Goal: Obtain resource: Download file/media

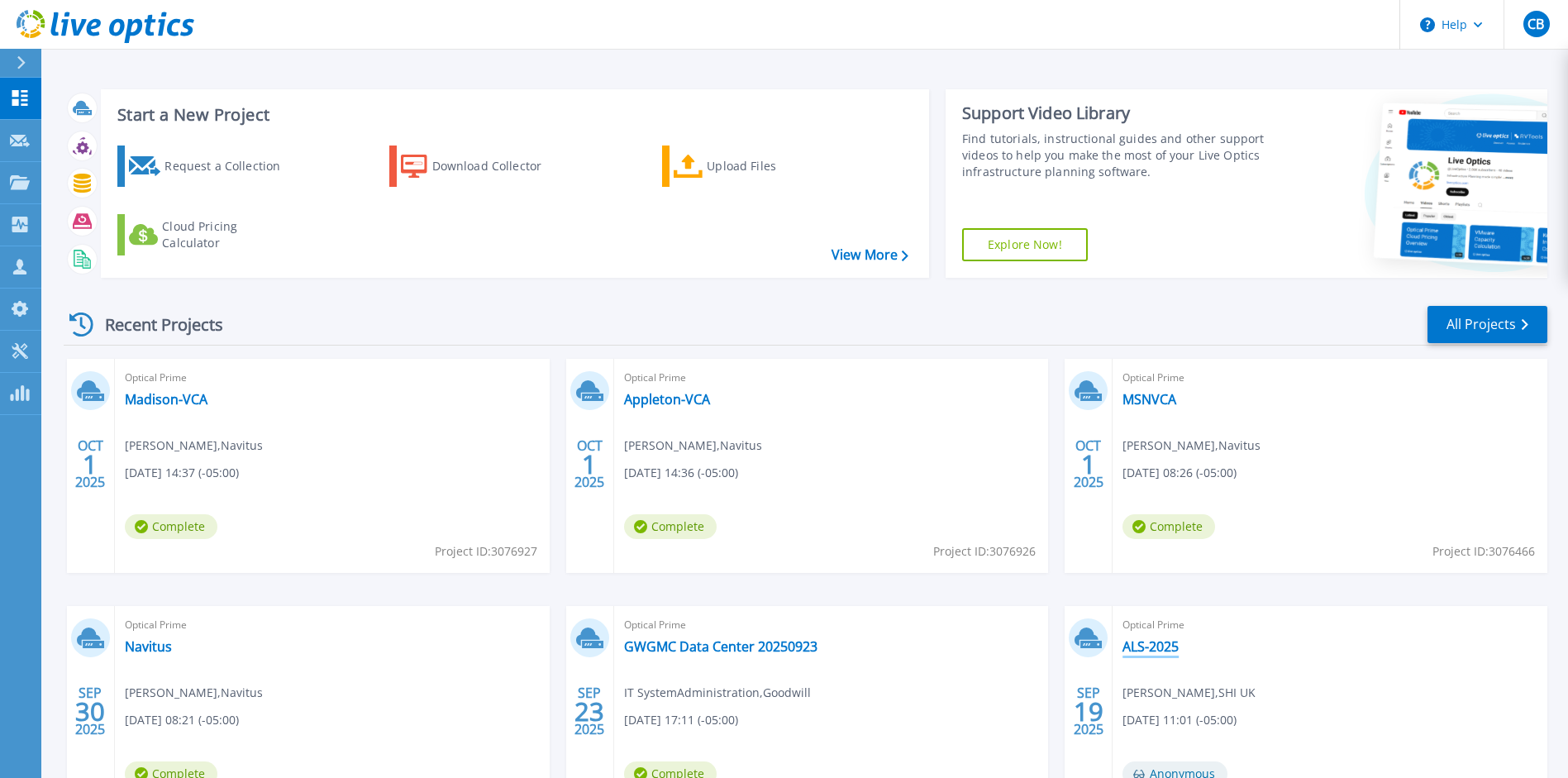
click at [1155, 649] on link "ALS-2025" at bounding box center [1150, 647] width 56 height 17
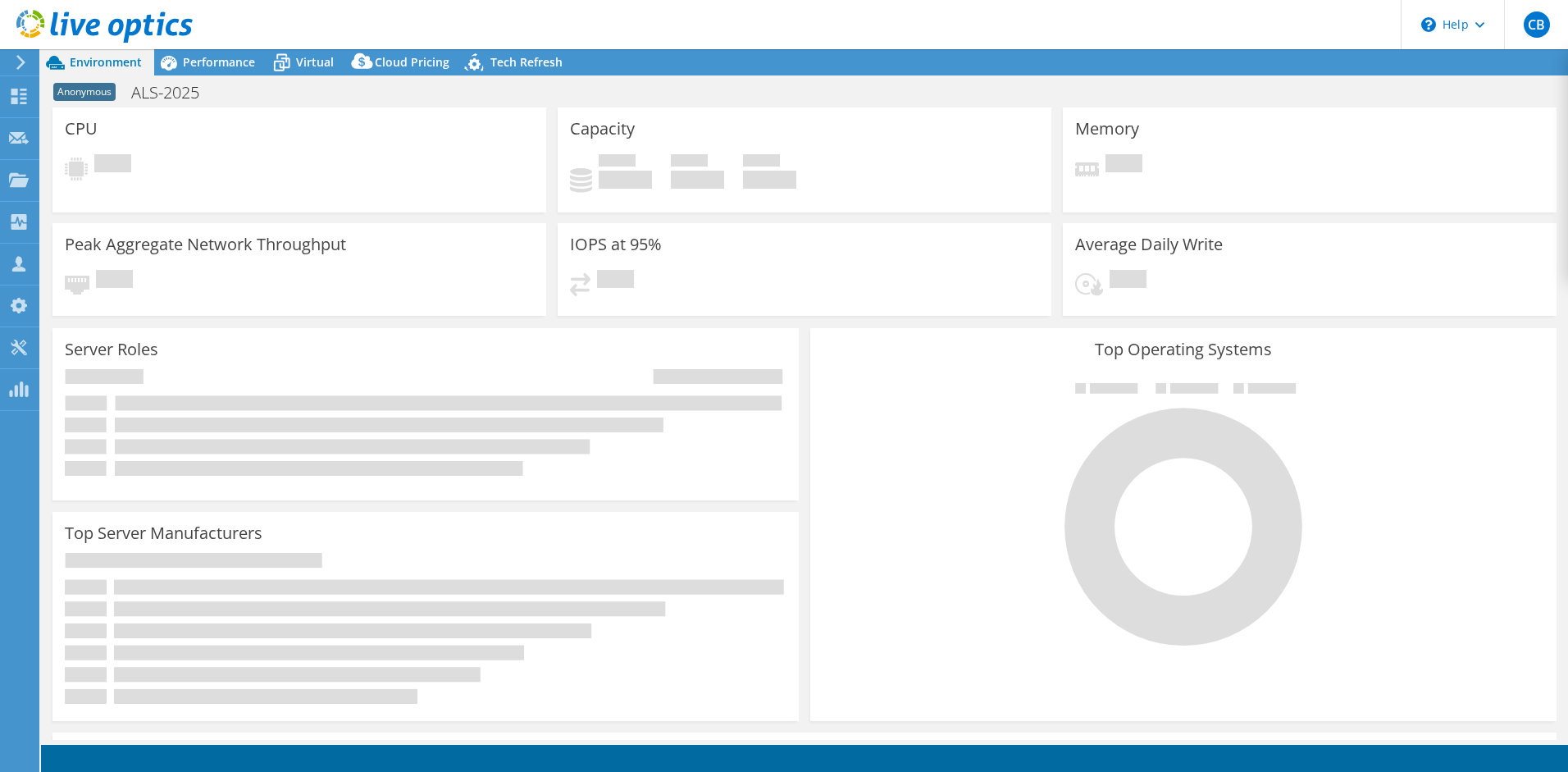
select select "USD"
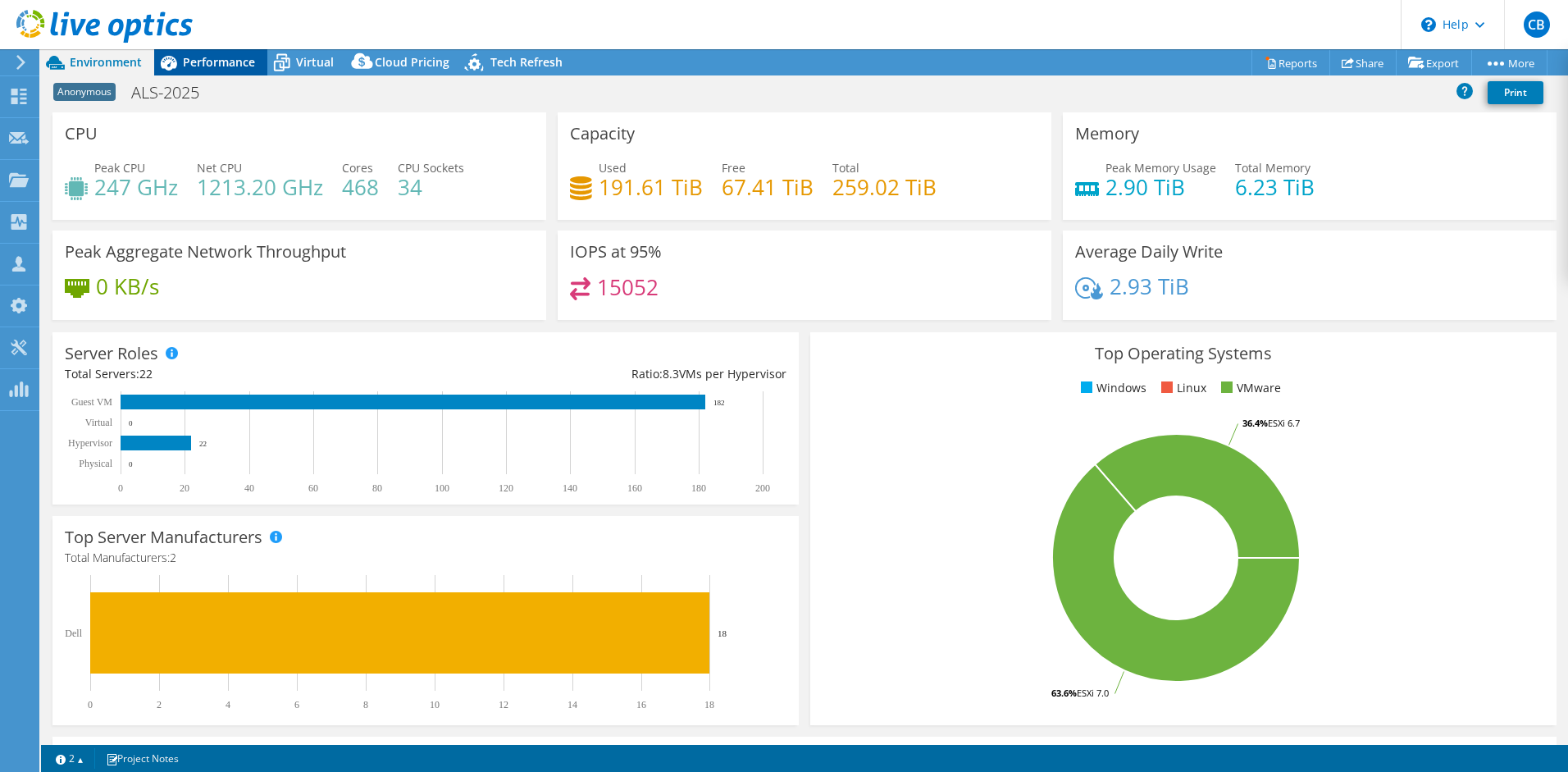
click at [221, 66] on span "Performance" at bounding box center [219, 61] width 72 height 15
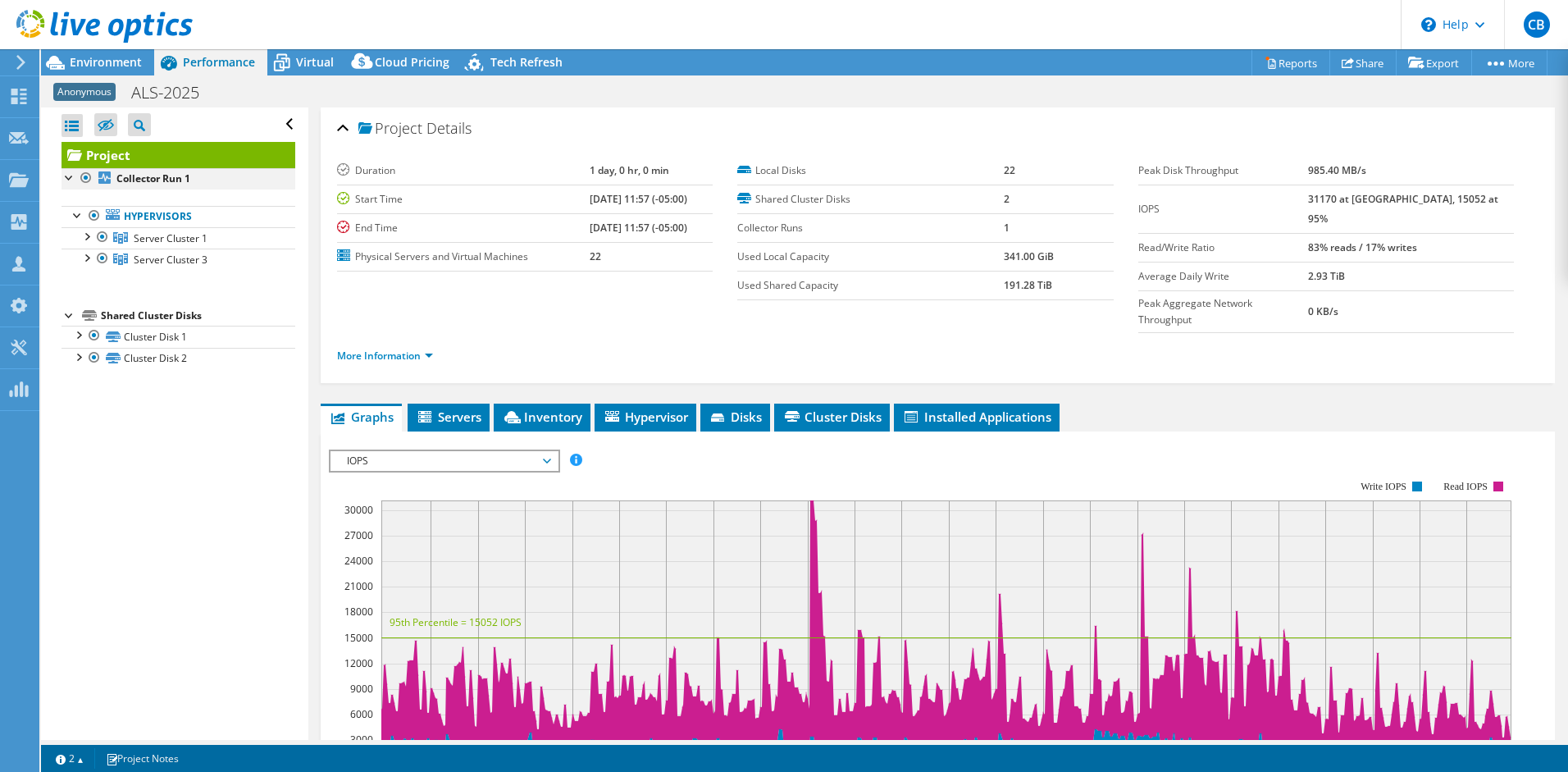
click at [73, 179] on div at bounding box center [70, 177] width 16 height 16
click at [73, 181] on div at bounding box center [70, 177] width 16 height 16
click at [85, 237] on div at bounding box center [87, 235] width 16 height 16
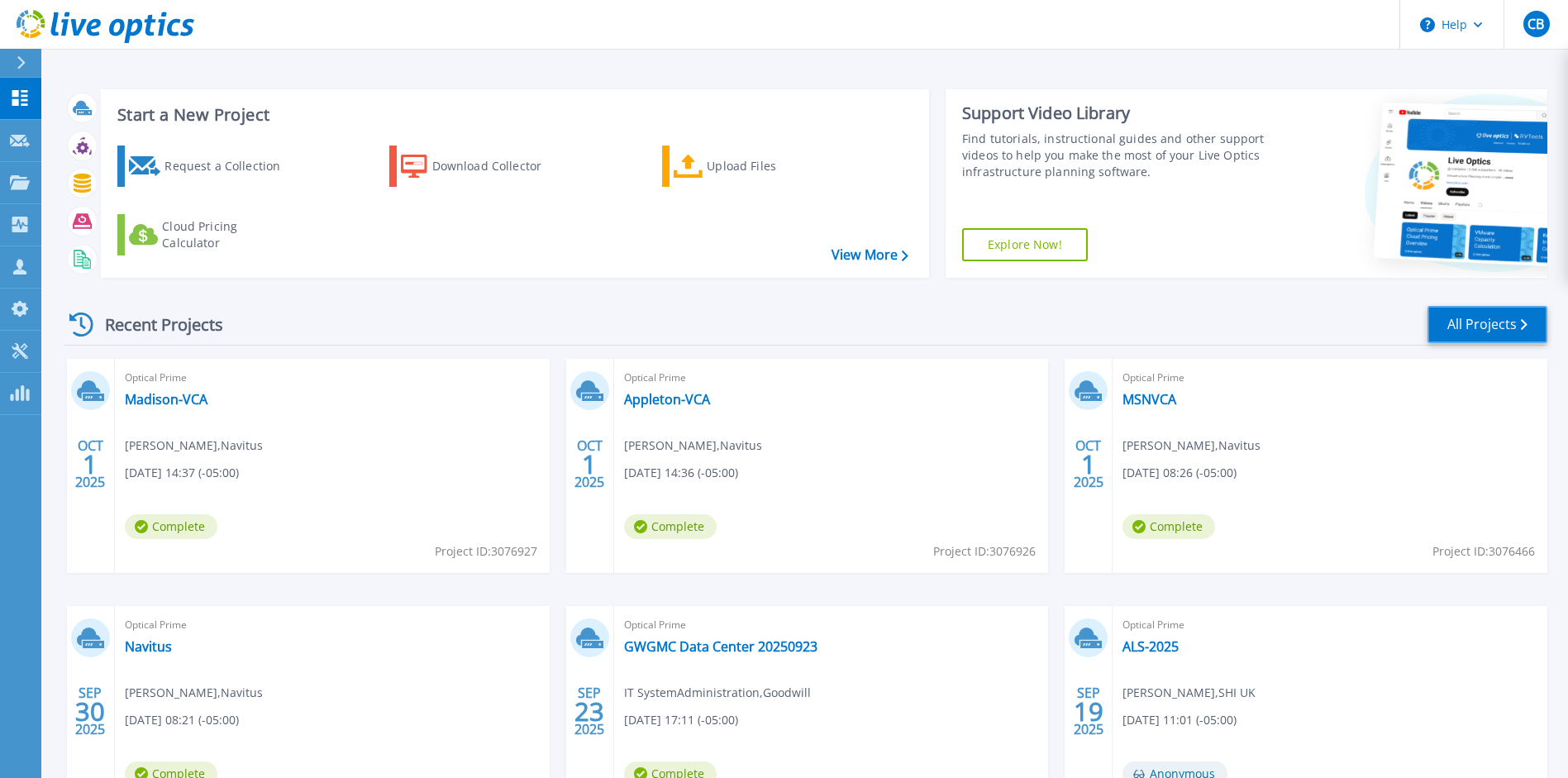
click at [1482, 323] on link "All Projects" at bounding box center [1487, 324] width 120 height 38
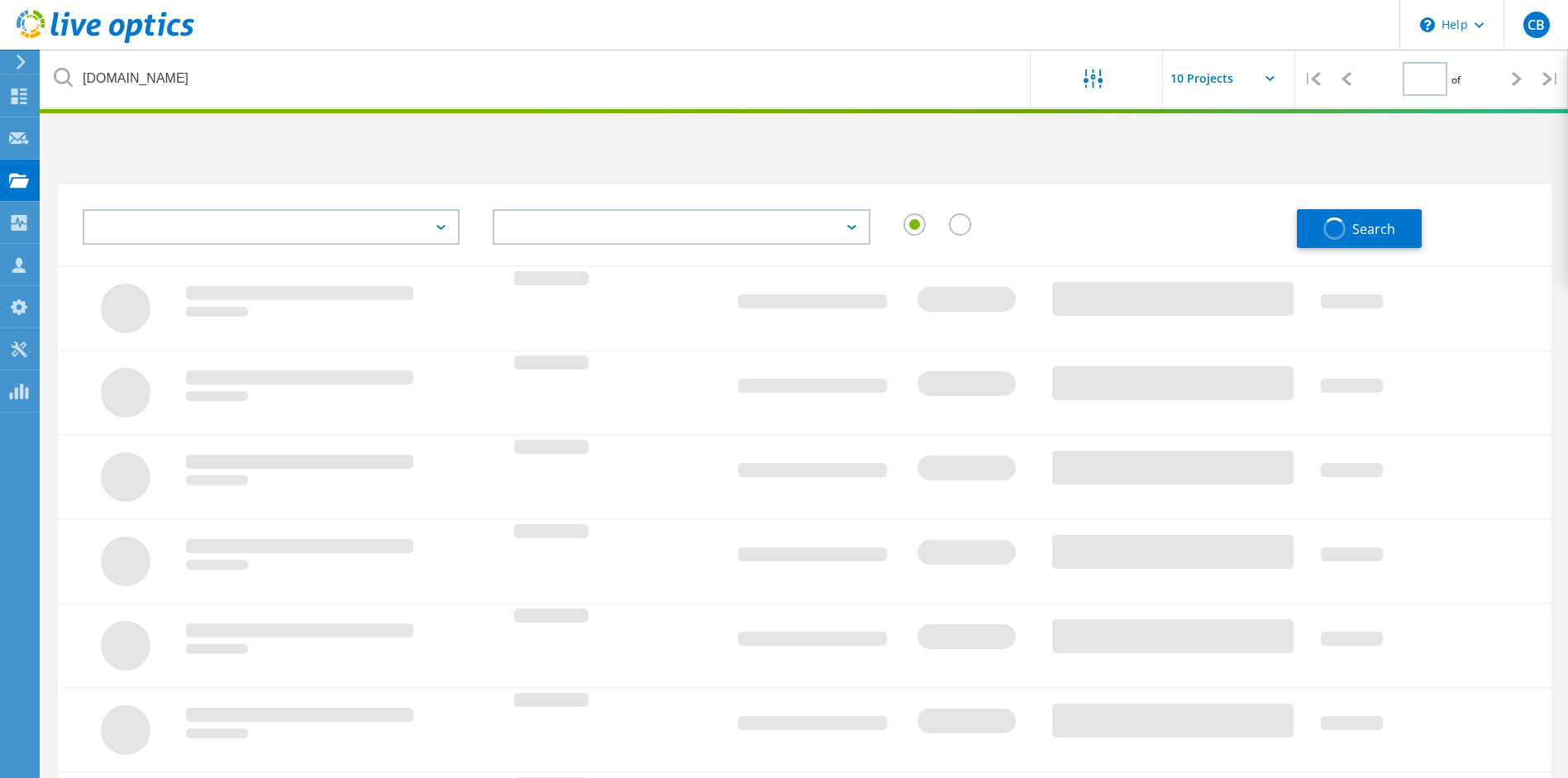
type input "1"
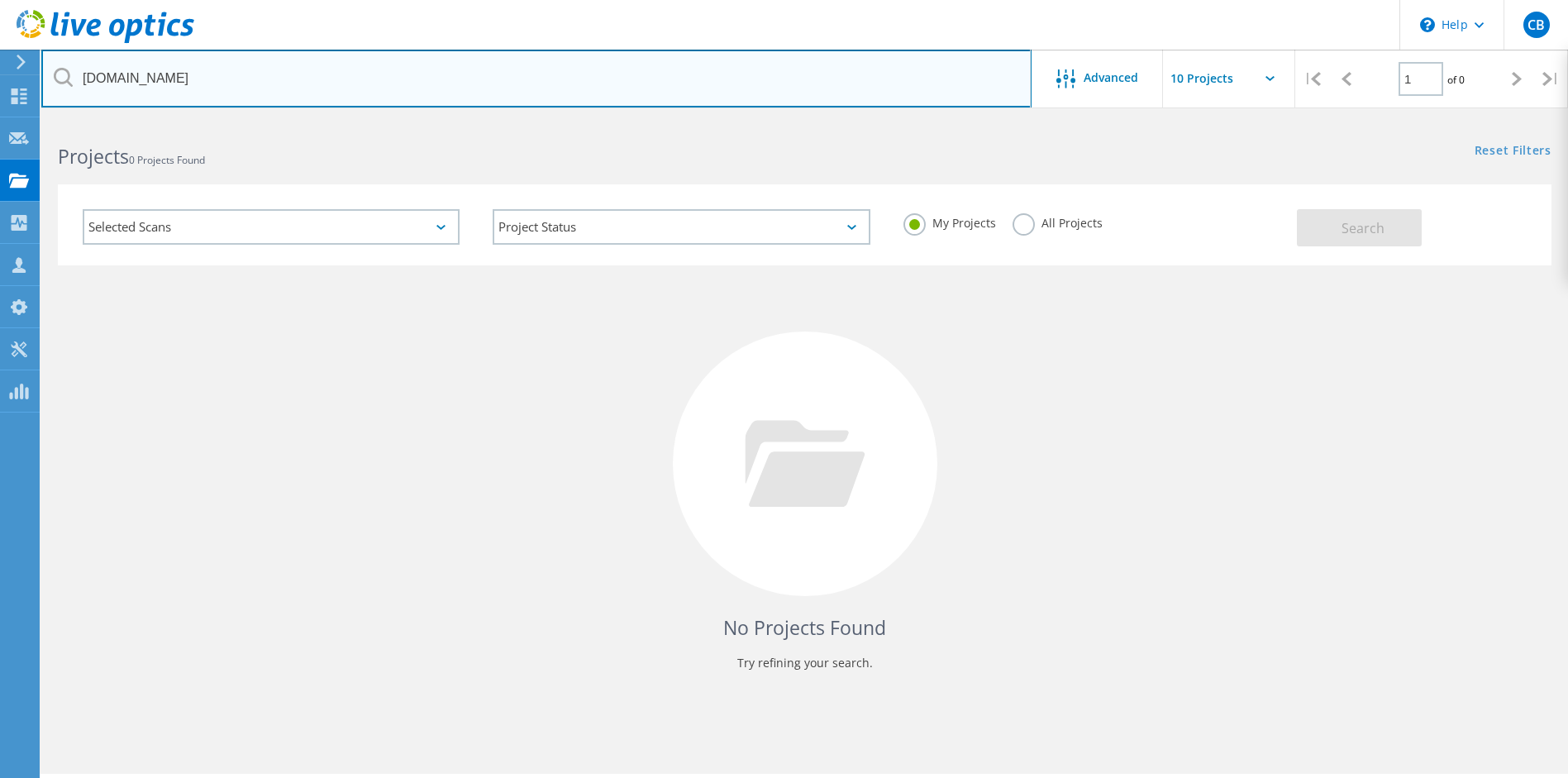
click at [231, 79] on input "johnsonfinancialgroup.com" at bounding box center [536, 78] width 990 height 58
drag, startPoint x: 269, startPoint y: 79, endPoint x: 12, endPoint y: 75, distance: 257.0
click at [12, 120] on div "\n Help Explore Helpful Articles Contact Support CB Channel Partner Carmen Brus…" at bounding box center [784, 472] width 1568 height 704
type input "johnsonfinan"
drag, startPoint x: 210, startPoint y: 75, endPoint x: -4, endPoint y: 66, distance: 214.2
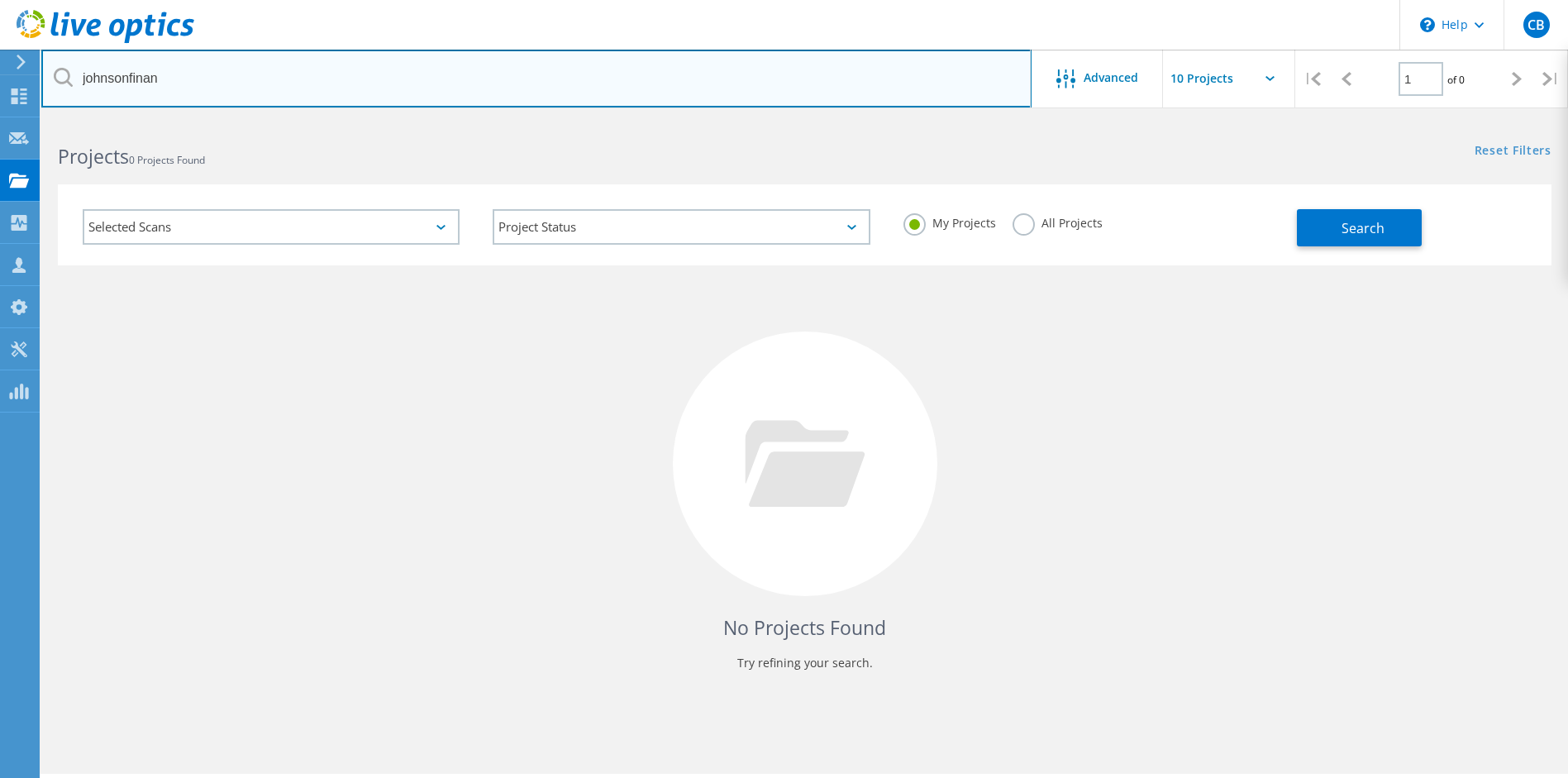
click at [0, 66] on html "\n Help Explore Helpful Articles Contact Support CB Channel Partner Carmen Brus…" at bounding box center [784, 412] width 1568 height 823
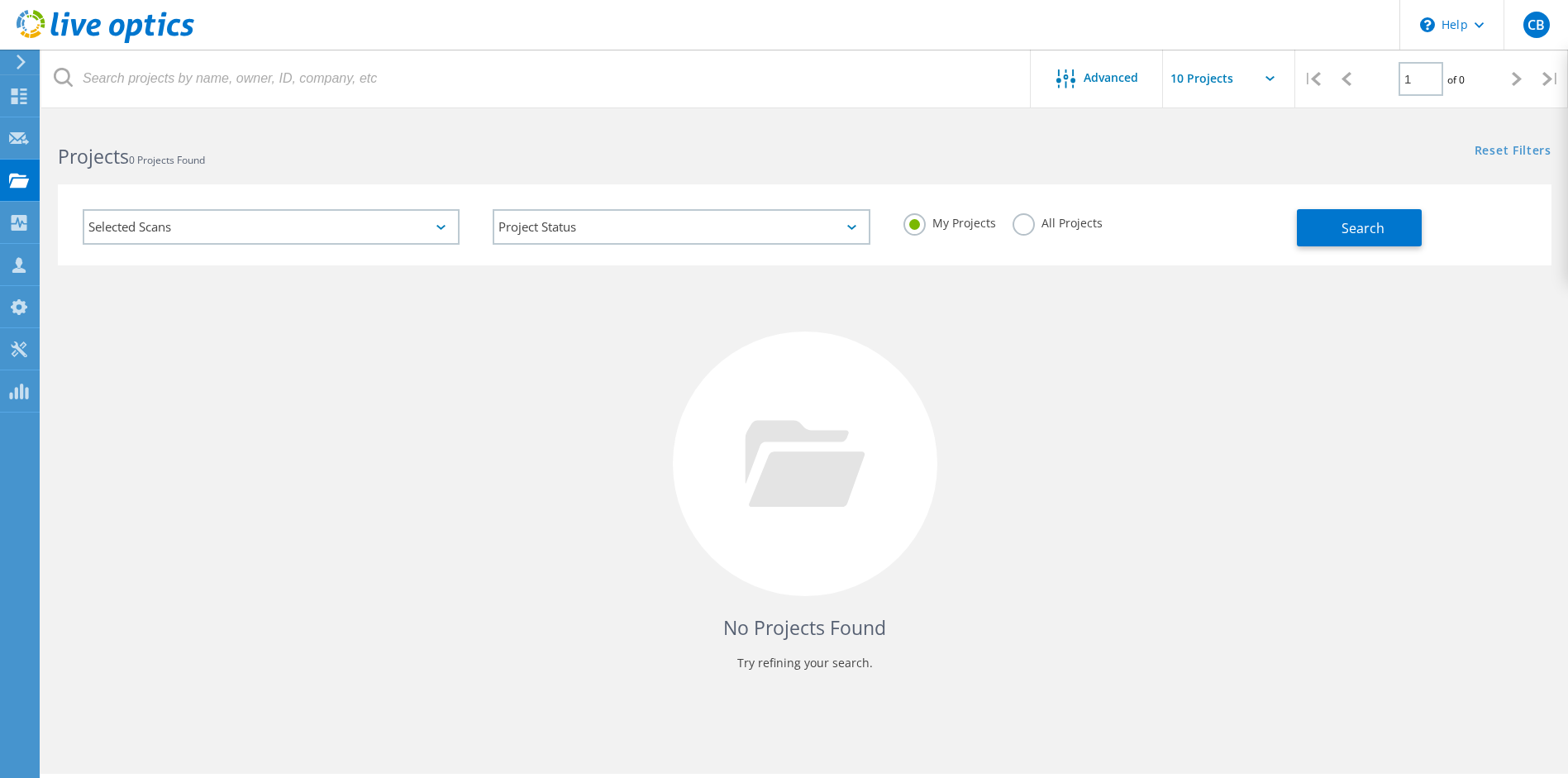
click at [540, 559] on div "No Projects Found Try refining your search." at bounding box center [805, 479] width 1494 height 427
click at [1337, 239] on button "Search" at bounding box center [1359, 228] width 125 height 38
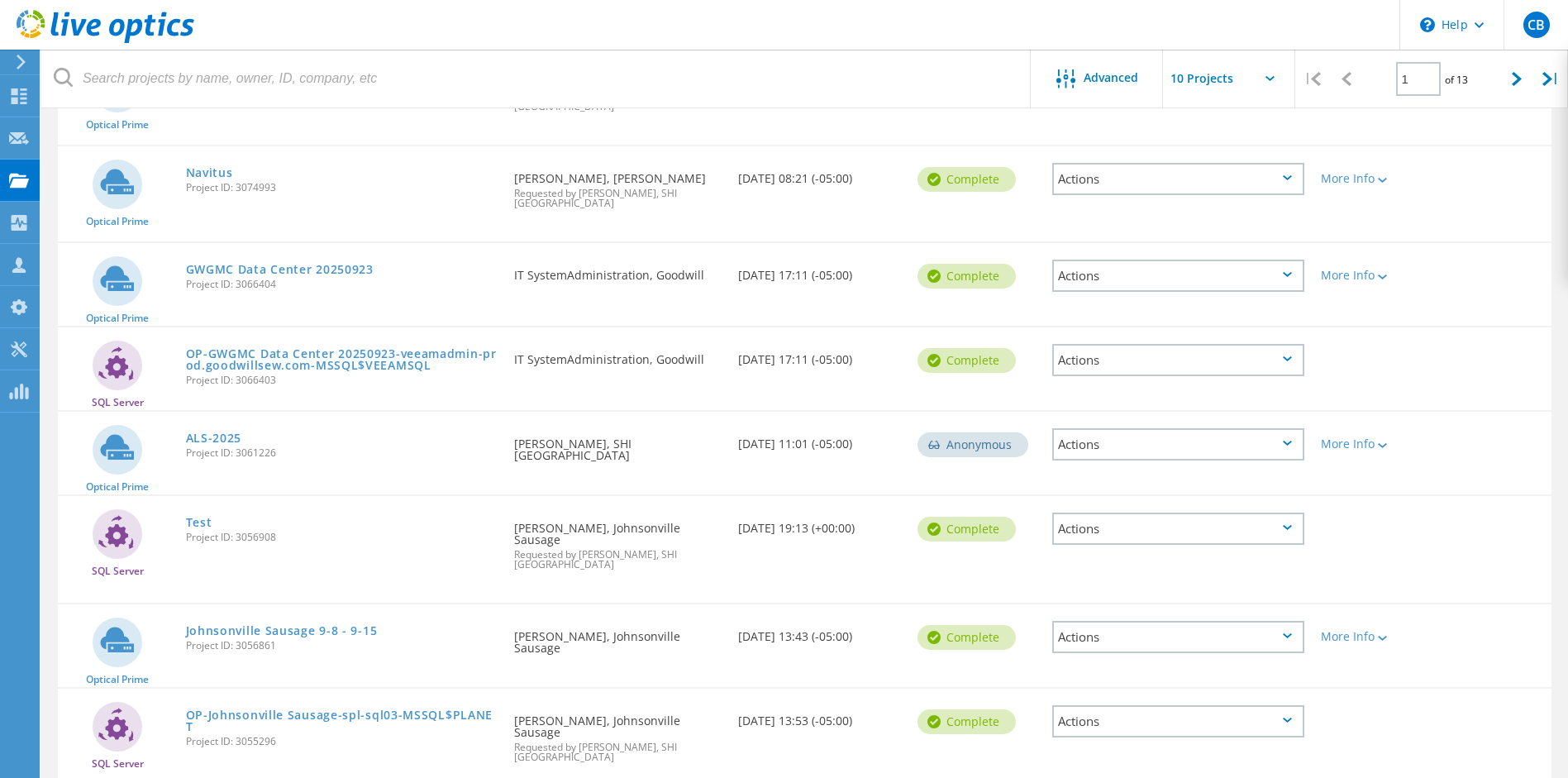
scroll to position [446, 0]
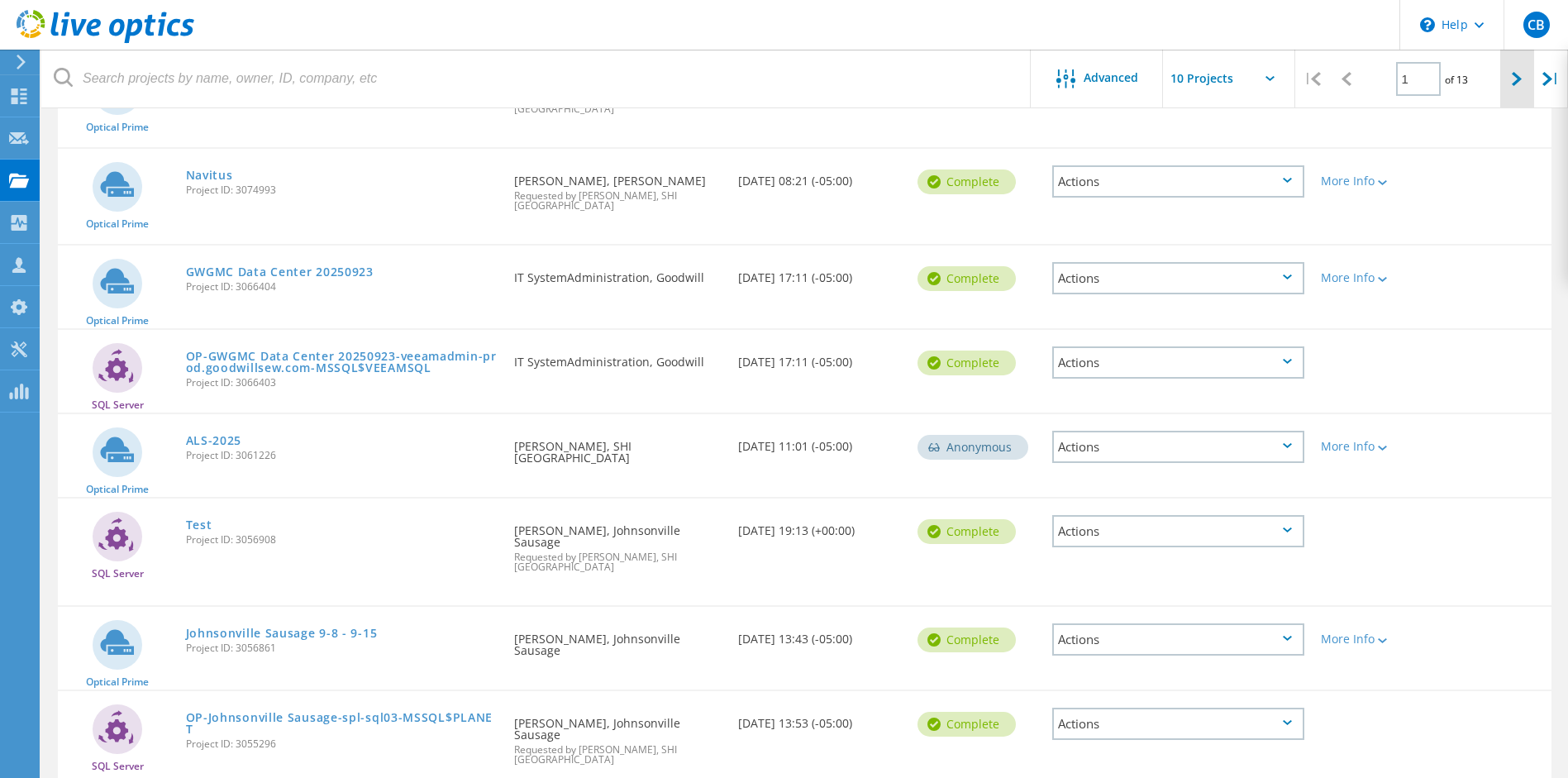
click at [1516, 87] on div at bounding box center [1517, 79] width 34 height 59
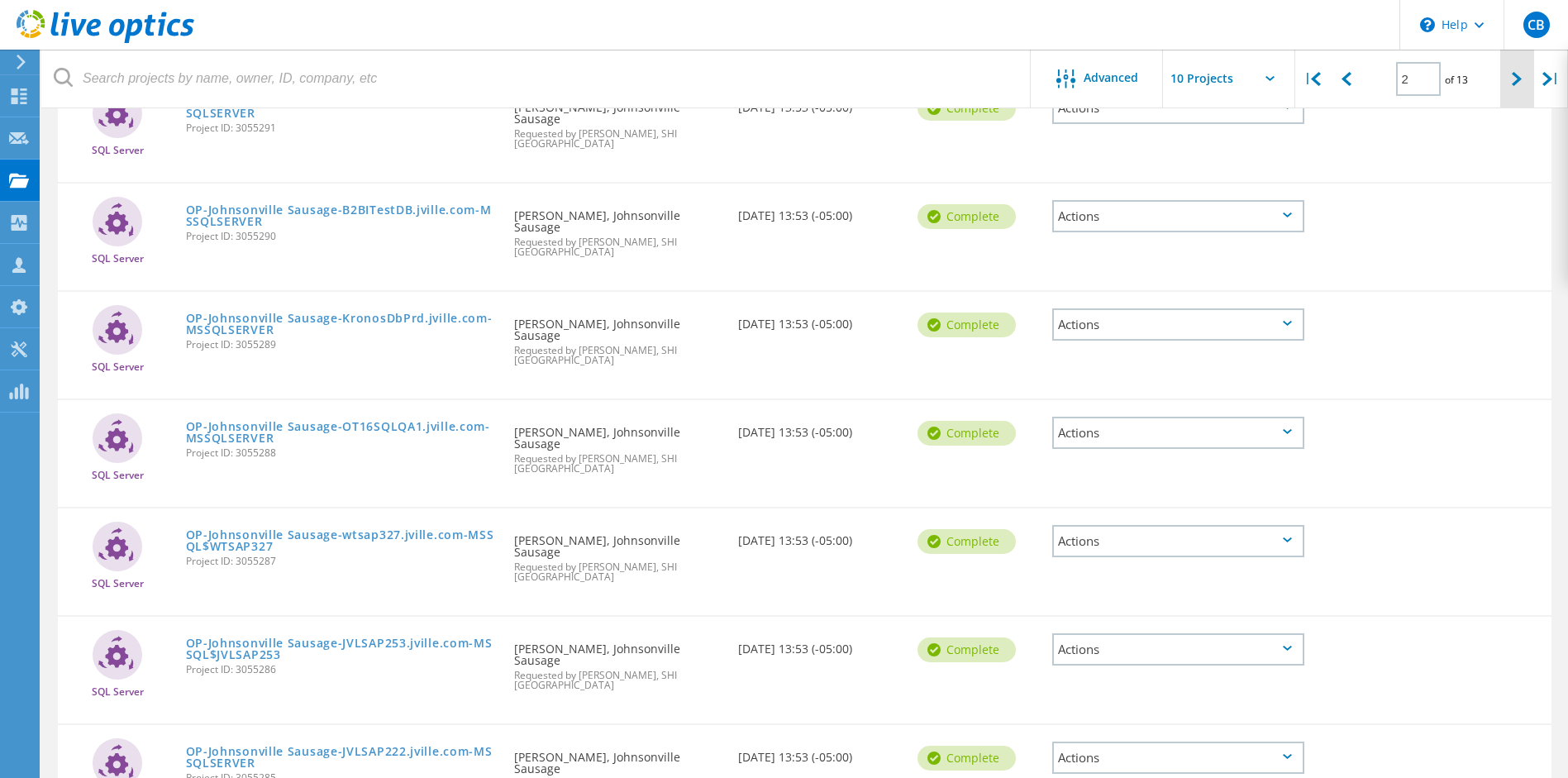
click at [1518, 81] on icon at bounding box center [1517, 78] width 10 height 14
click at [1526, 85] on div at bounding box center [1517, 79] width 34 height 59
click at [1523, 96] on div at bounding box center [1517, 79] width 34 height 59
click at [1517, 85] on icon at bounding box center [1517, 78] width 10 height 14
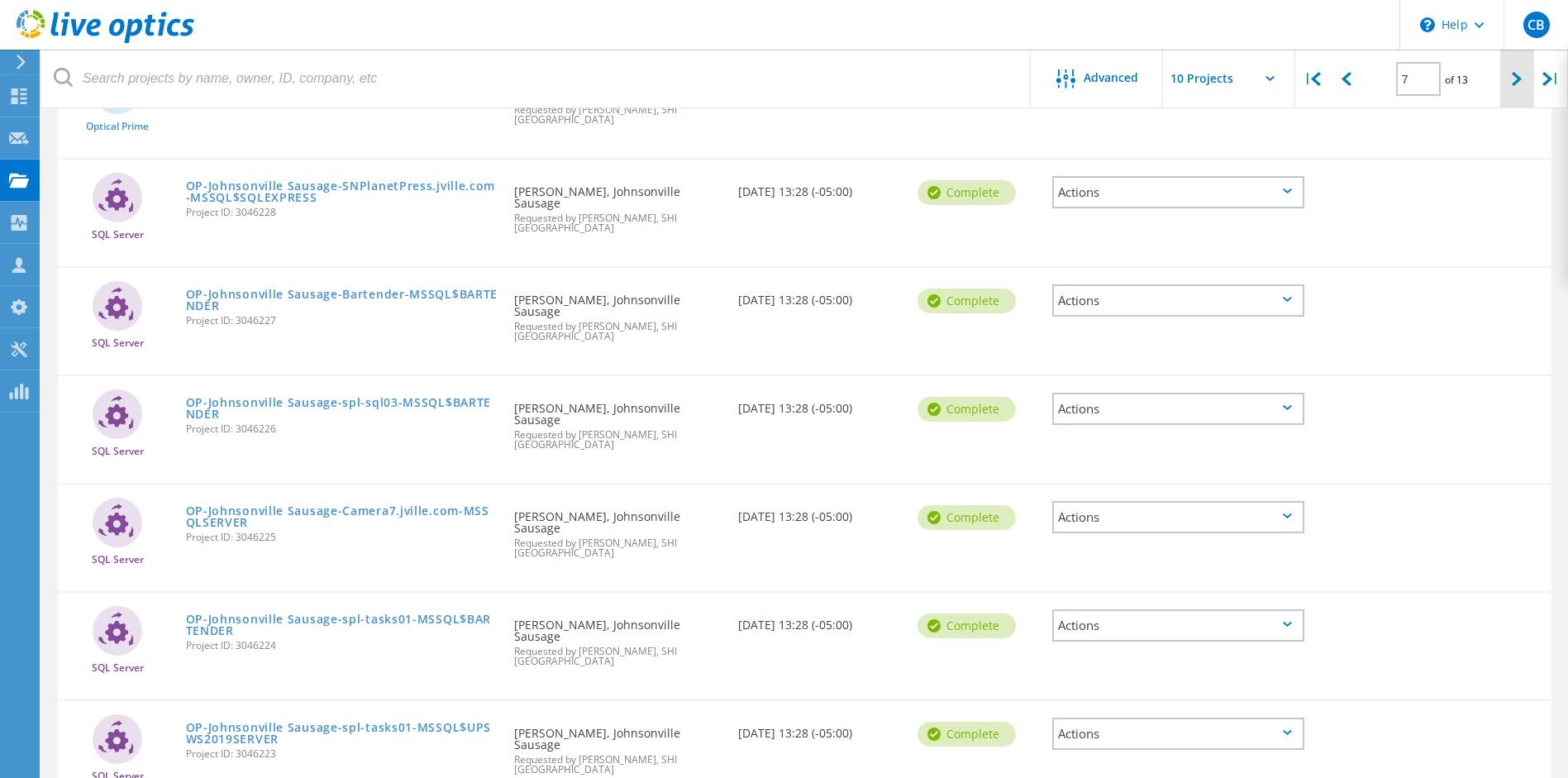
click at [1517, 85] on icon at bounding box center [1517, 78] width 10 height 14
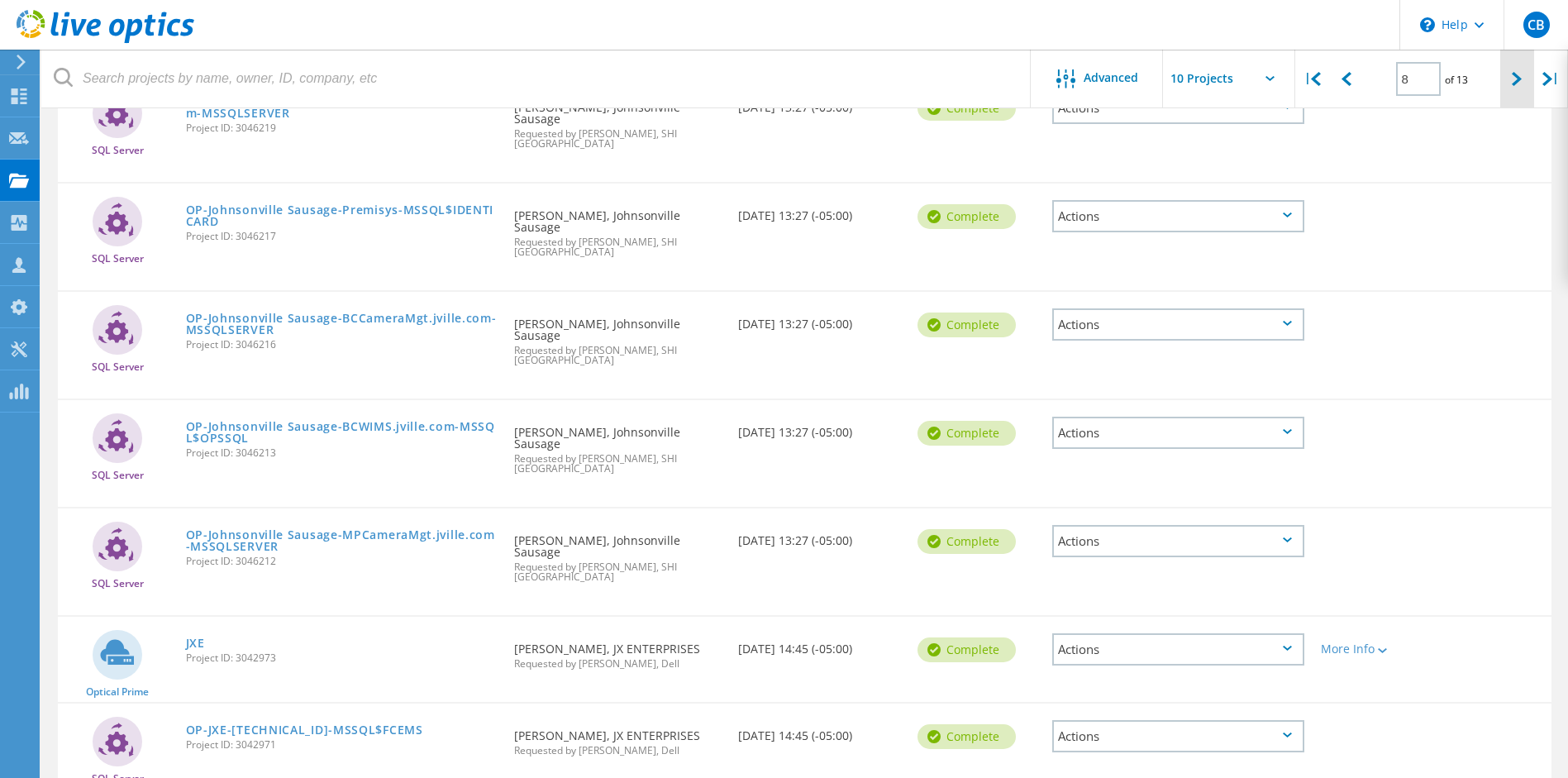
click at [1517, 85] on icon at bounding box center [1517, 78] width 10 height 14
type input "9"
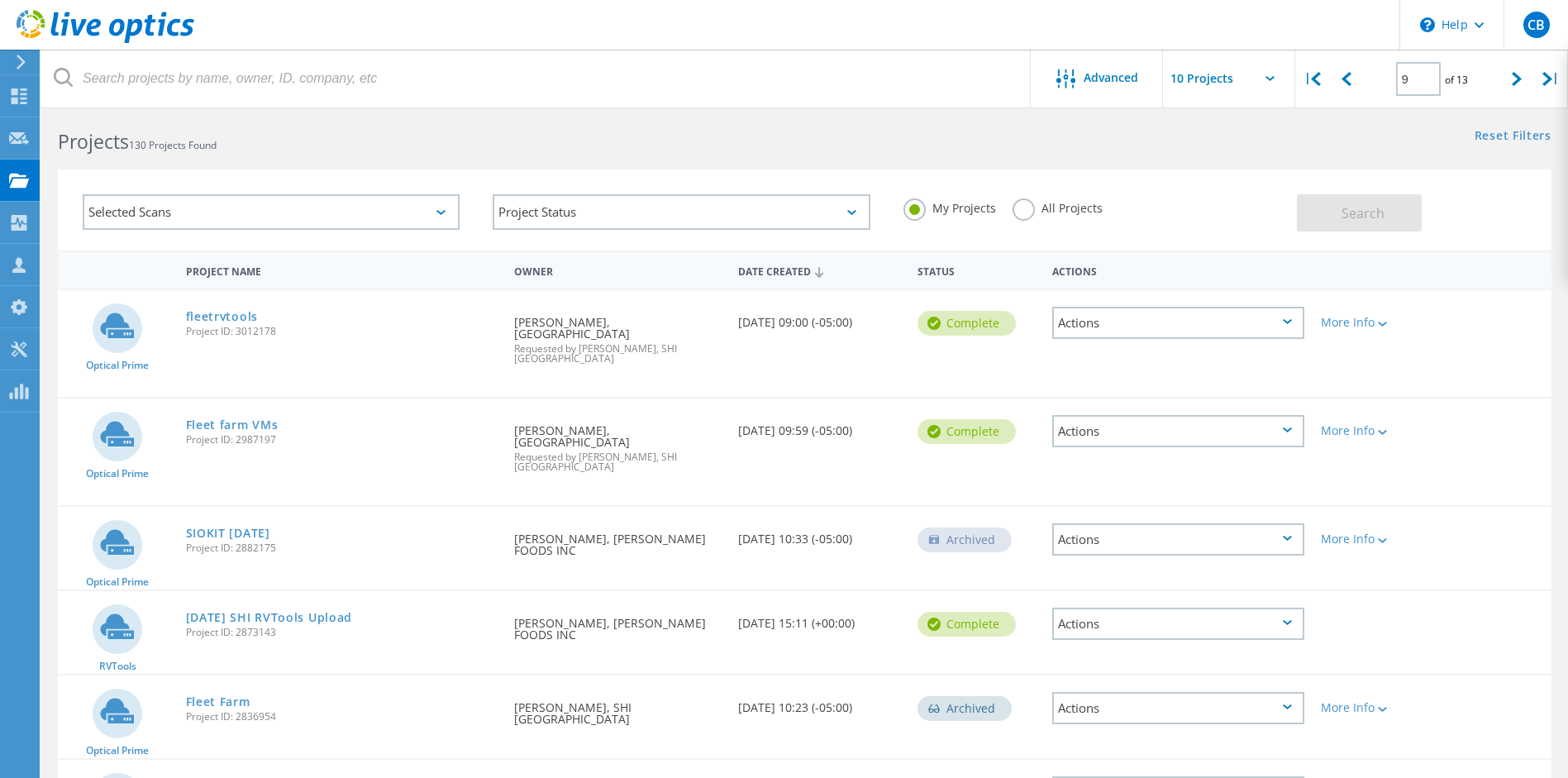
scroll to position [0, 0]
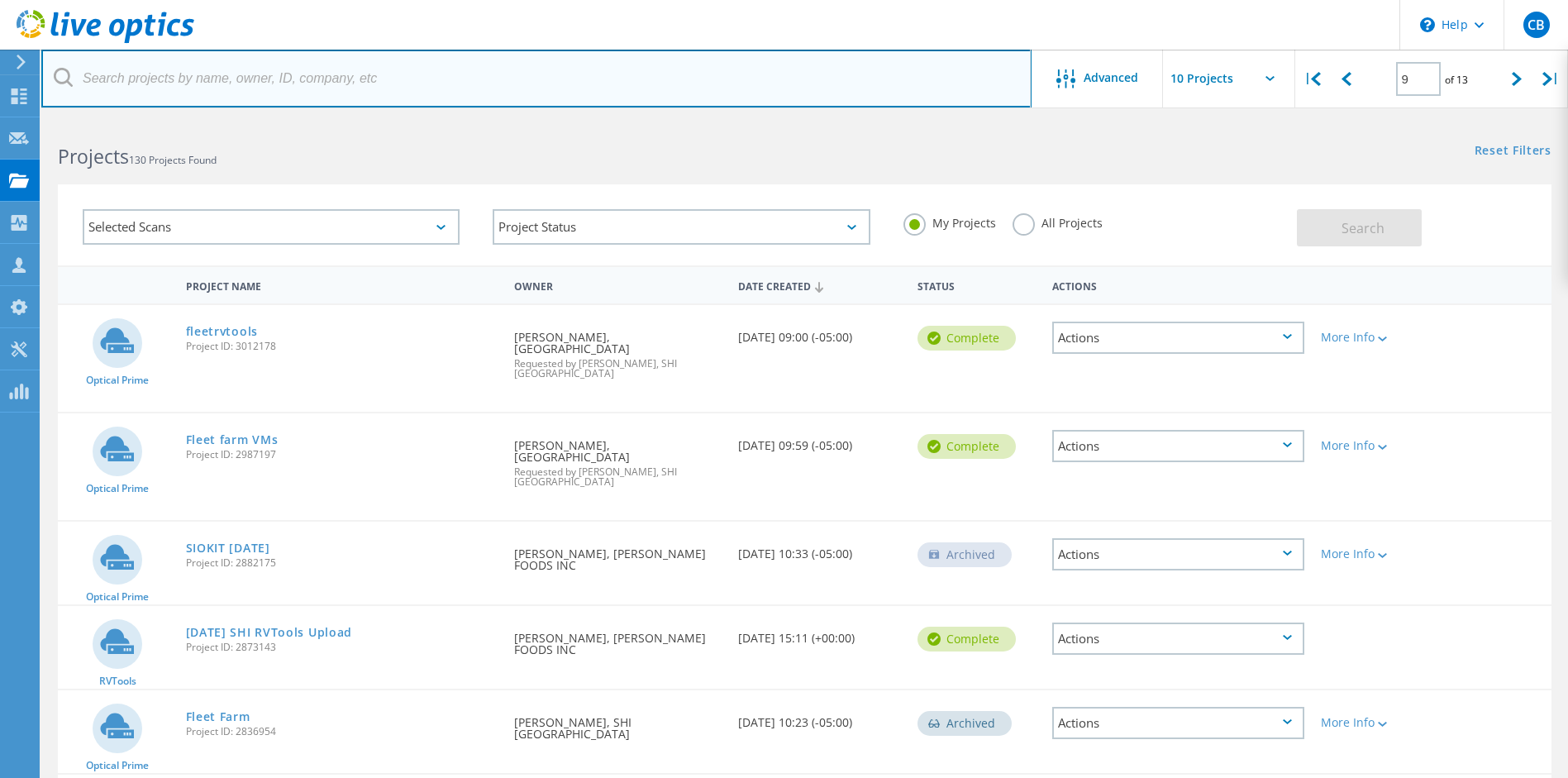
click at [238, 83] on input "text" at bounding box center [536, 78] width 990 height 58
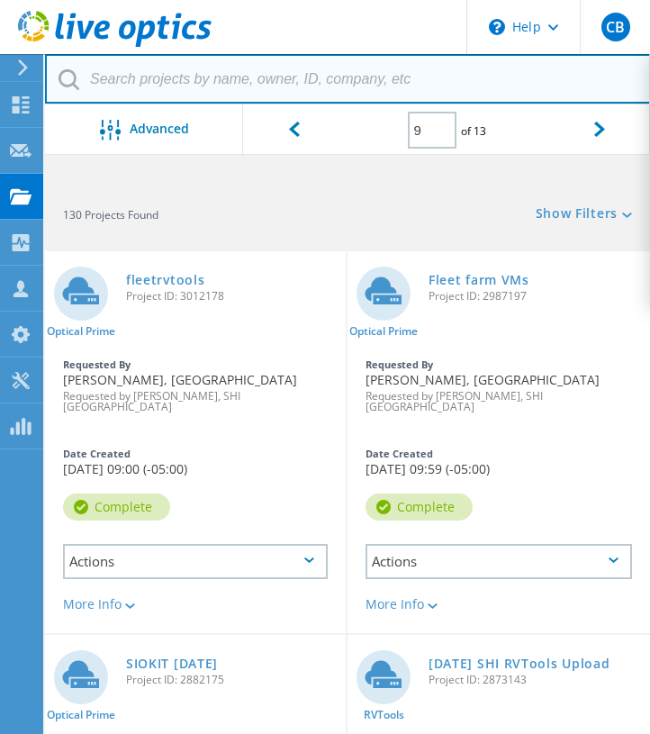
paste input "Brittany.Rich@alliancels.com <Brittany.Rich@alliancels.com>"
type input "Brittany.Rich@alliancels.com"
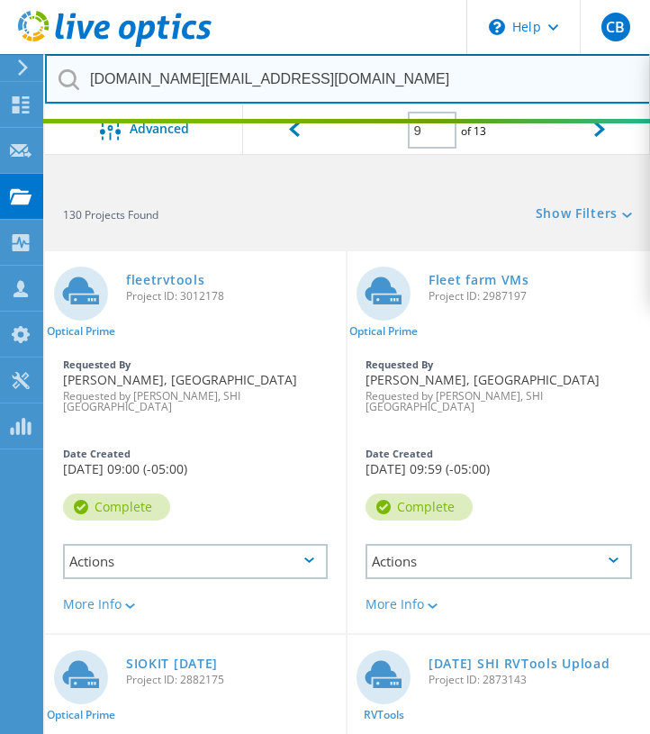
type input "1"
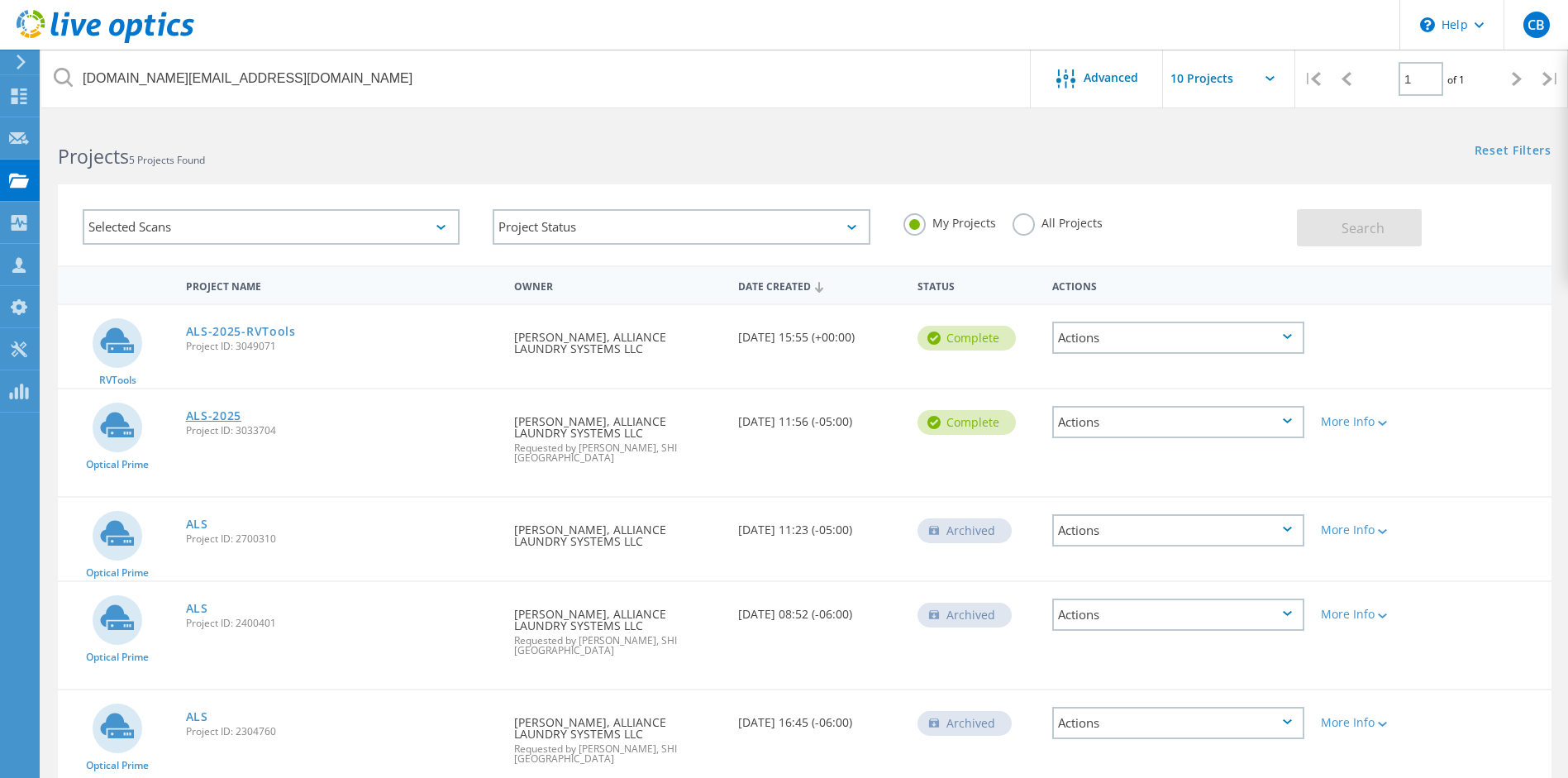
click at [219, 420] on link "ALS-2025" at bounding box center [214, 415] width 56 height 12
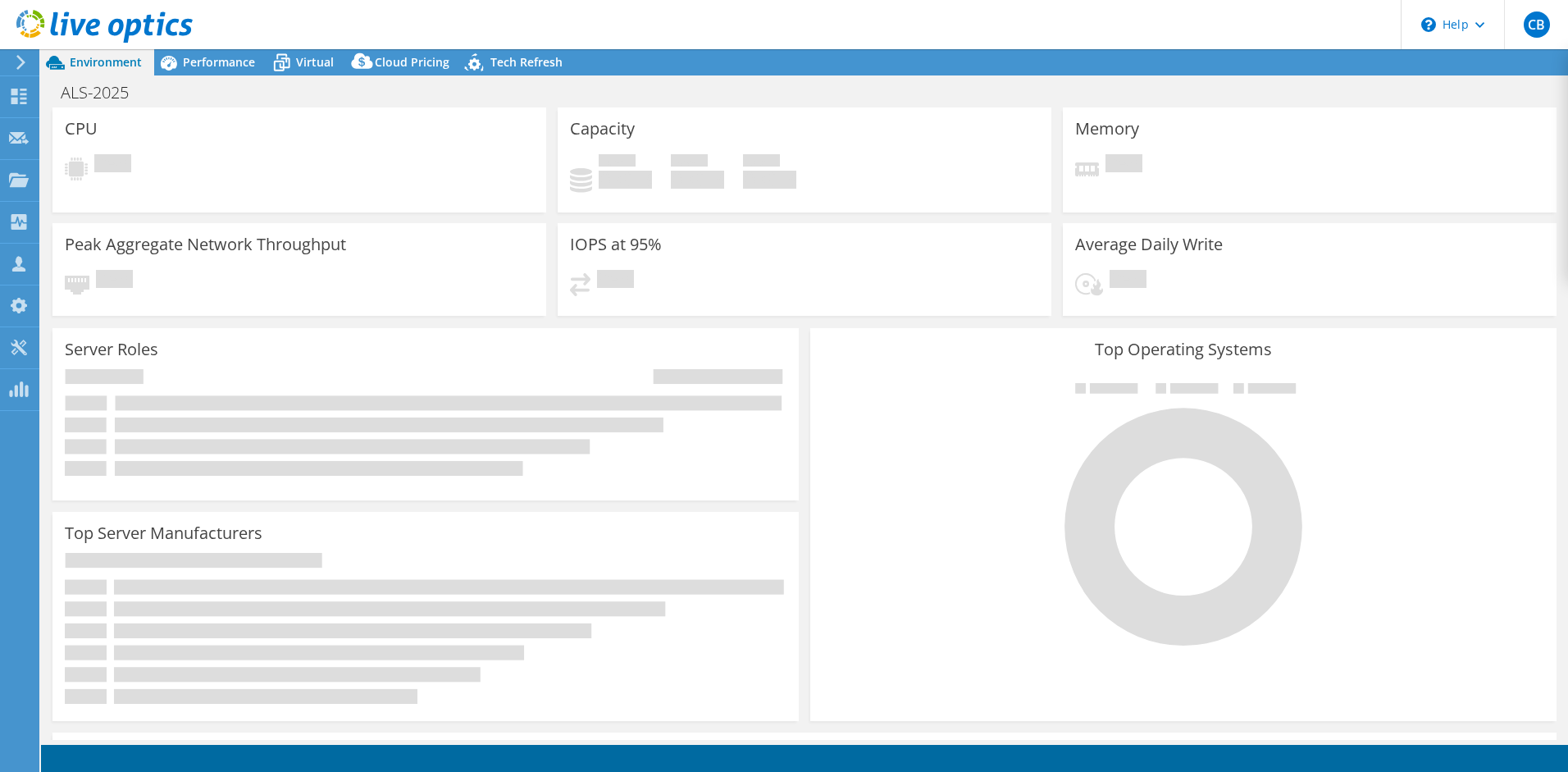
select select "USD"
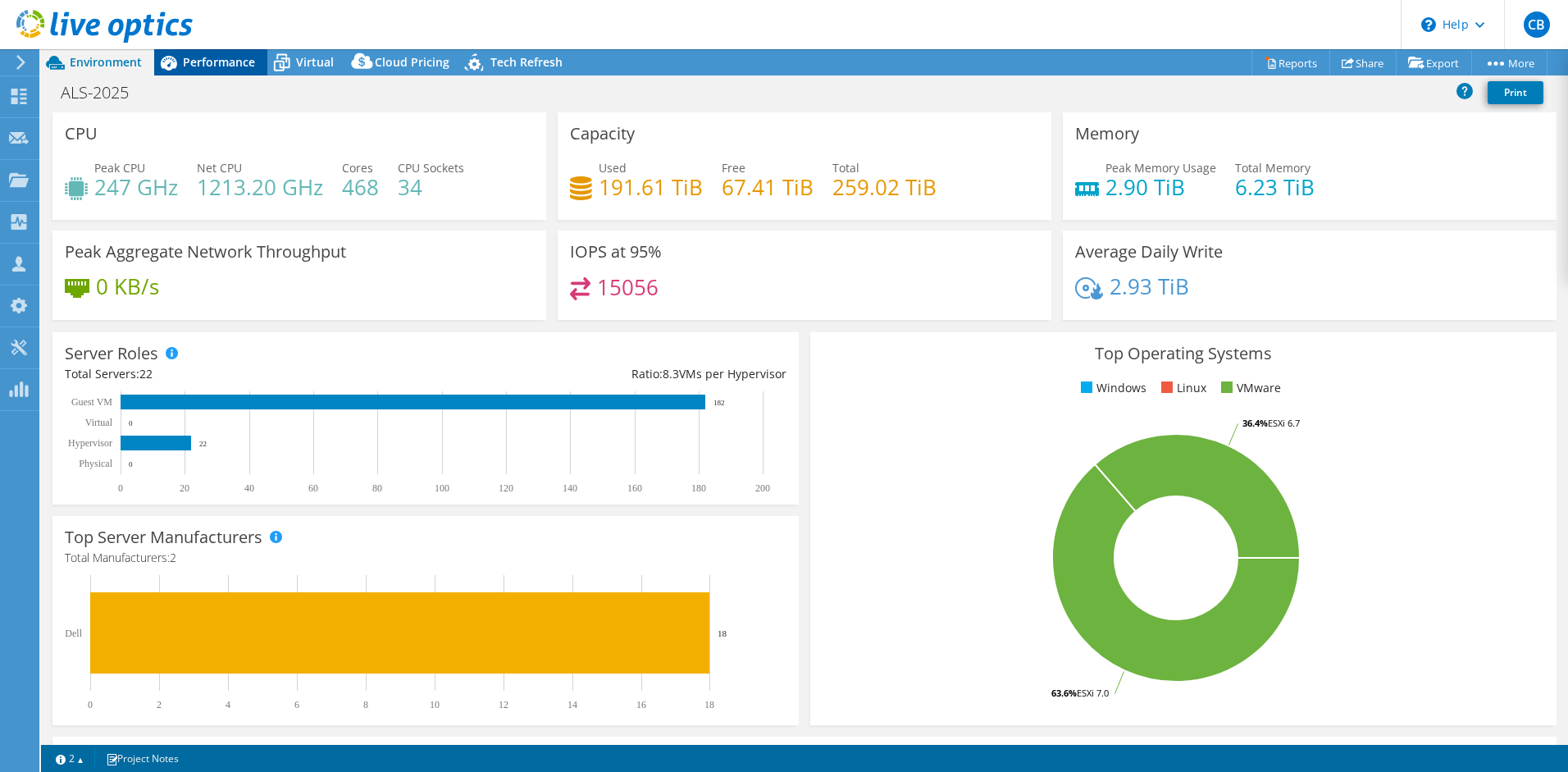
click at [217, 63] on span "Performance" at bounding box center [219, 61] width 72 height 15
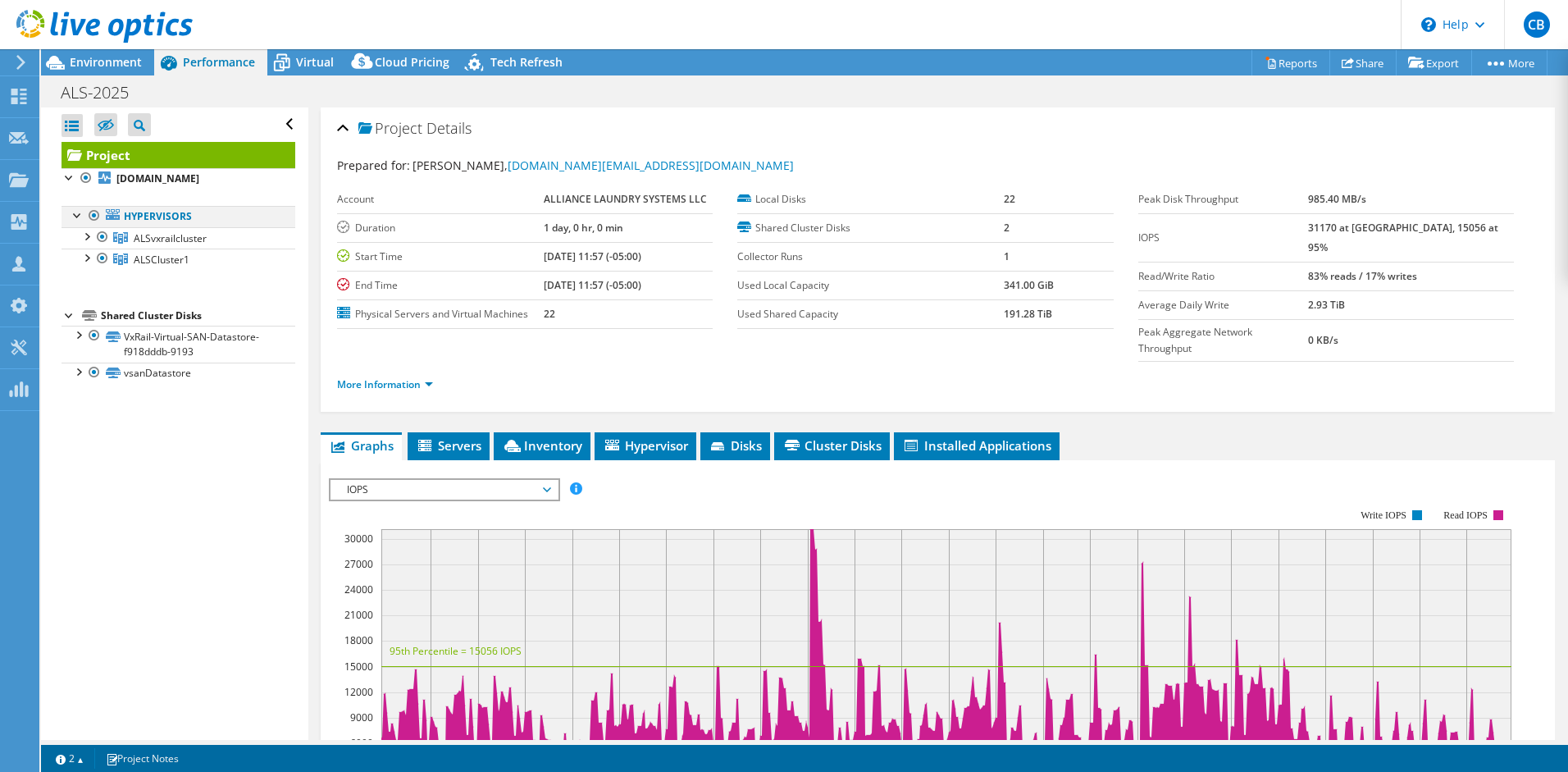
click at [71, 218] on div at bounding box center [78, 214] width 16 height 16
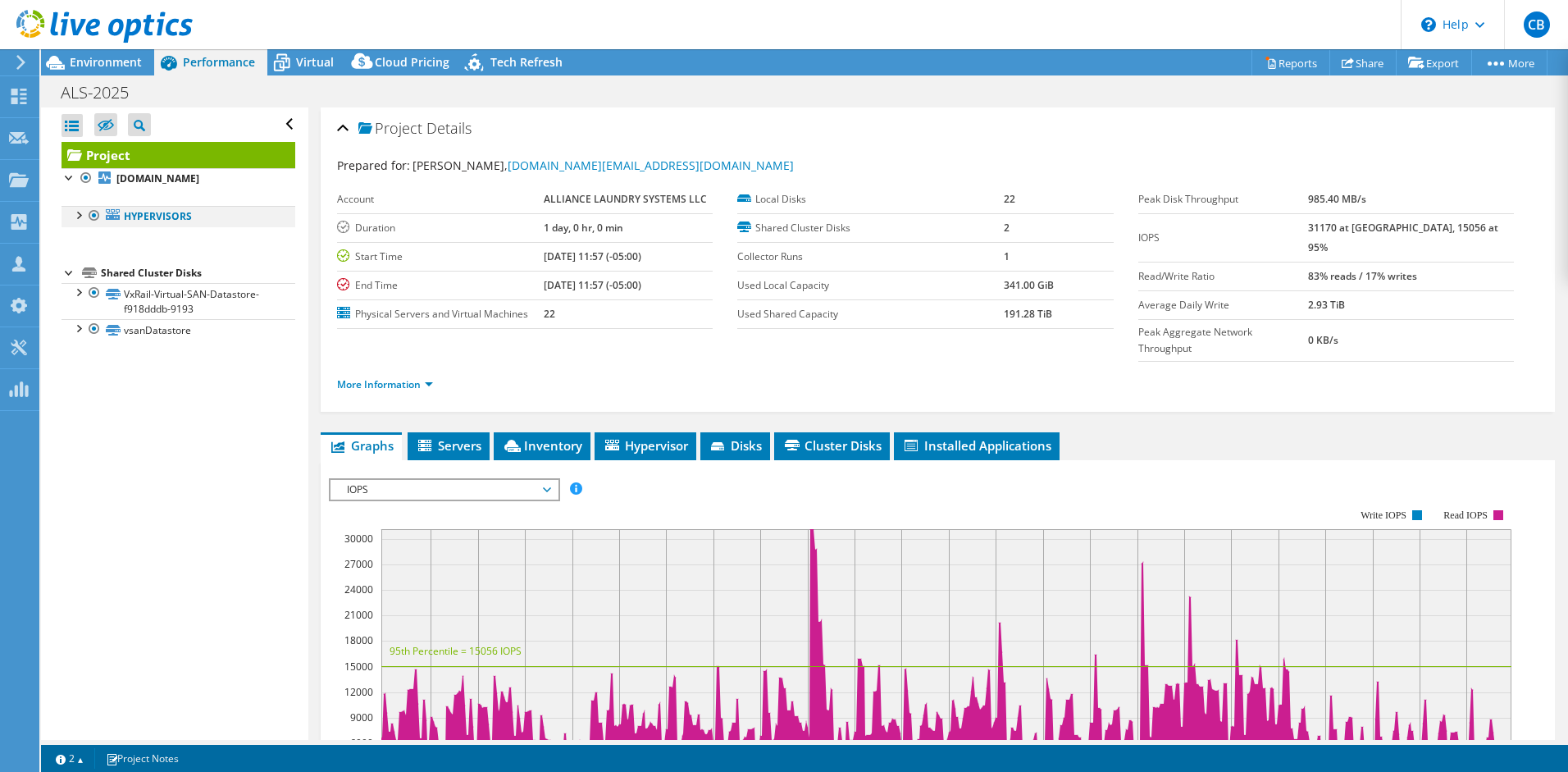
click at [78, 218] on div at bounding box center [78, 214] width 16 height 16
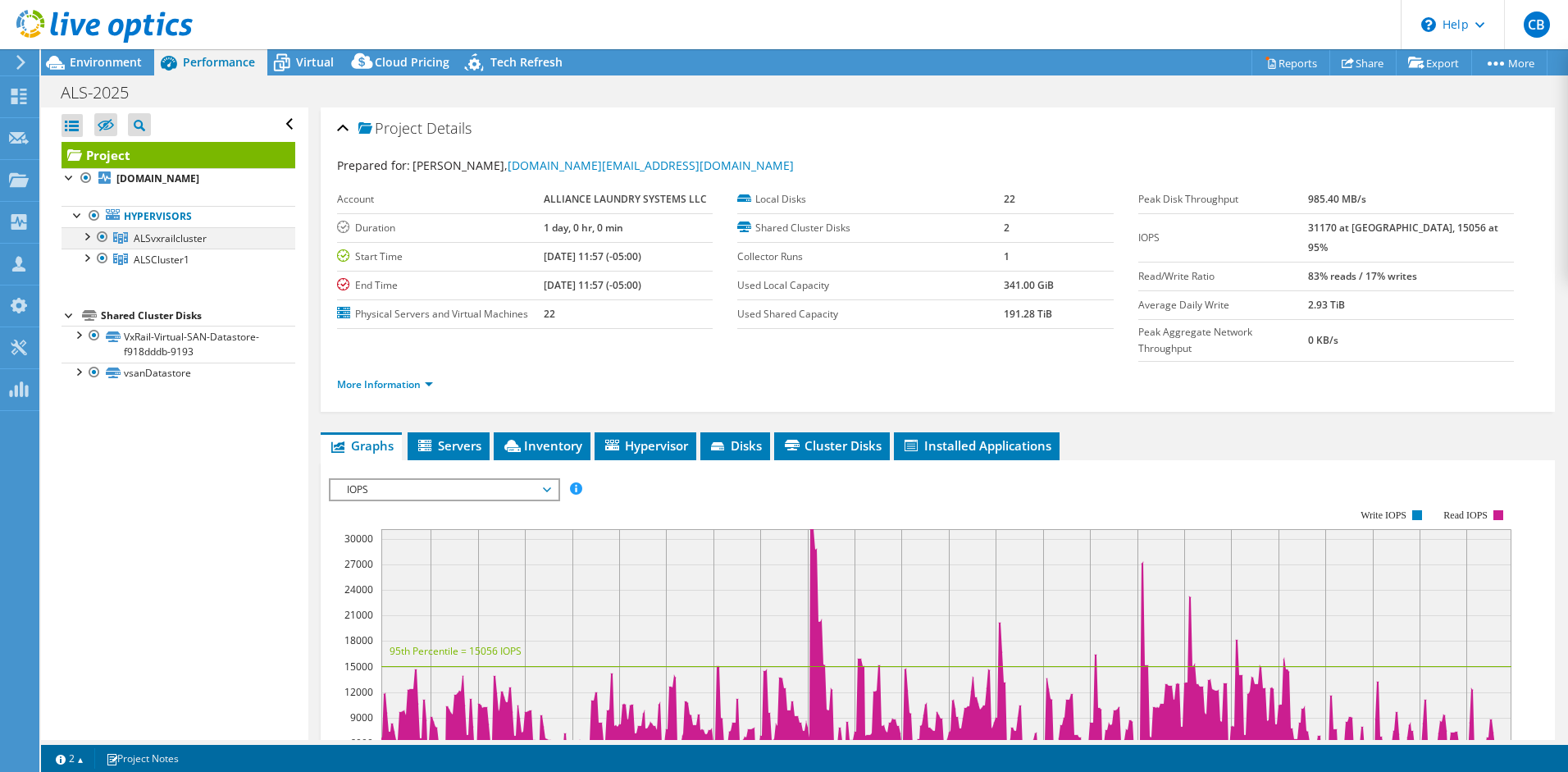
click at [88, 240] on div at bounding box center [87, 235] width 16 height 16
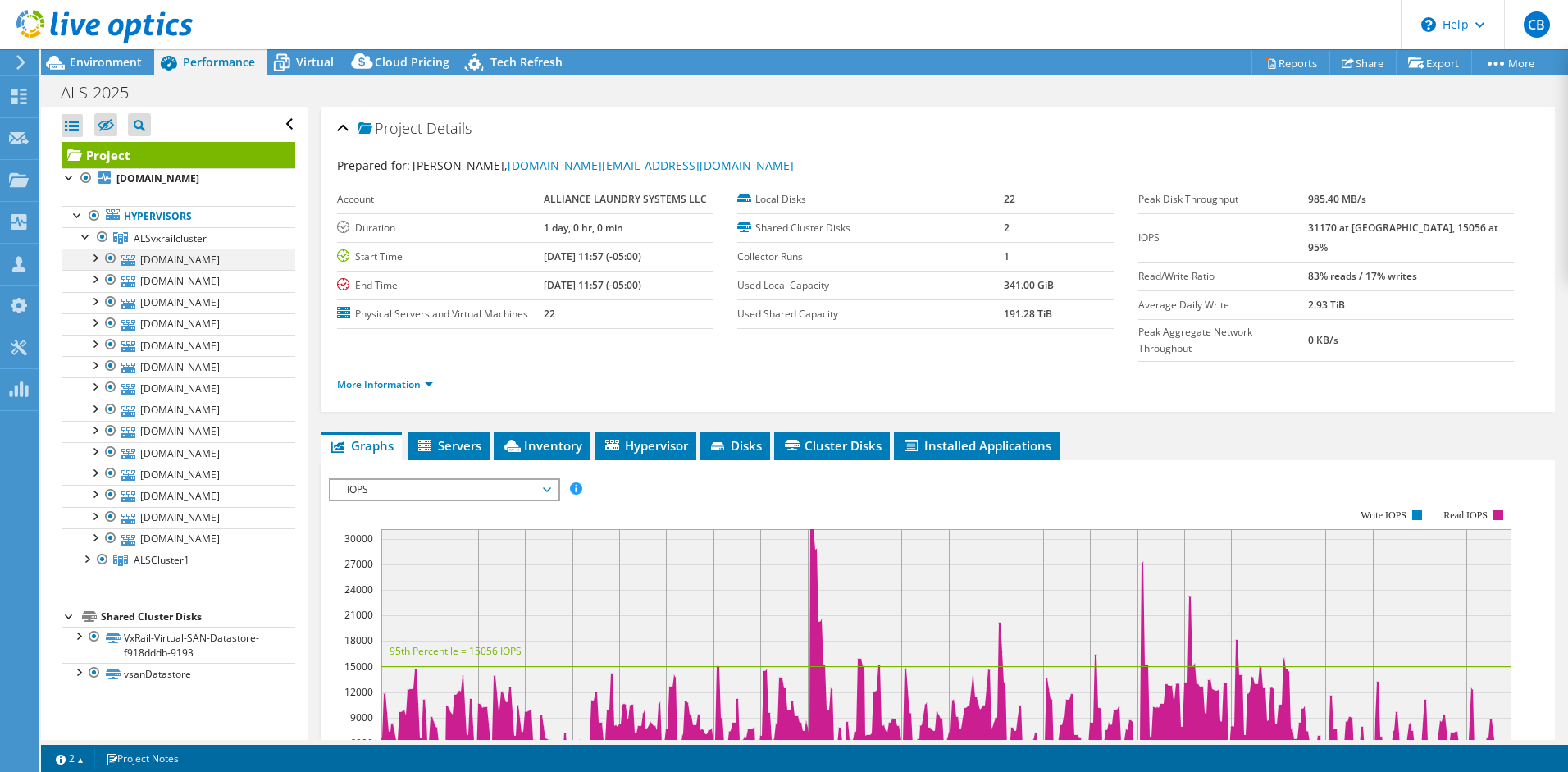
click at [95, 255] on div at bounding box center [95, 257] width 16 height 16
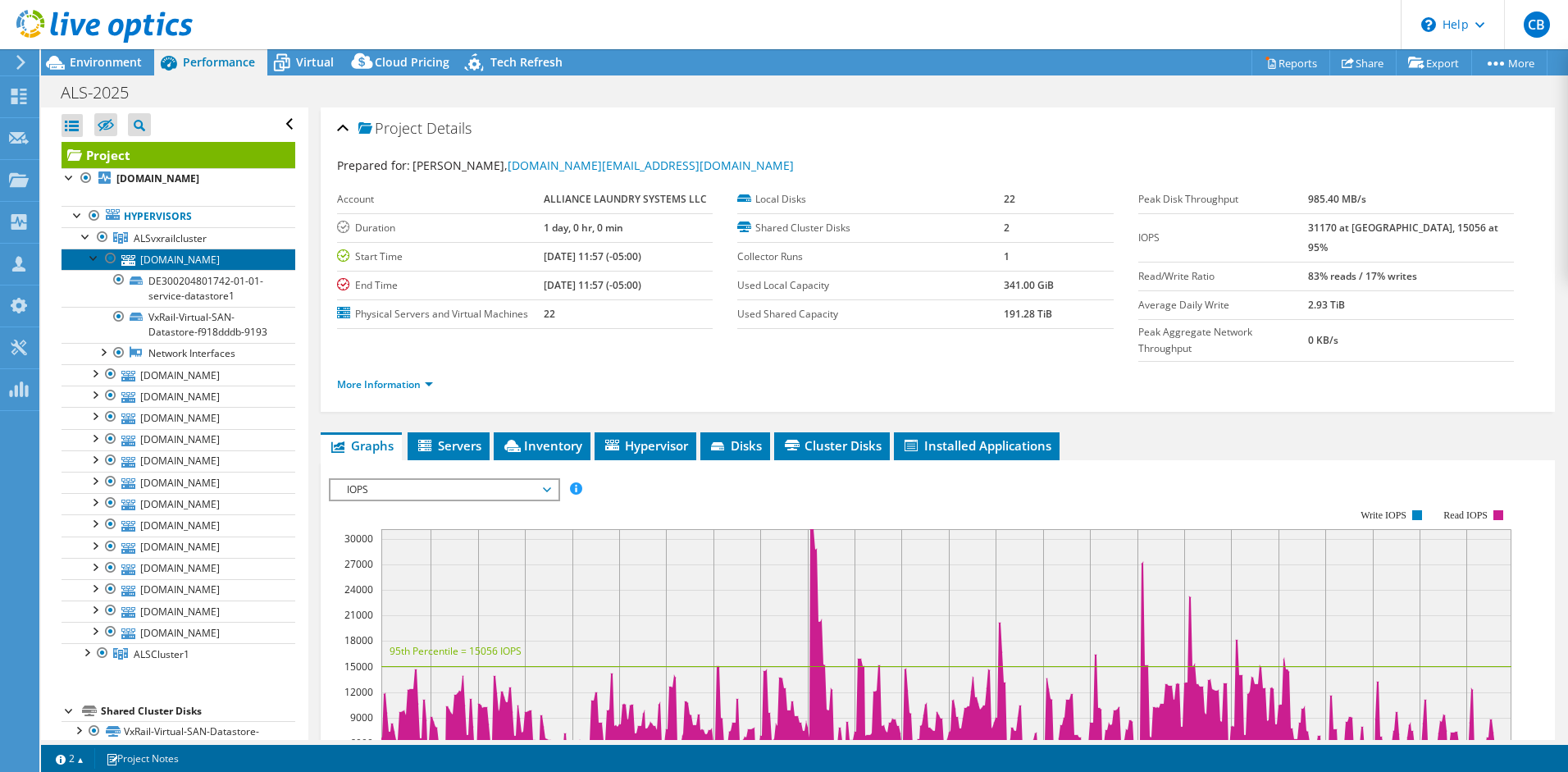
click at [201, 263] on link "[DOMAIN_NAME]" at bounding box center [179, 259] width 234 height 21
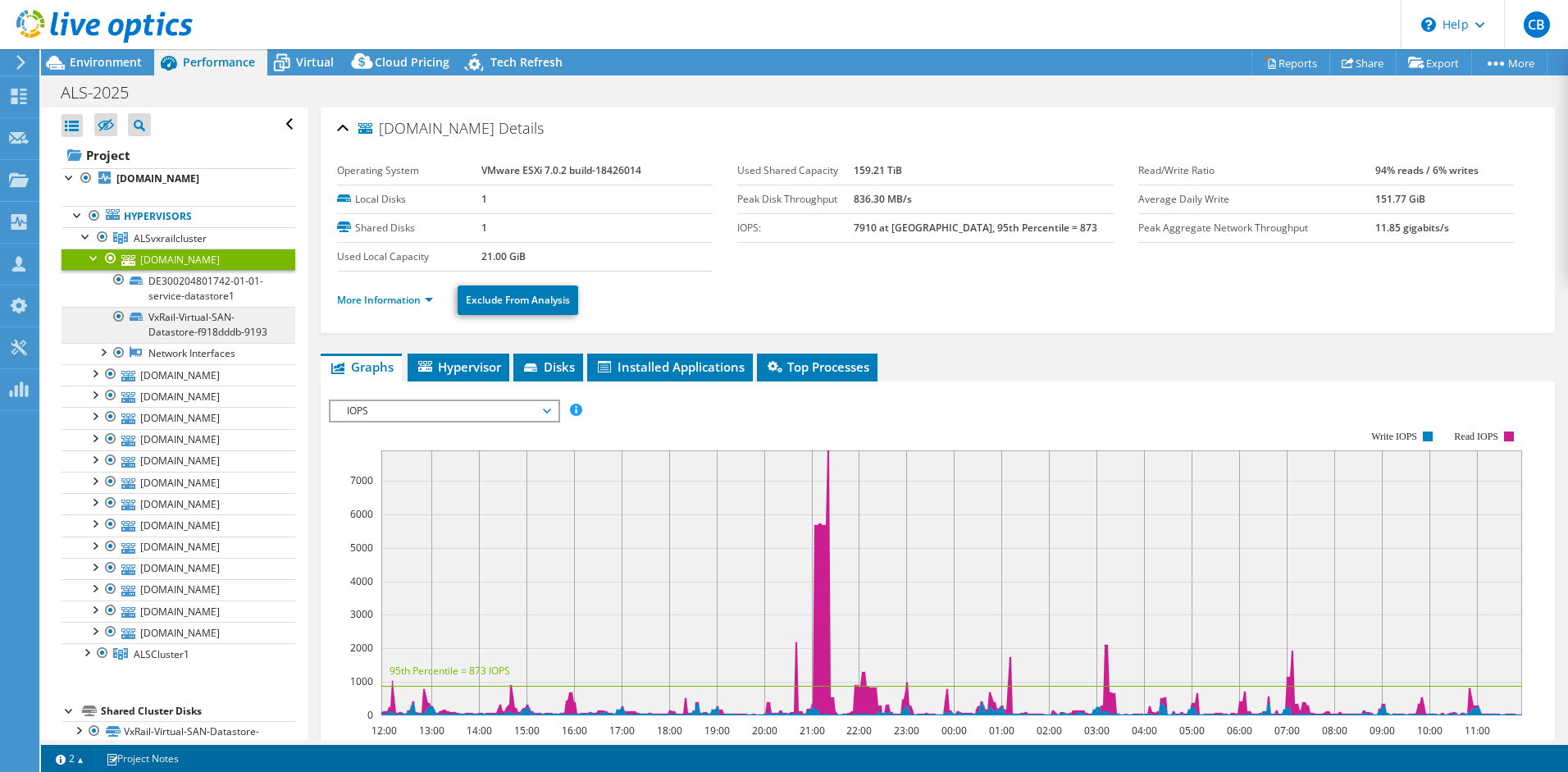
scroll to position [4, 0]
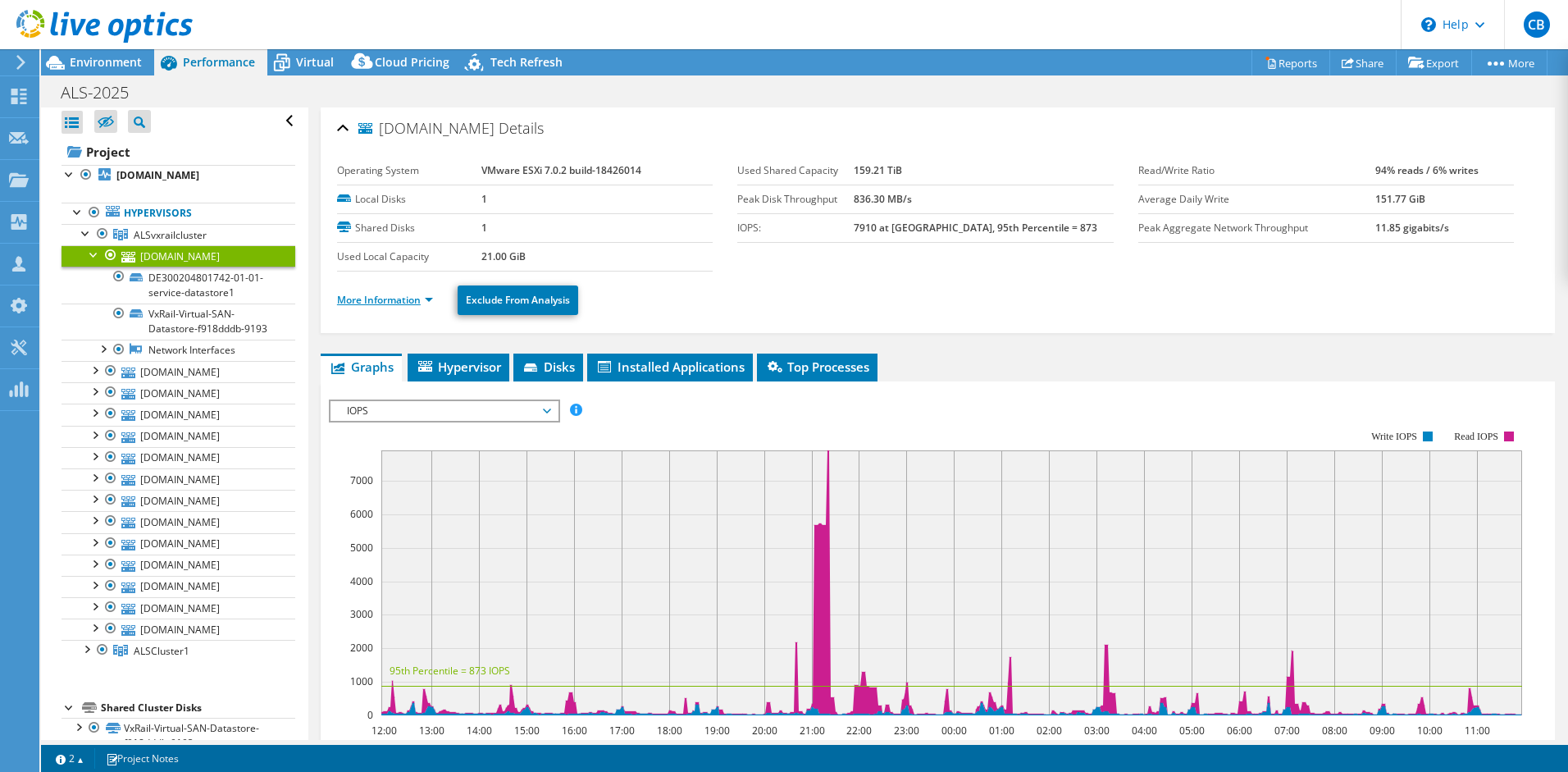
click at [383, 299] on link "More Information" at bounding box center [384, 299] width 96 height 14
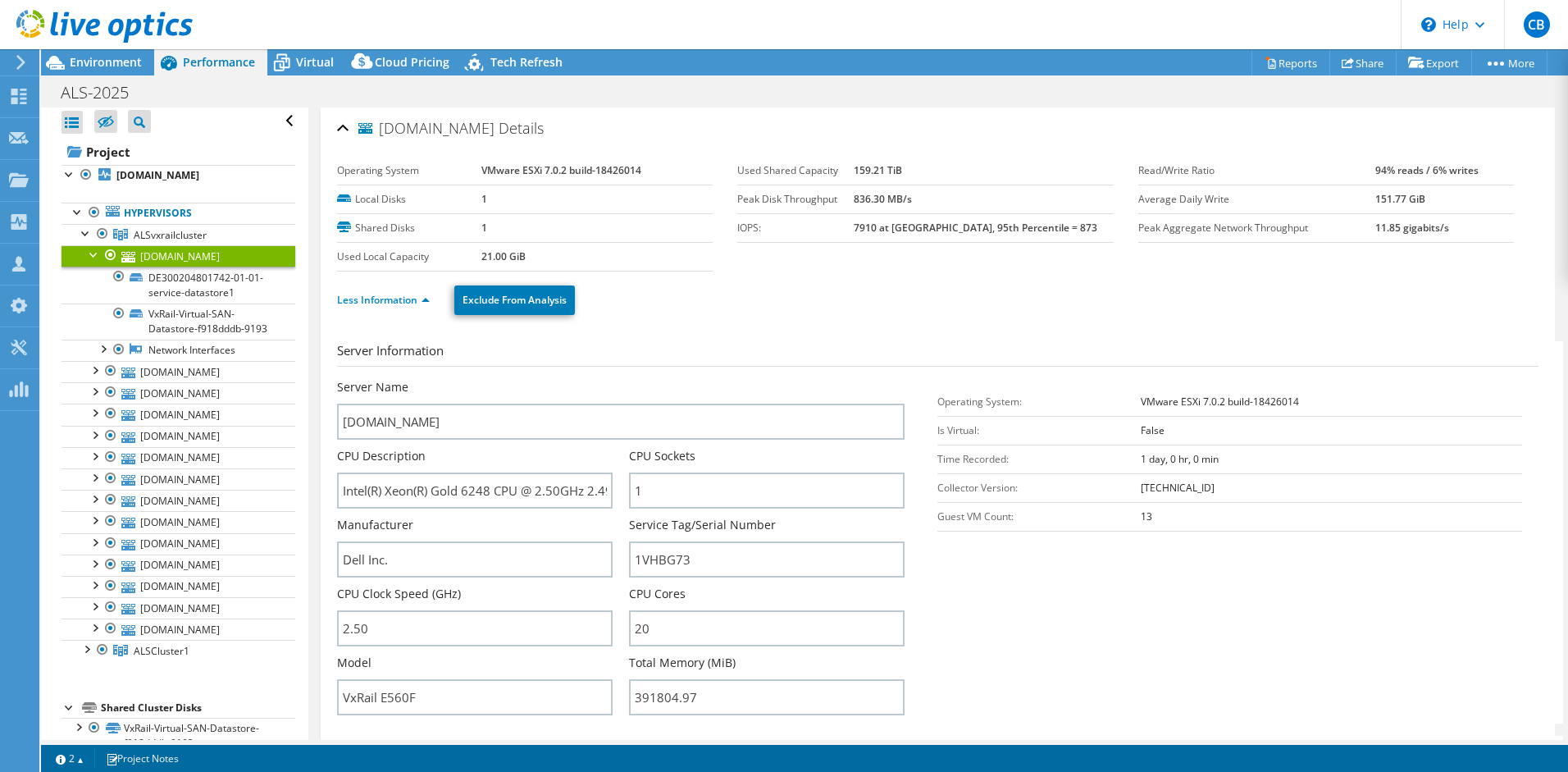
click at [88, 257] on div at bounding box center [95, 253] width 16 height 16
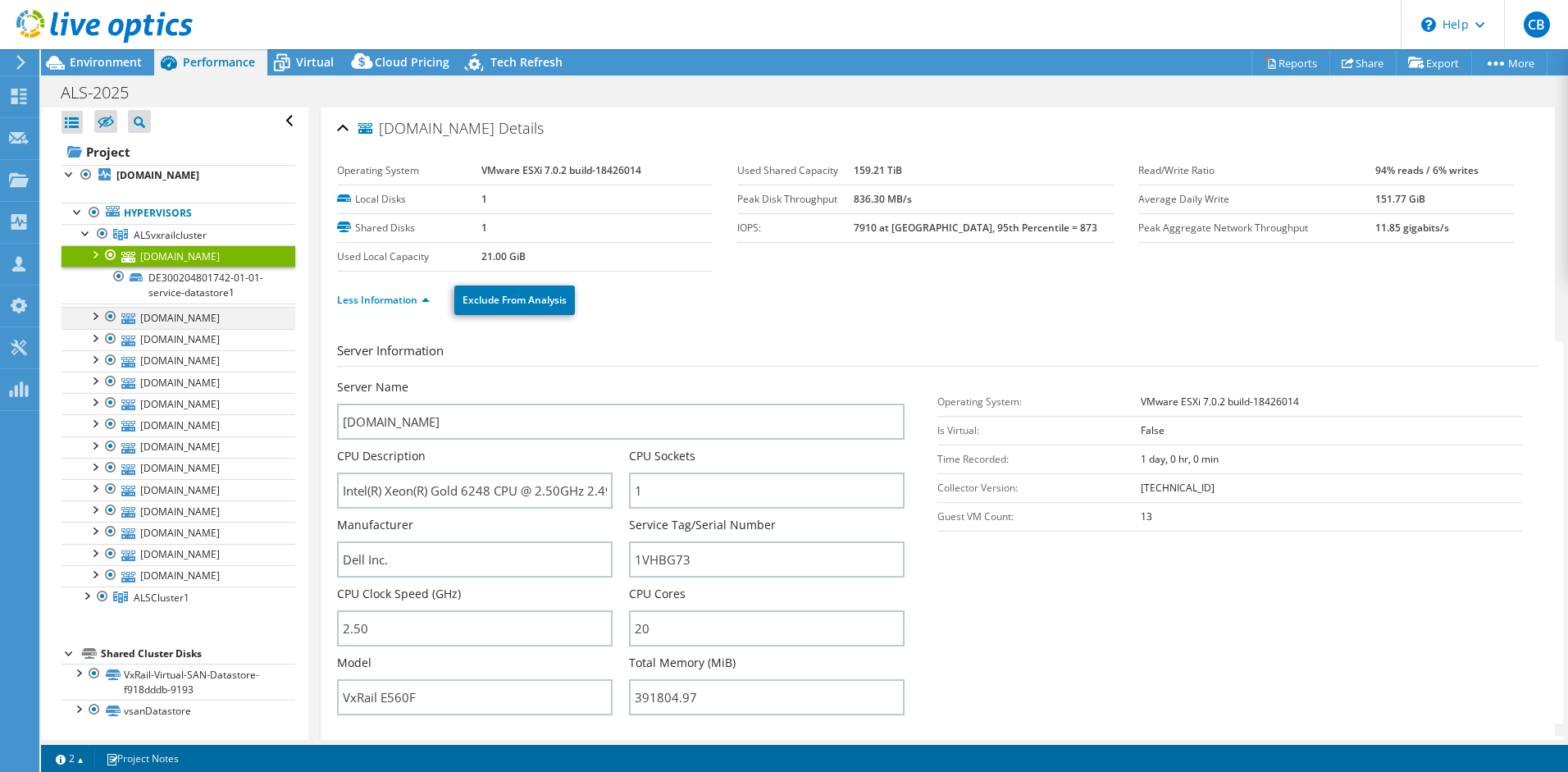
scroll to position [0, 0]
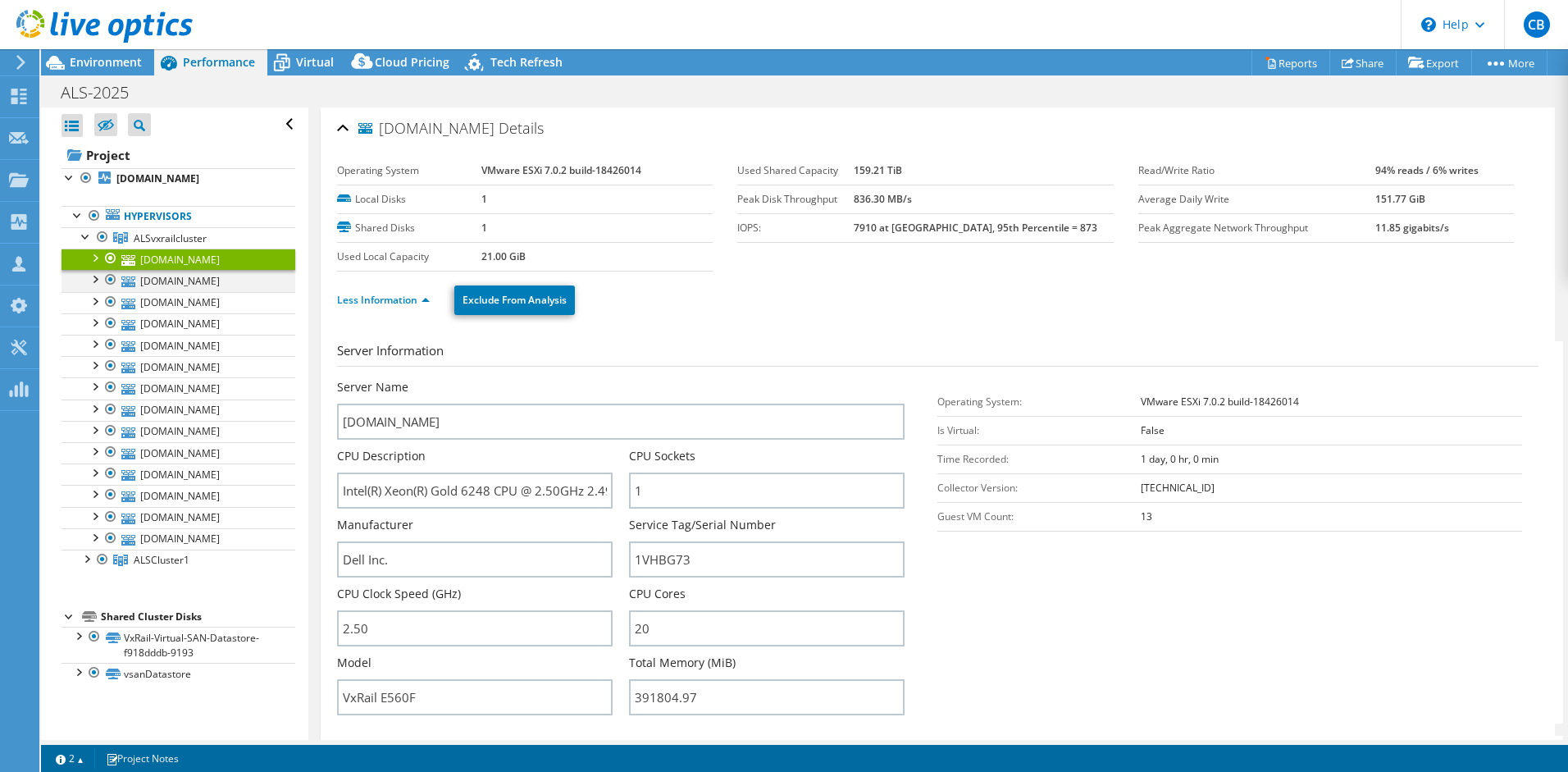
click at [97, 282] on div at bounding box center [95, 278] width 16 height 16
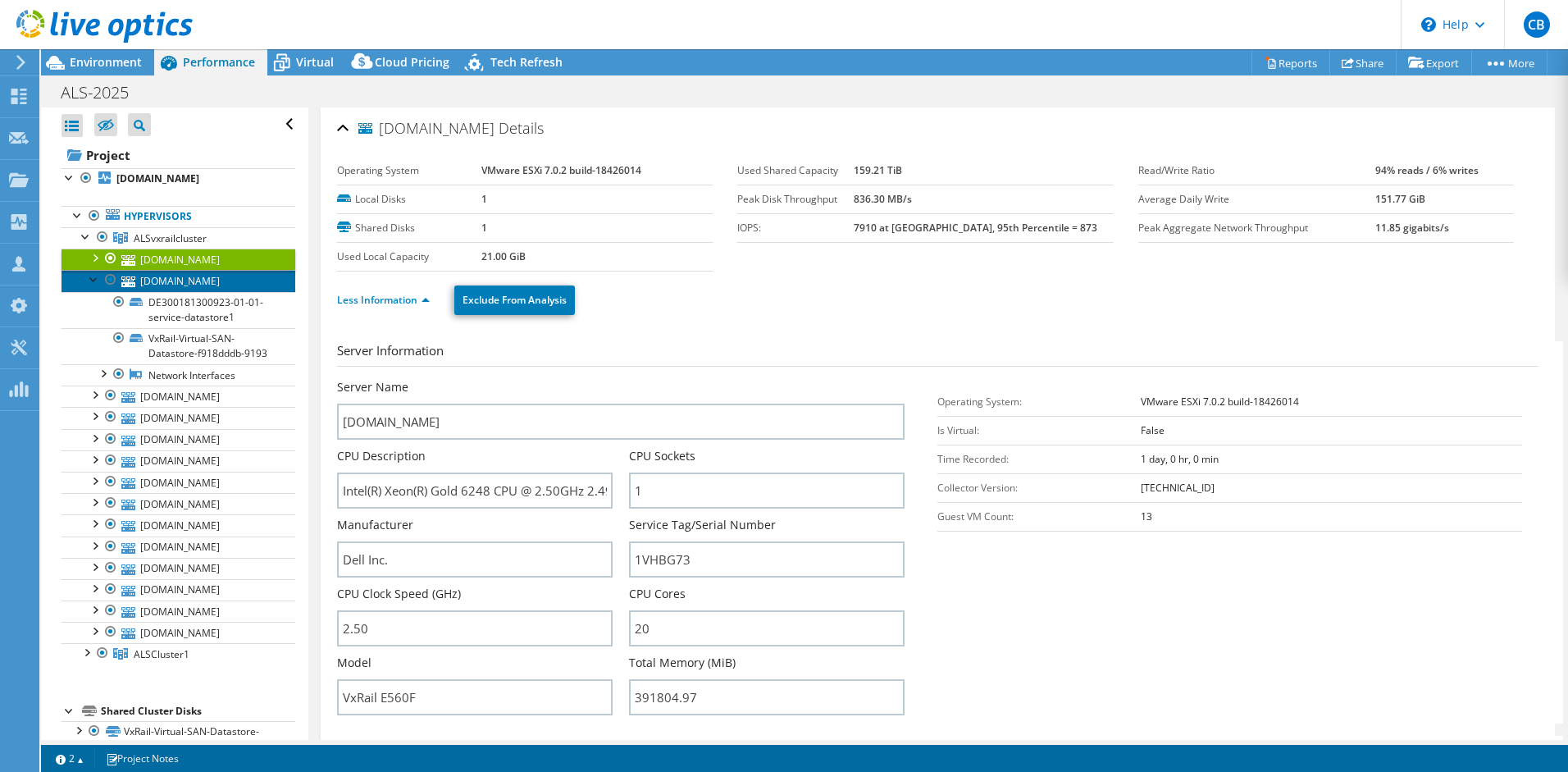
click at [199, 282] on link "[DOMAIN_NAME]" at bounding box center [179, 280] width 234 height 21
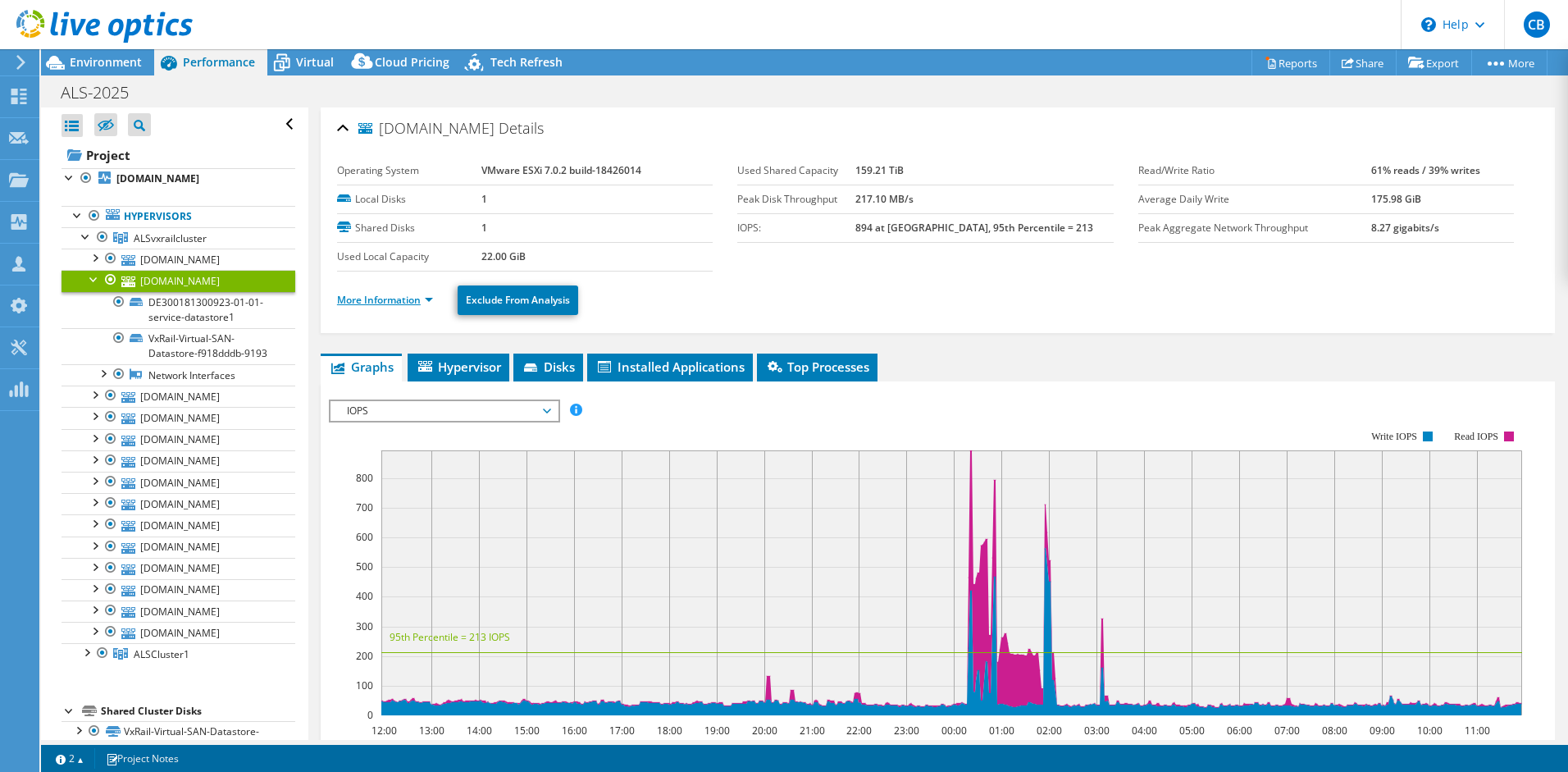
click at [409, 297] on link "More Information" at bounding box center [384, 299] width 96 height 14
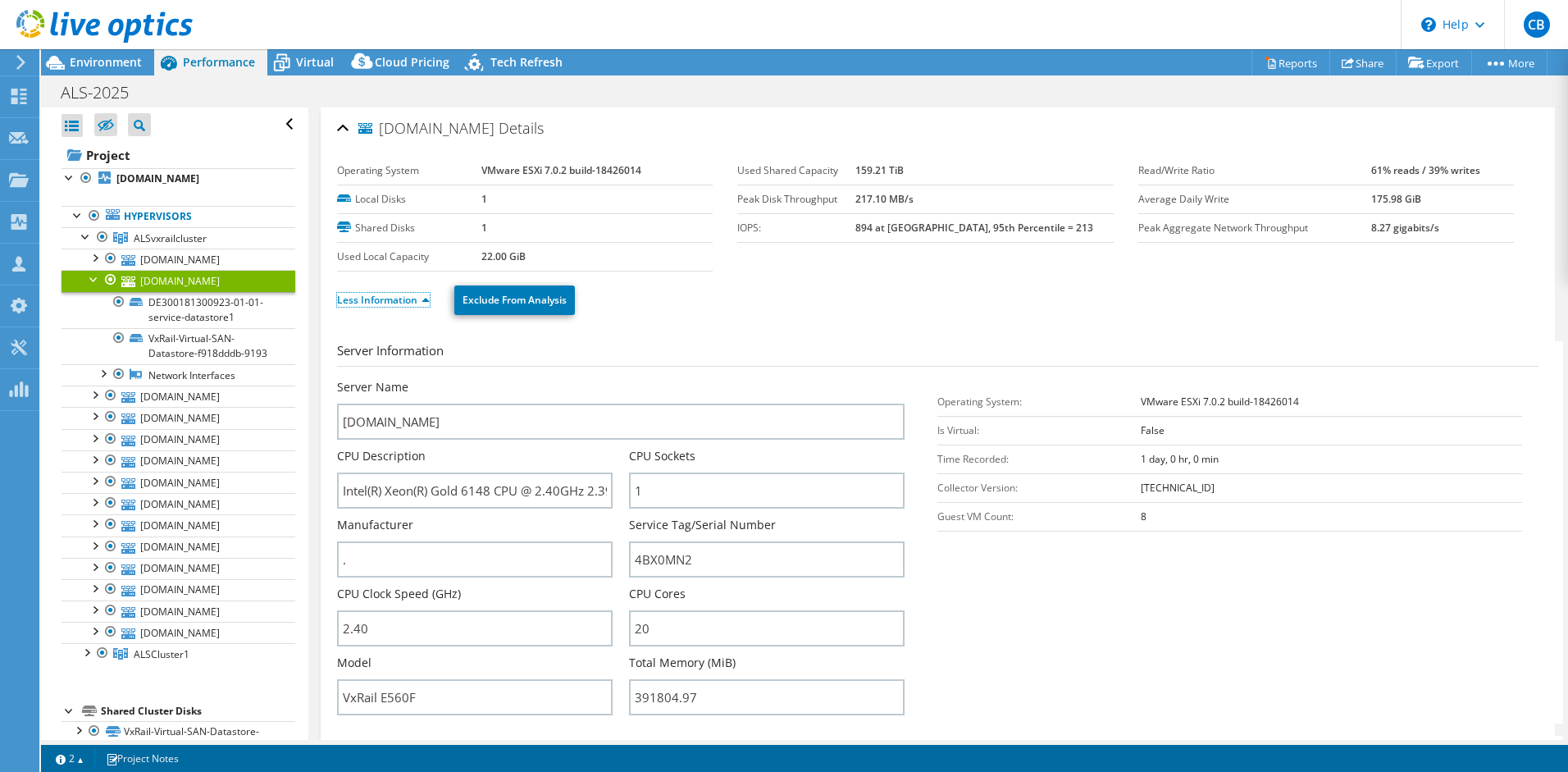
scroll to position [4, 0]
click at [99, 278] on div at bounding box center [95, 278] width 16 height 16
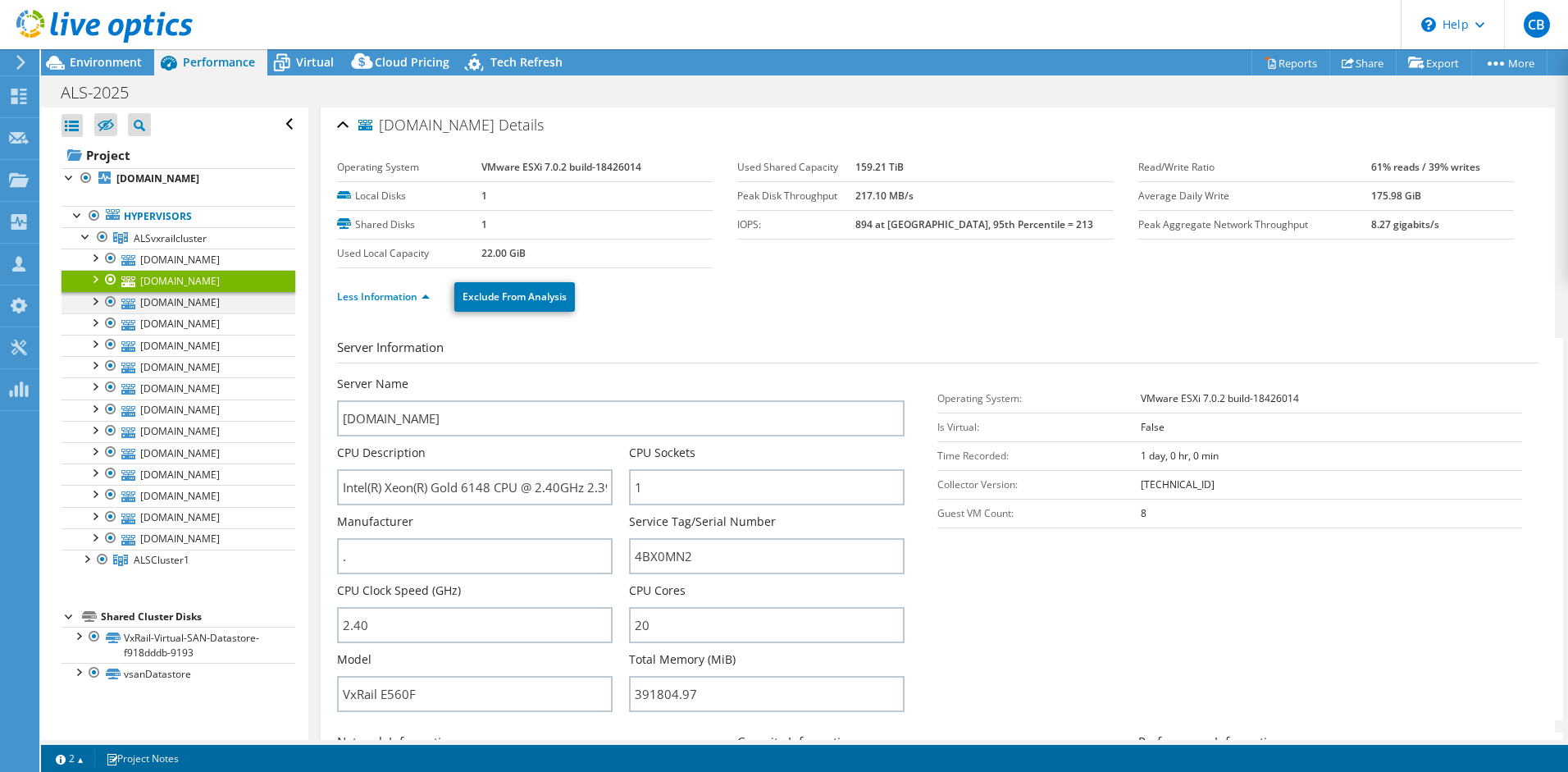
click at [95, 302] on div at bounding box center [95, 300] width 16 height 16
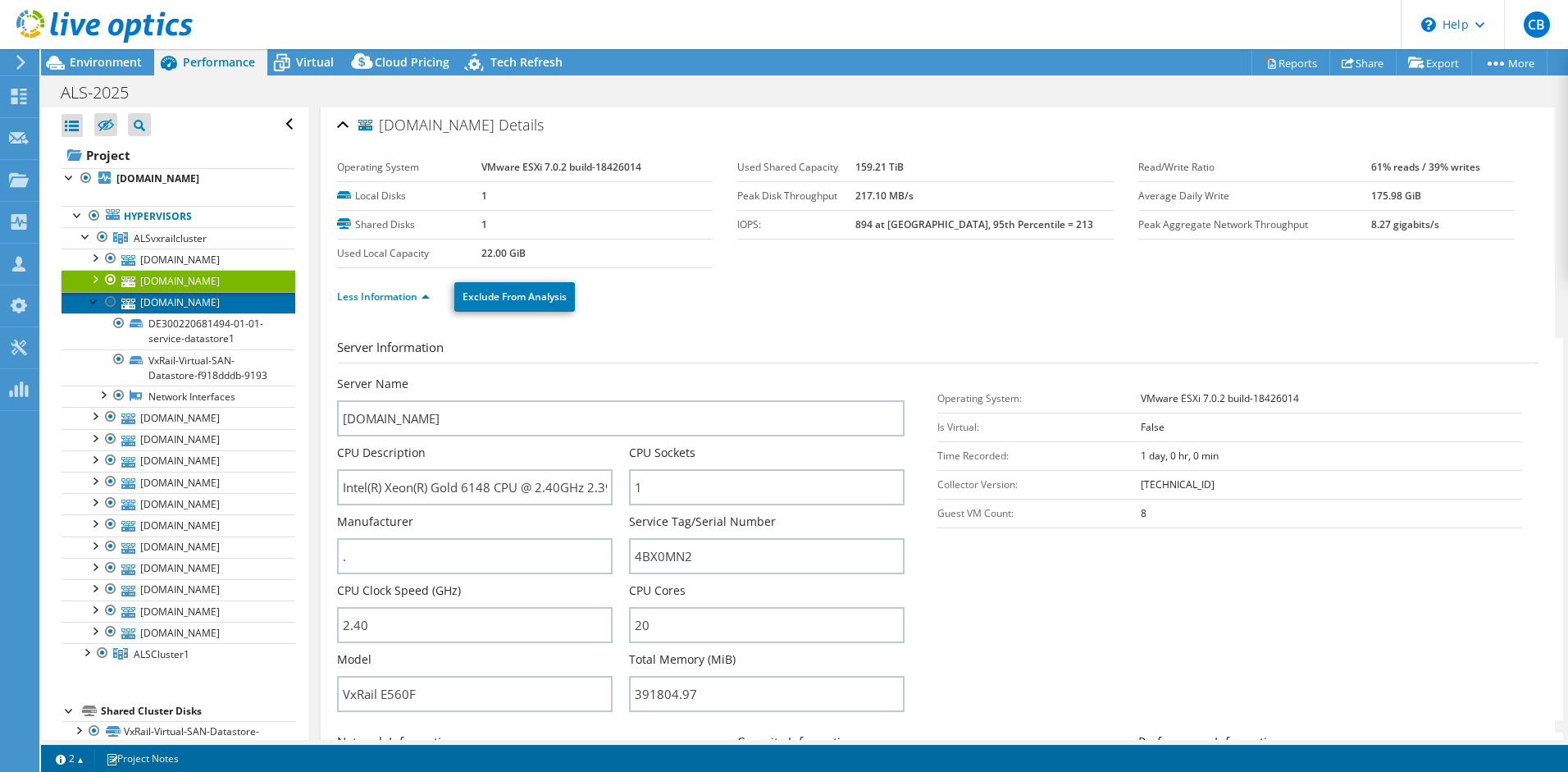
click at [198, 304] on link "[DOMAIN_NAME]" at bounding box center [179, 302] width 234 height 21
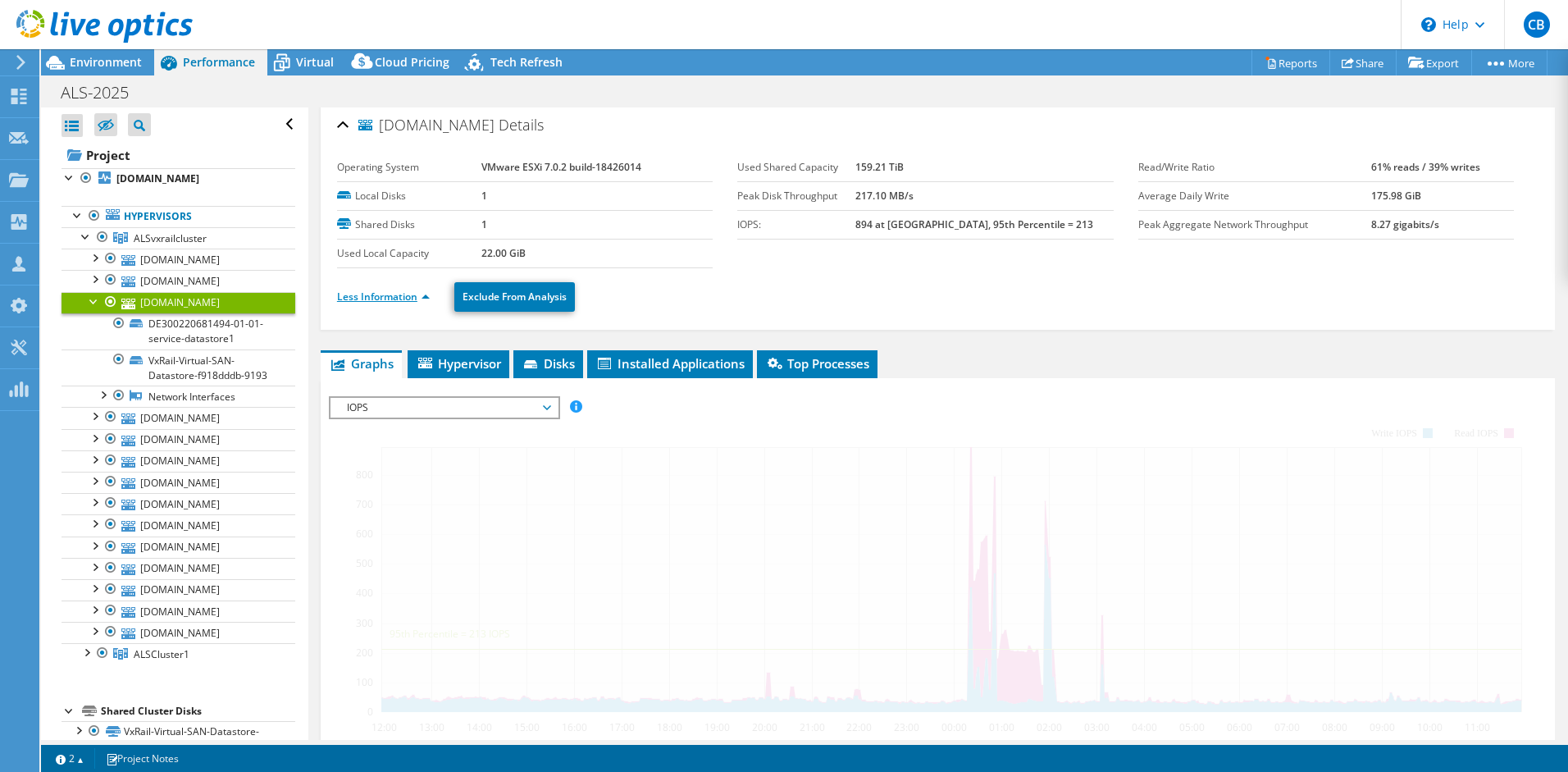
click at [404, 293] on link "Less Information" at bounding box center [384, 296] width 93 height 14
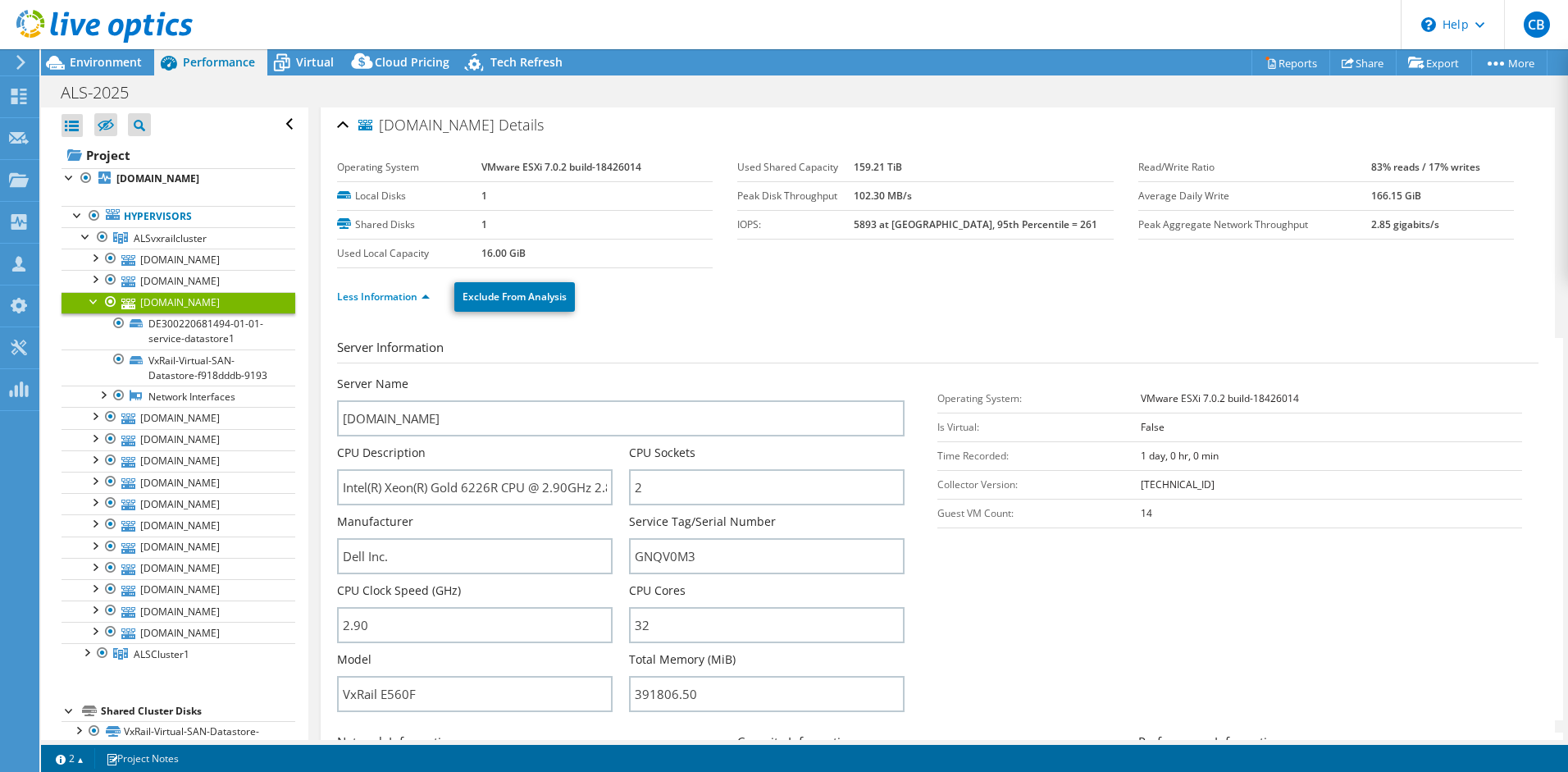
click at [94, 300] on div at bounding box center [95, 300] width 16 height 16
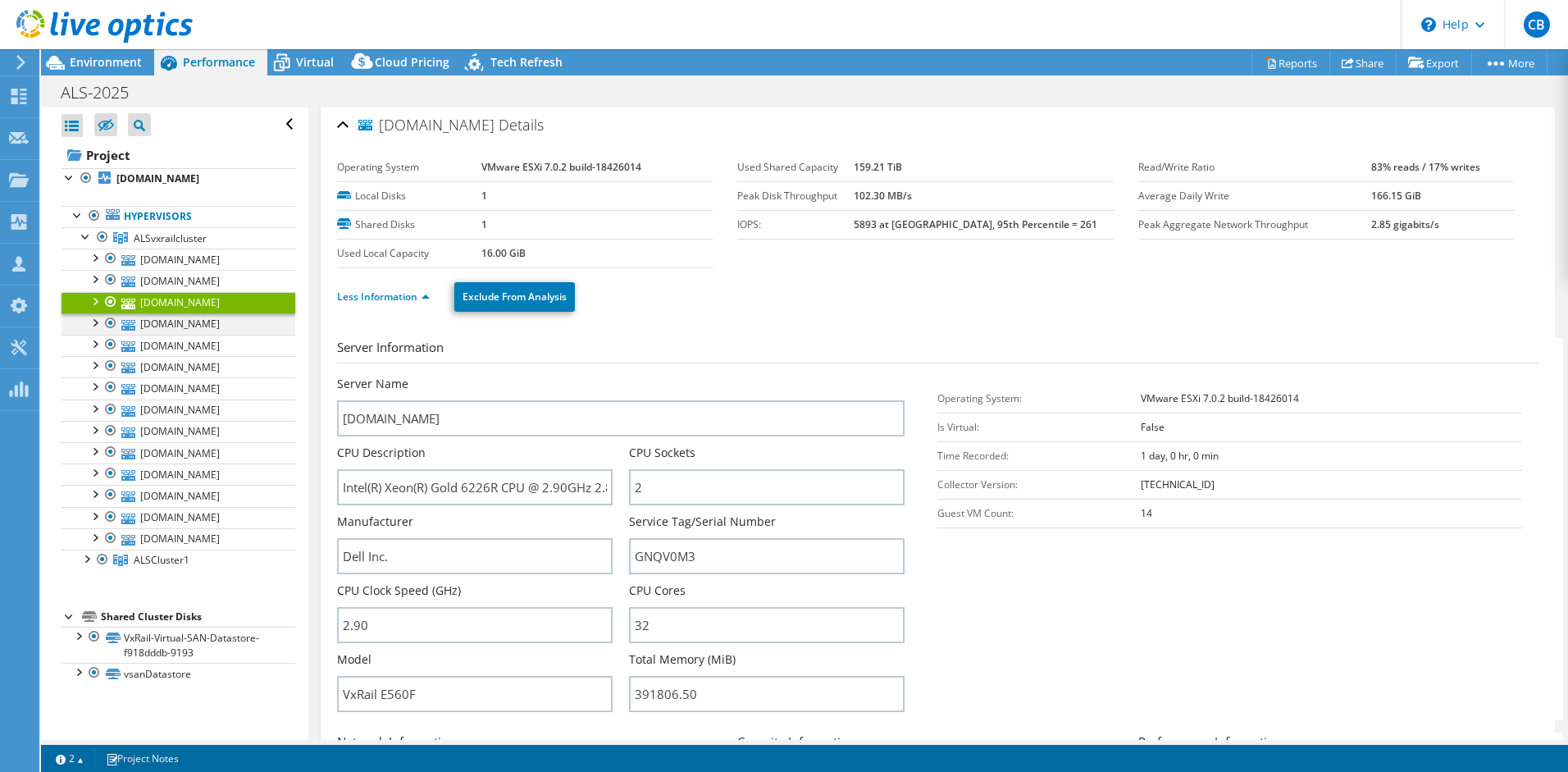
click at [98, 324] on div at bounding box center [95, 322] width 16 height 16
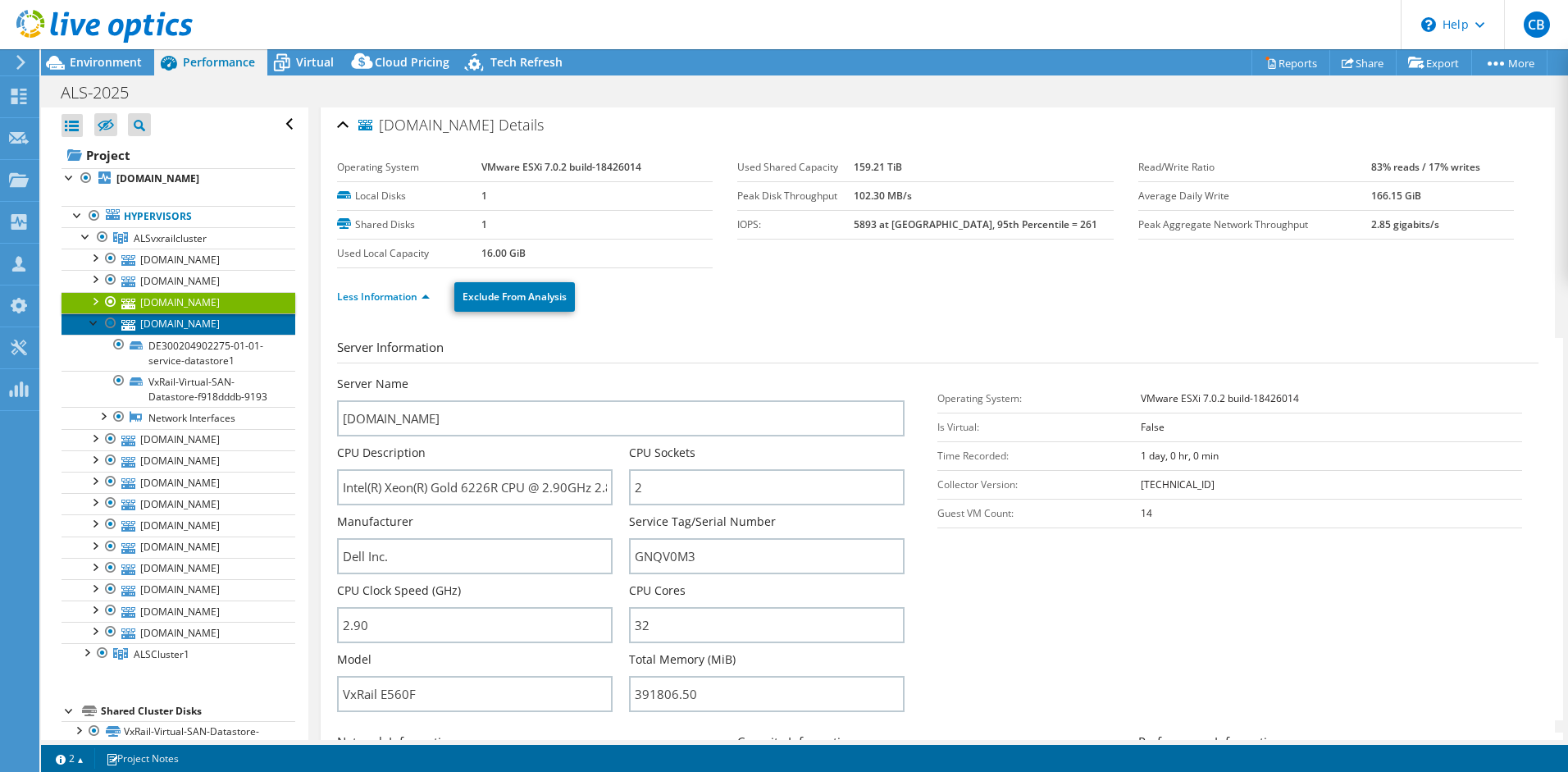
click at [211, 329] on link "[DOMAIN_NAME]" at bounding box center [179, 324] width 234 height 21
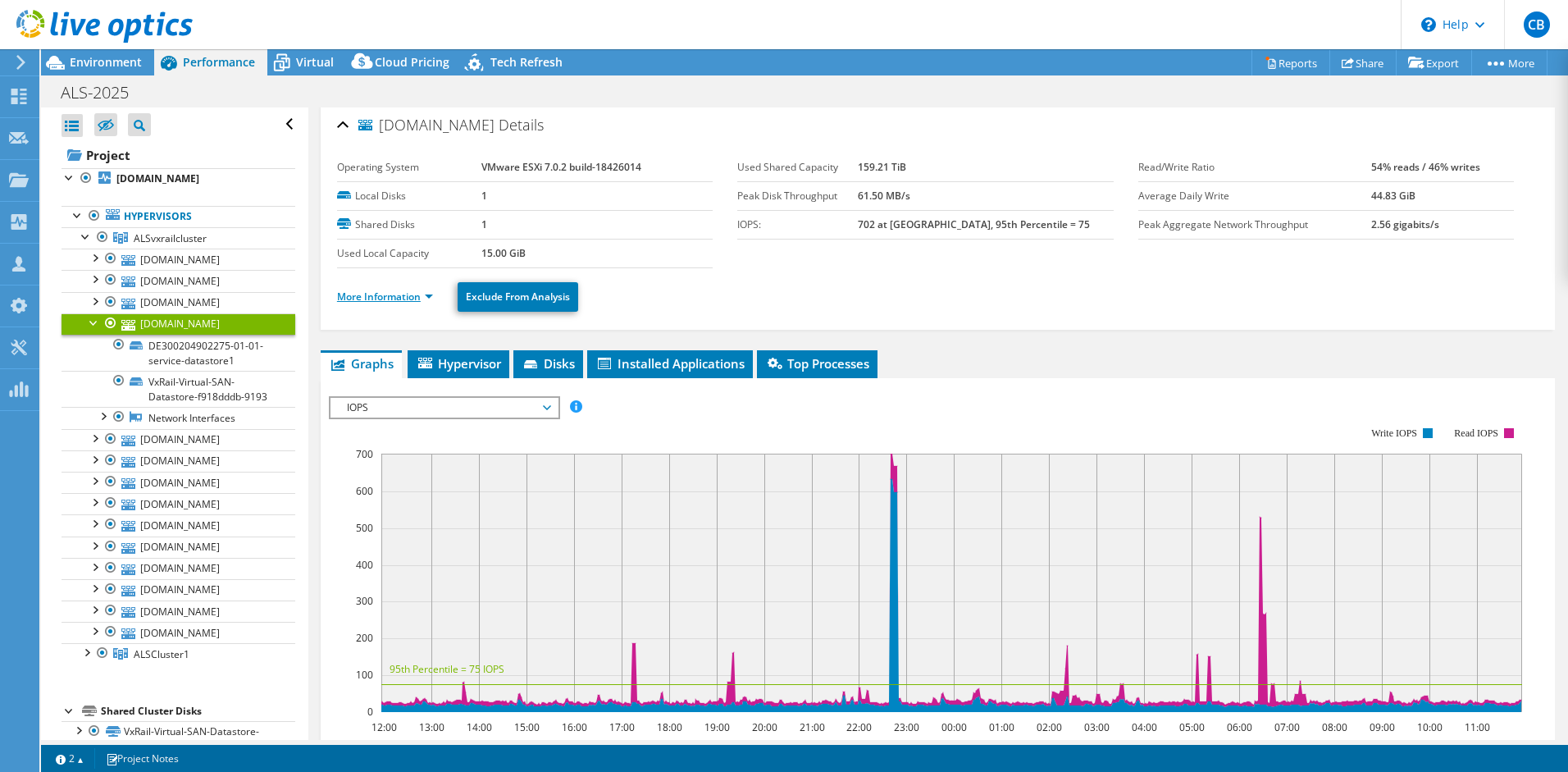
click at [398, 293] on link "More Information" at bounding box center [384, 296] width 96 height 14
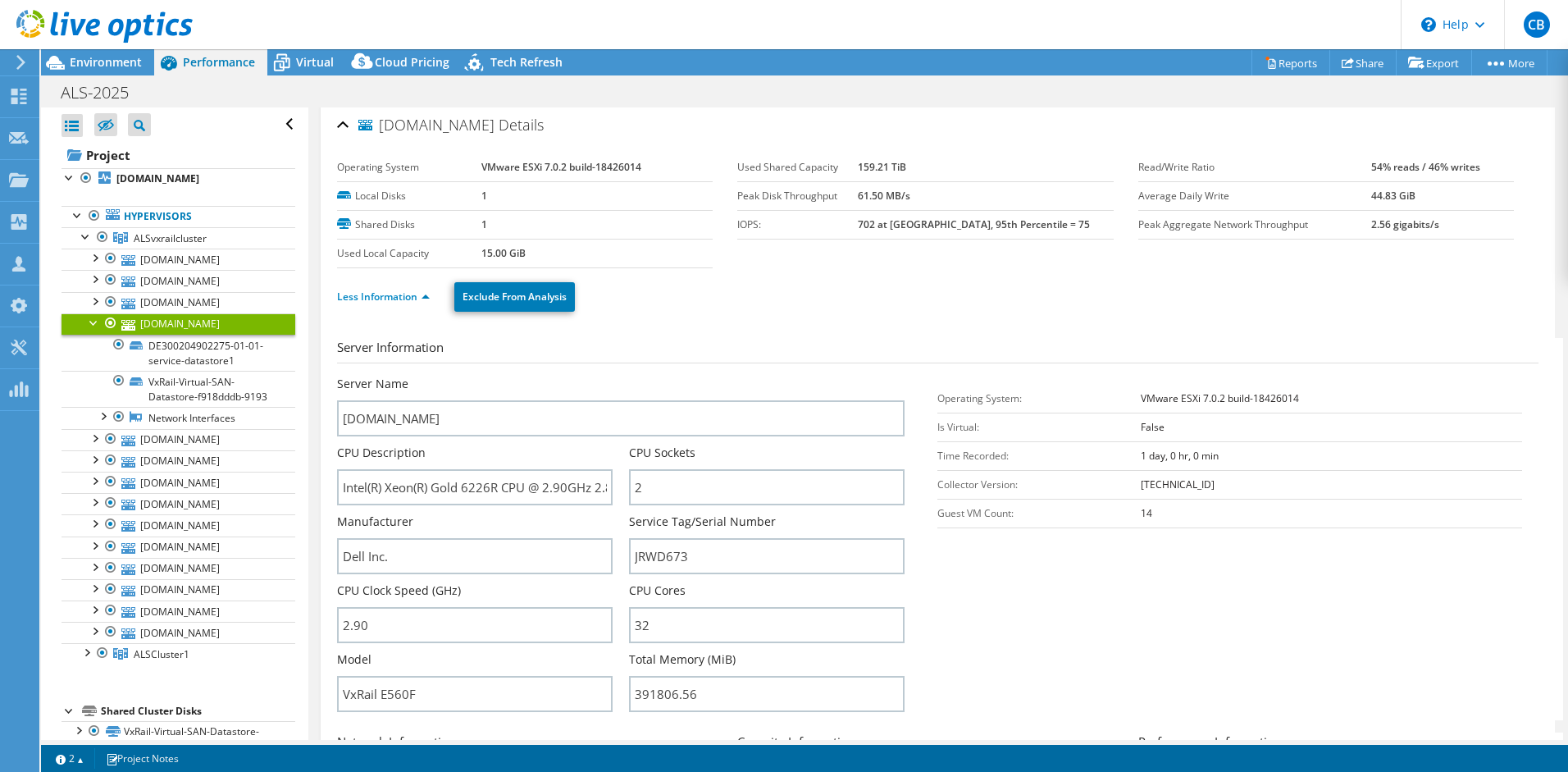
click at [99, 326] on div at bounding box center [95, 322] width 16 height 16
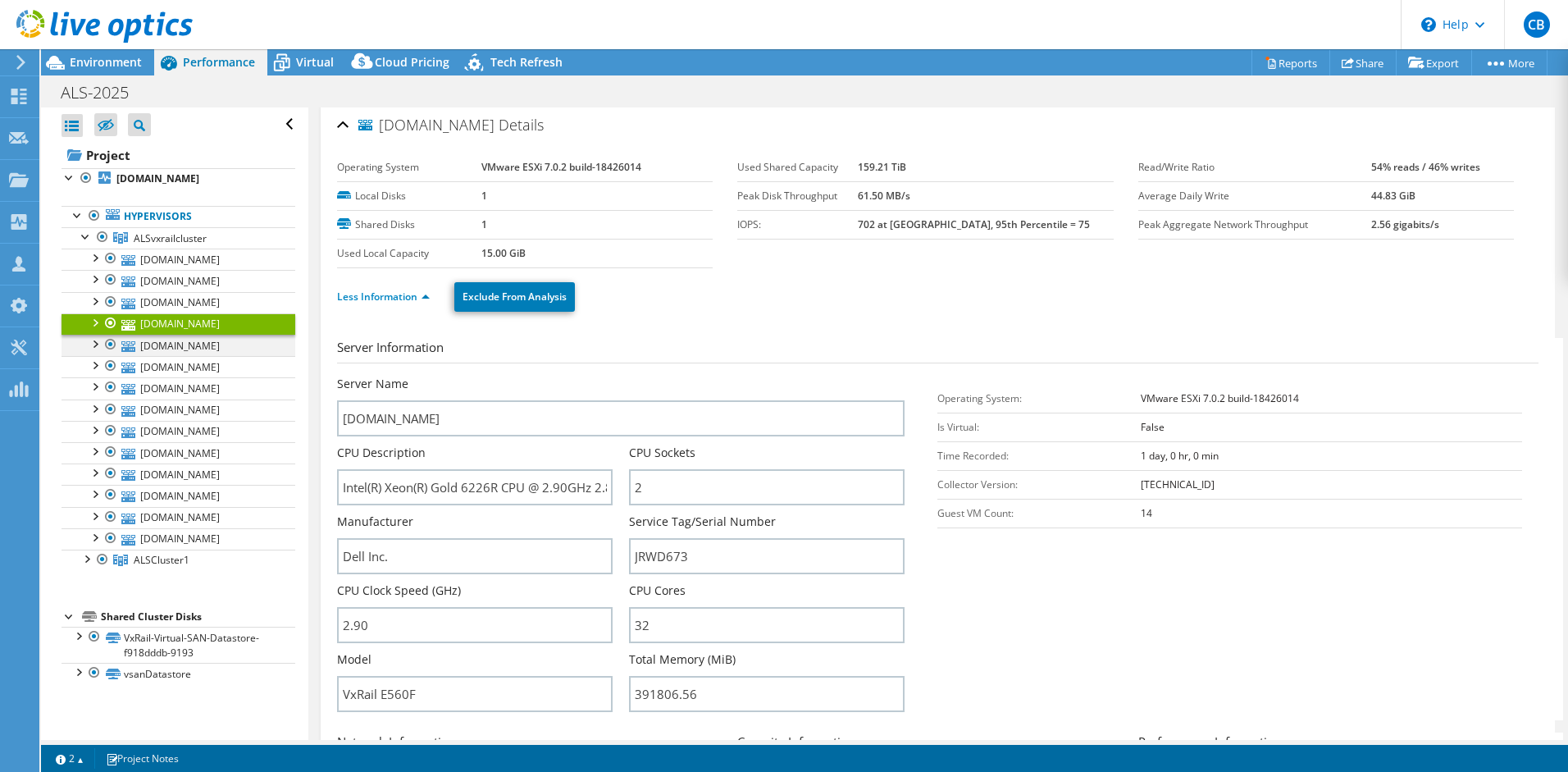
click at [95, 347] on div at bounding box center [95, 343] width 16 height 16
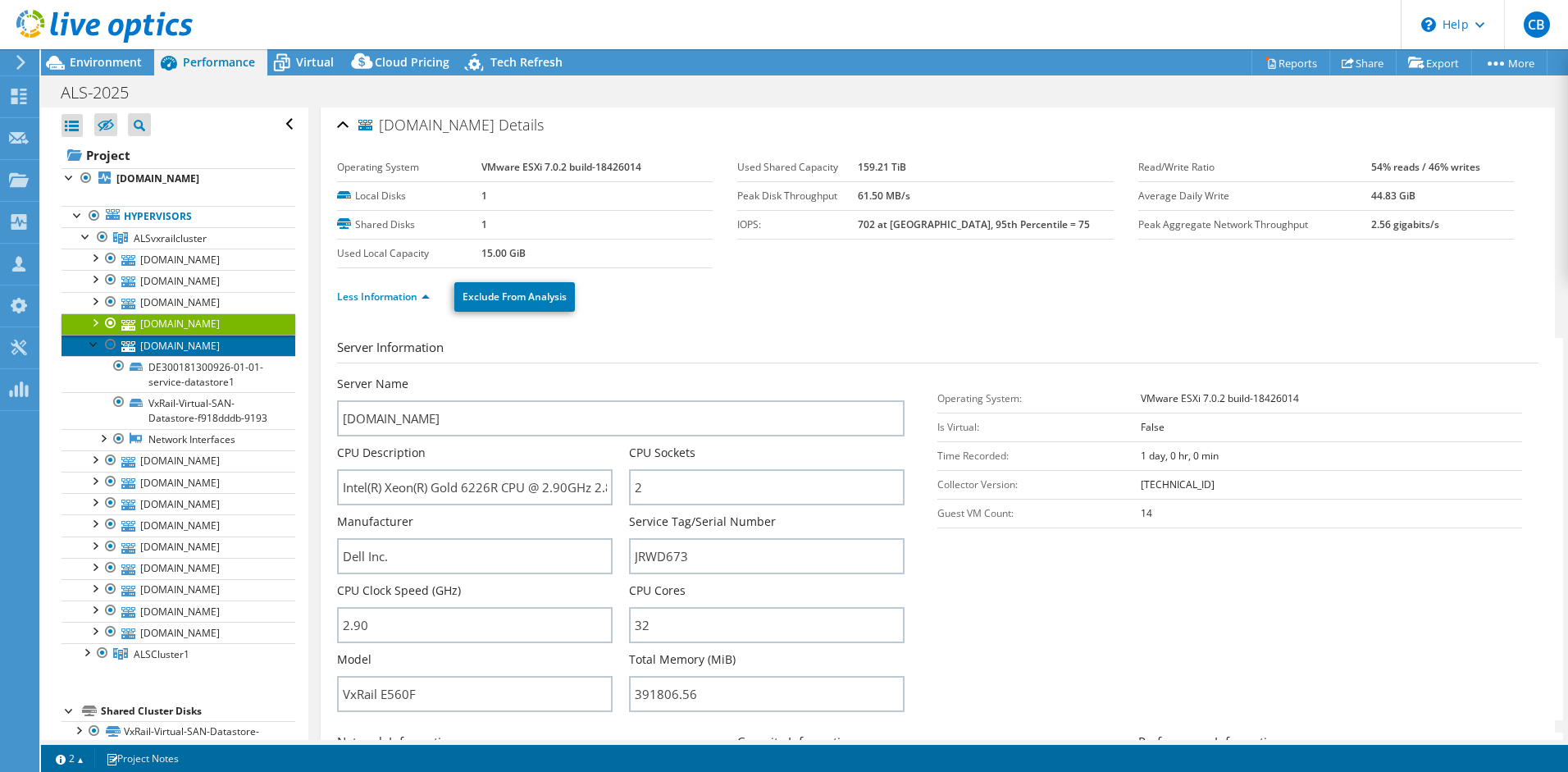
click at [215, 349] on link "[DOMAIN_NAME]" at bounding box center [179, 345] width 234 height 21
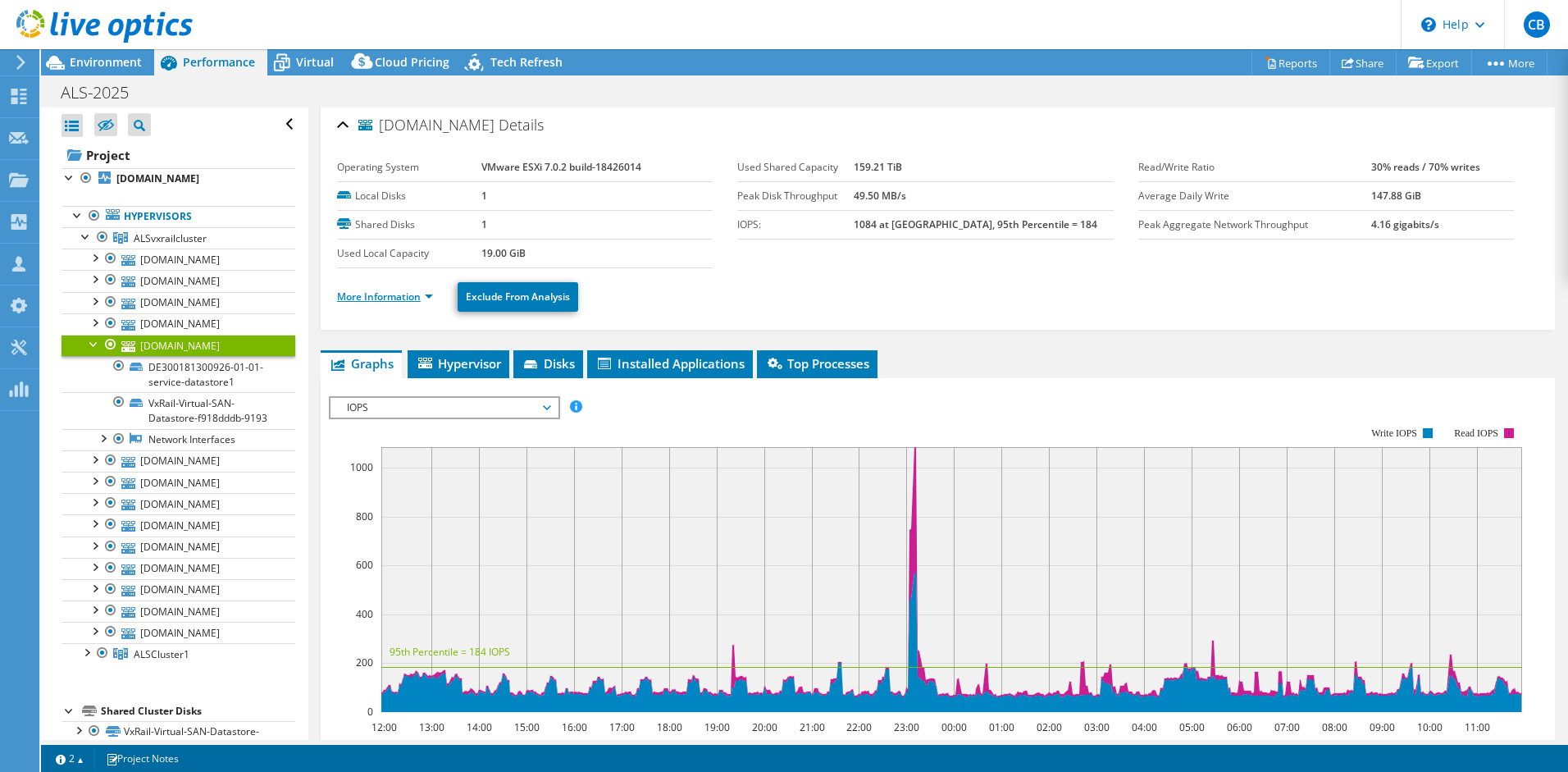
click at [395, 294] on link "More Information" at bounding box center [384, 296] width 96 height 14
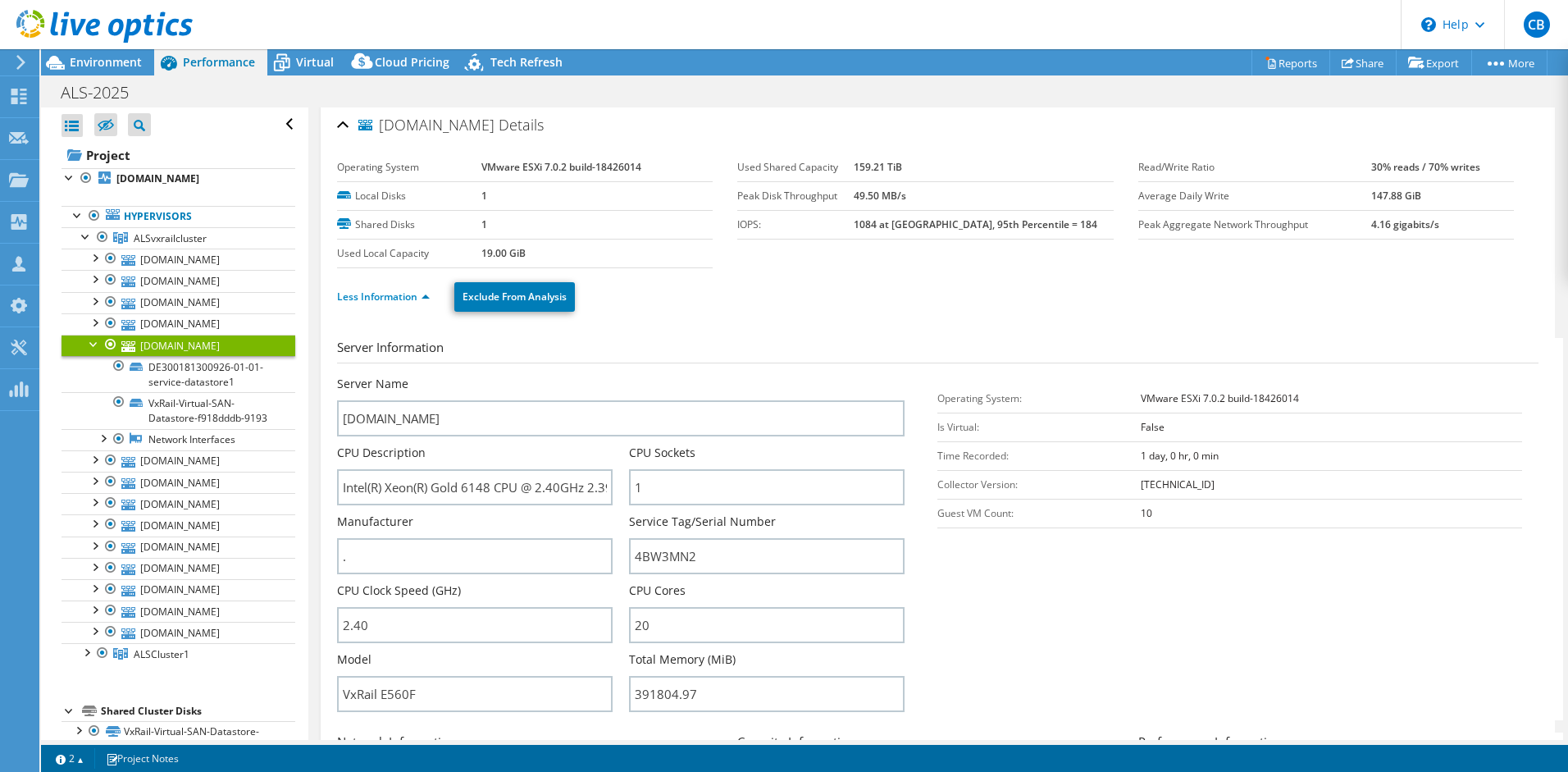
click at [90, 342] on div at bounding box center [95, 343] width 16 height 16
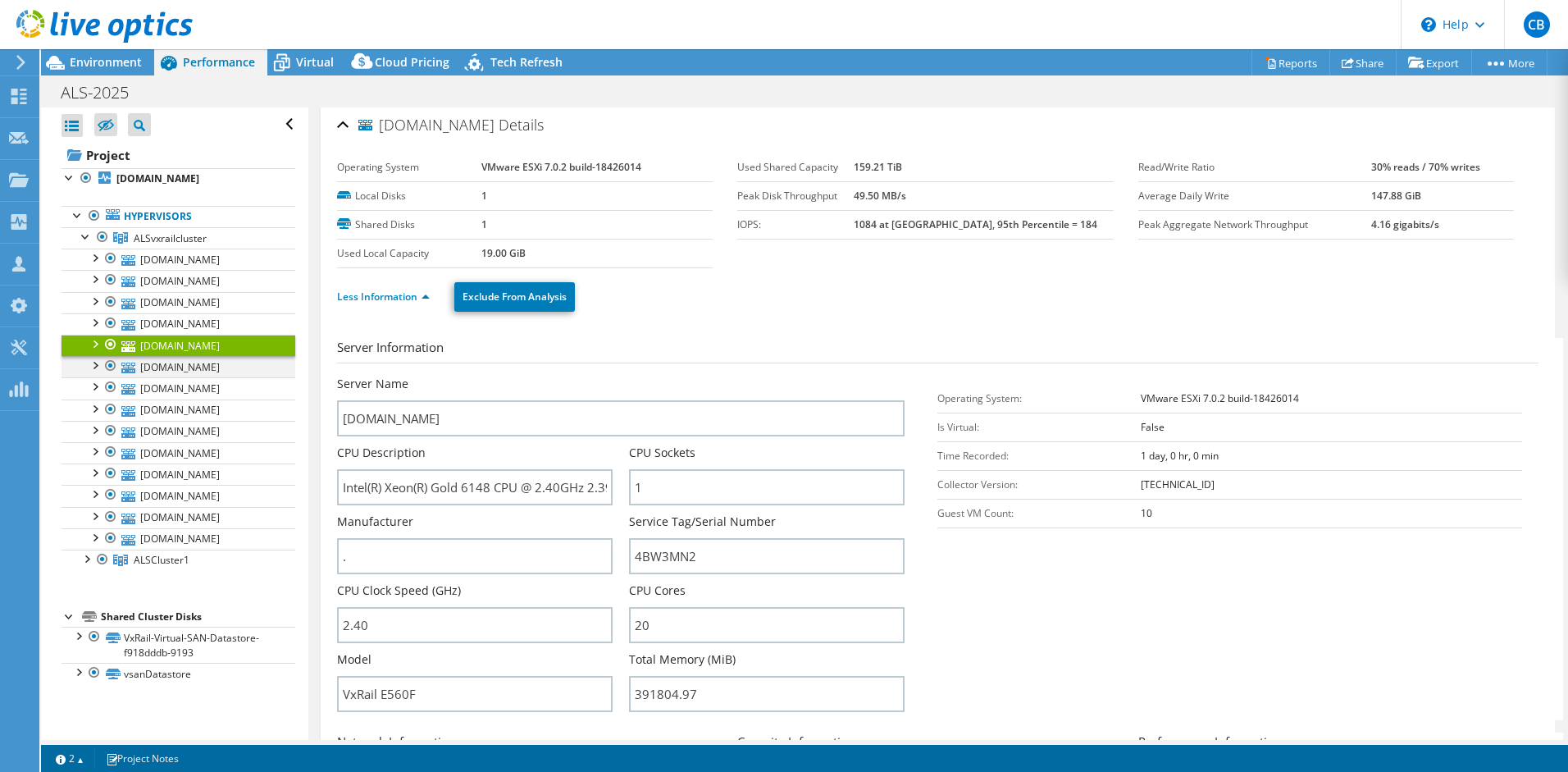
click at [91, 365] on div at bounding box center [95, 365] width 16 height 16
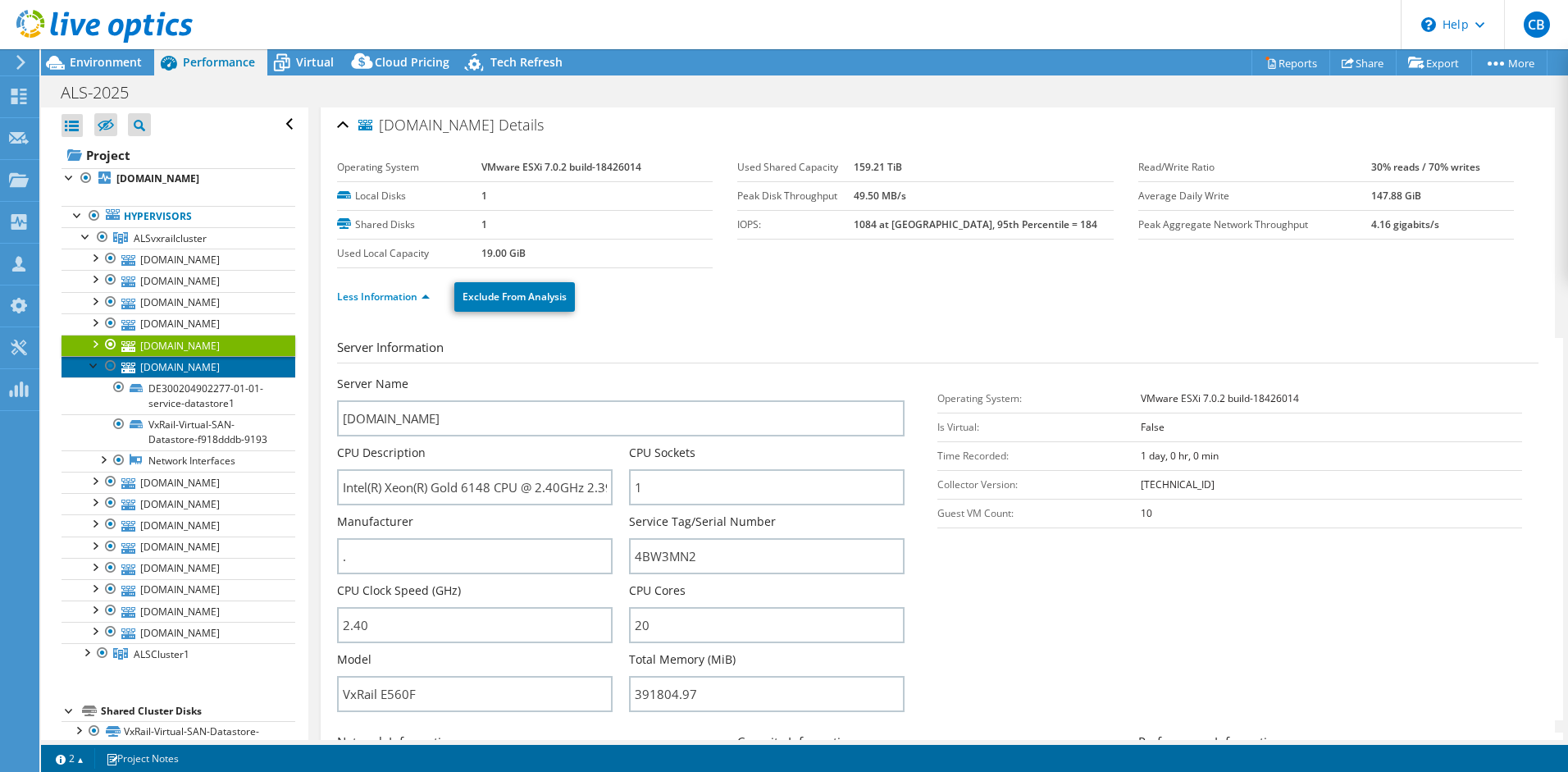
click at [212, 373] on link "[DOMAIN_NAME]" at bounding box center [179, 366] width 234 height 21
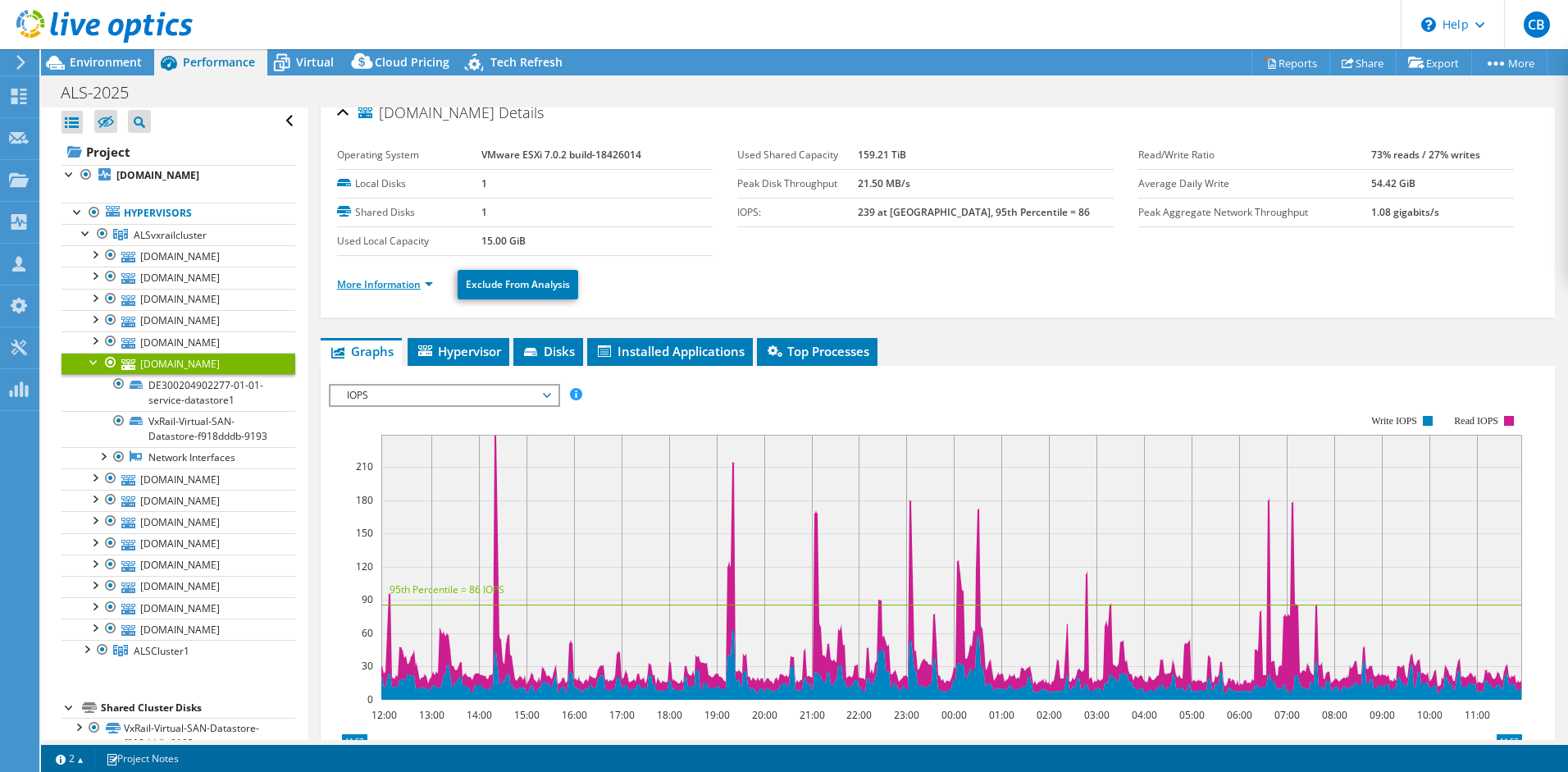
click at [386, 290] on link "More Information" at bounding box center [384, 283] width 96 height 14
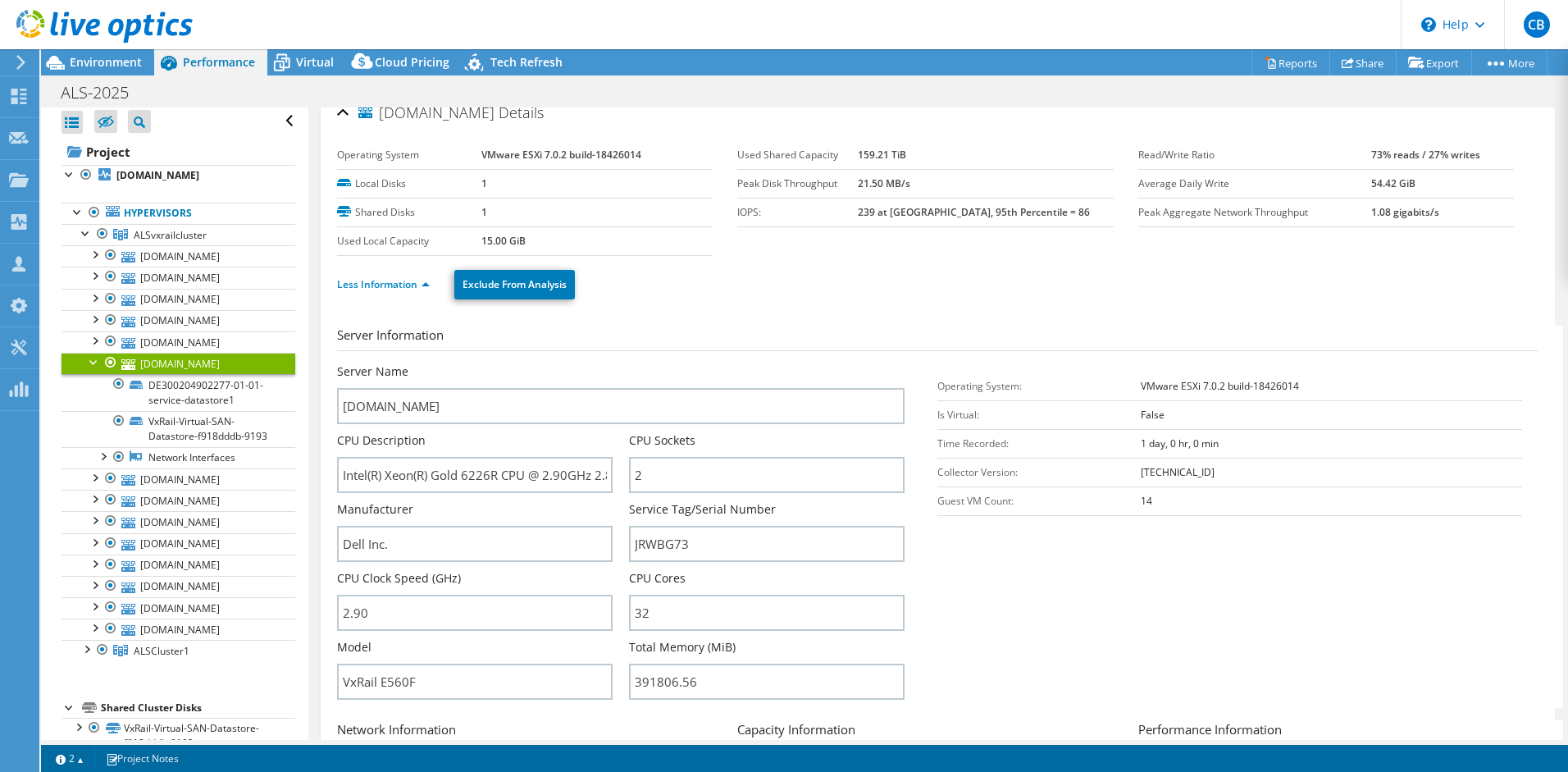
click at [93, 365] on div at bounding box center [95, 361] width 16 height 16
click at [96, 365] on div at bounding box center [95, 365] width 16 height 16
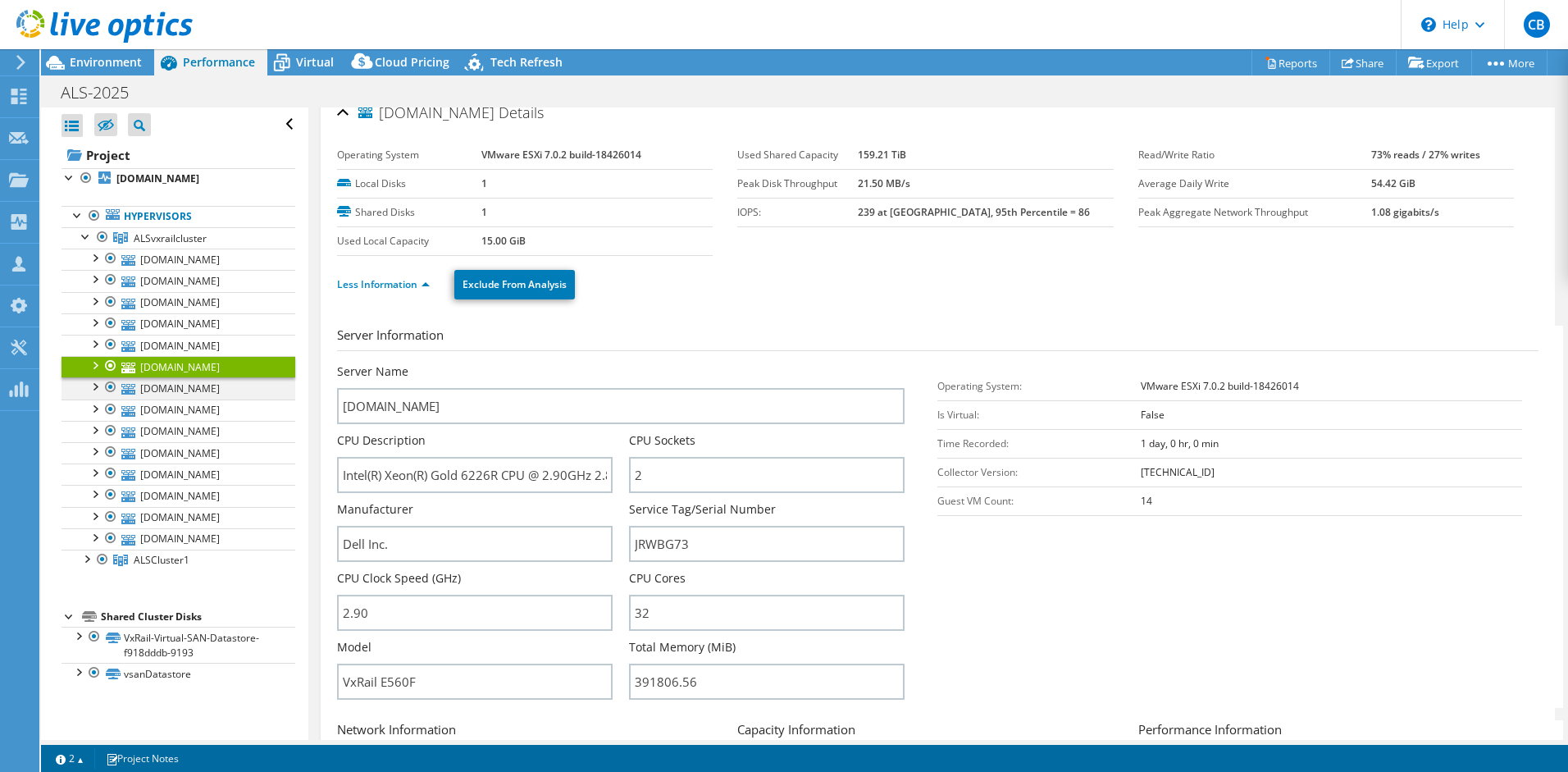
click at [91, 387] on div at bounding box center [95, 386] width 16 height 16
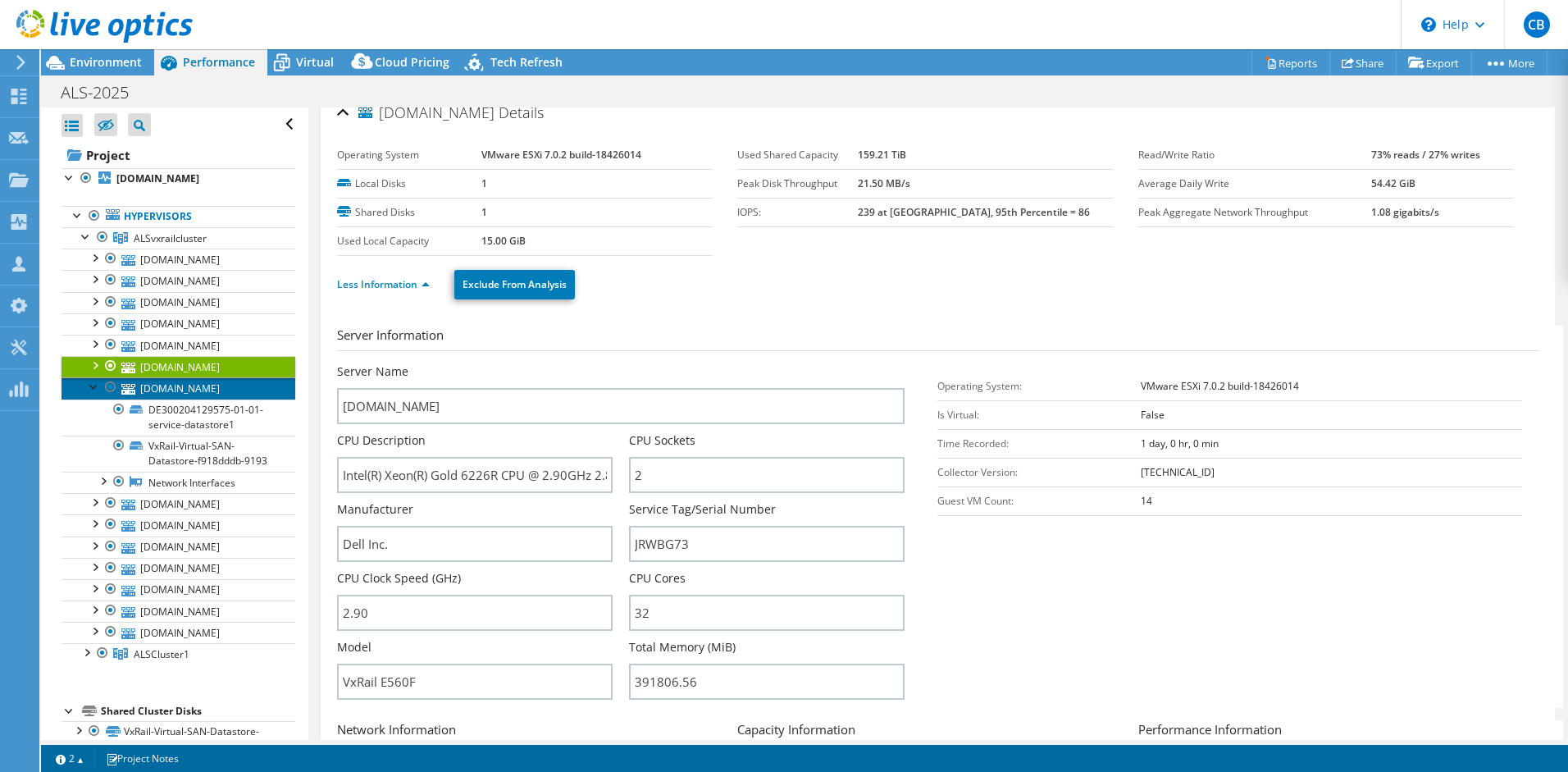
click at [186, 392] on link "[DOMAIN_NAME]" at bounding box center [179, 387] width 234 height 21
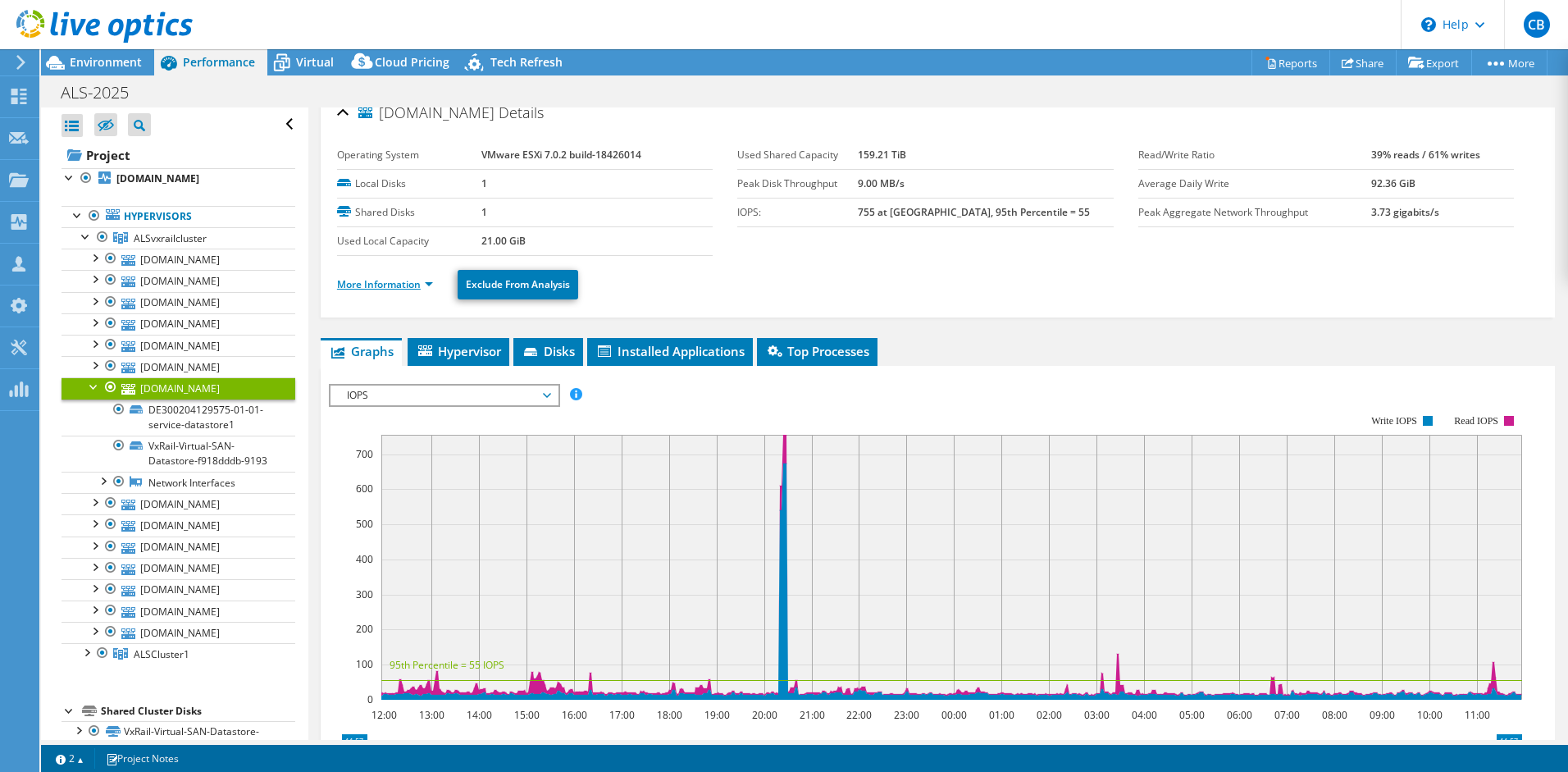
click at [379, 289] on link "More Information" at bounding box center [384, 283] width 96 height 14
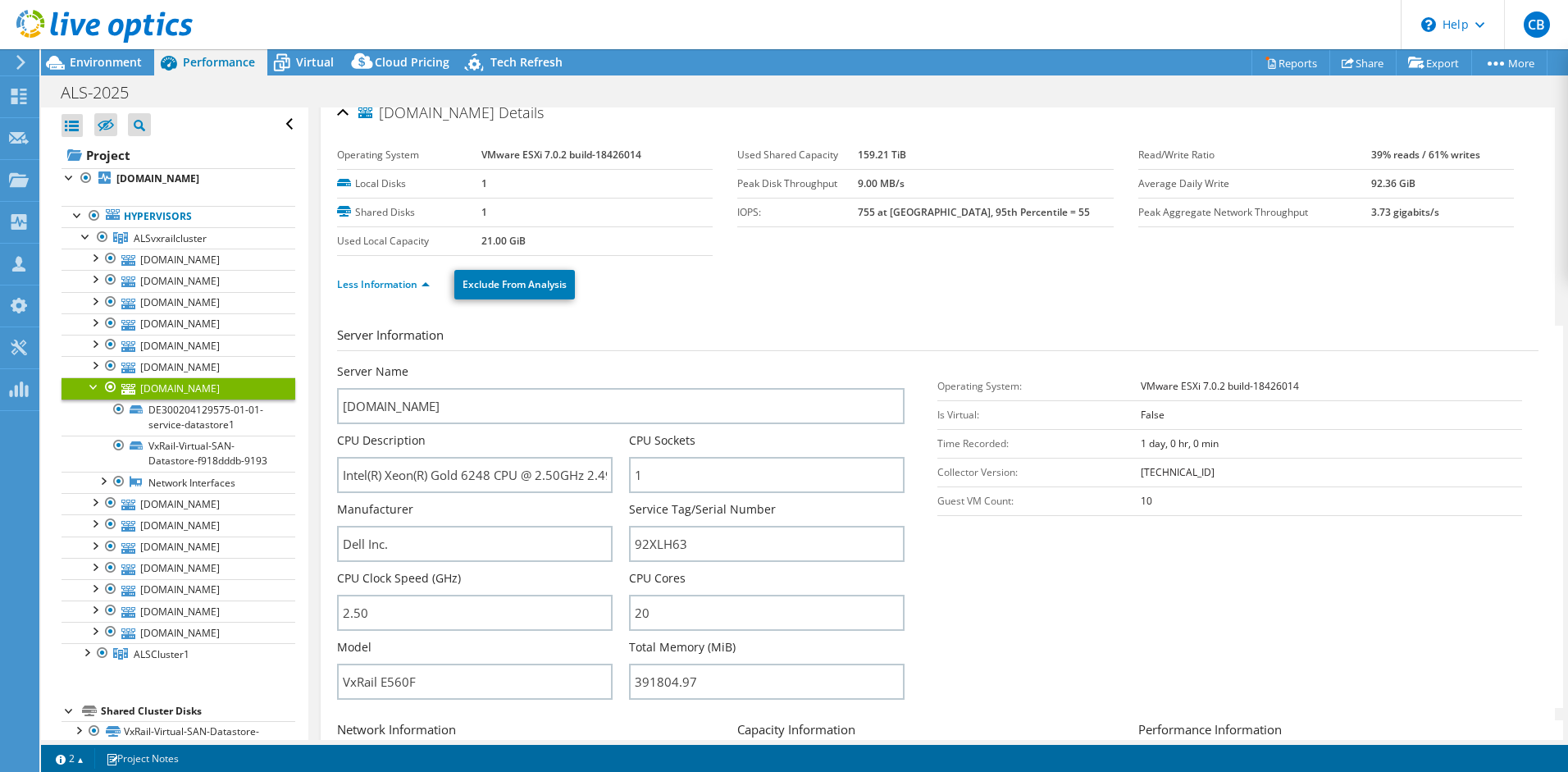
click at [94, 387] on div at bounding box center [95, 386] width 16 height 16
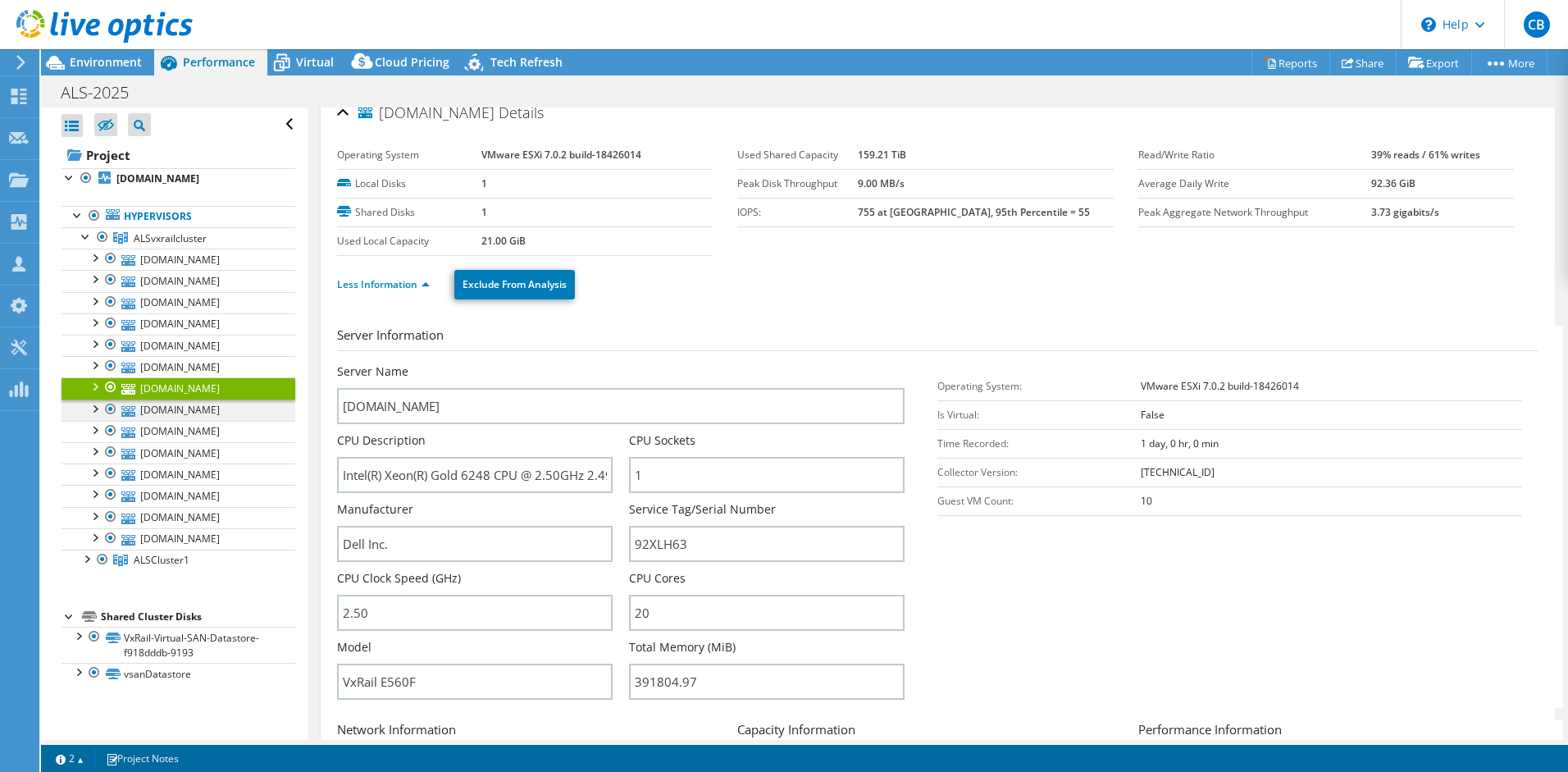
click at [94, 413] on div at bounding box center [95, 407] width 16 height 16
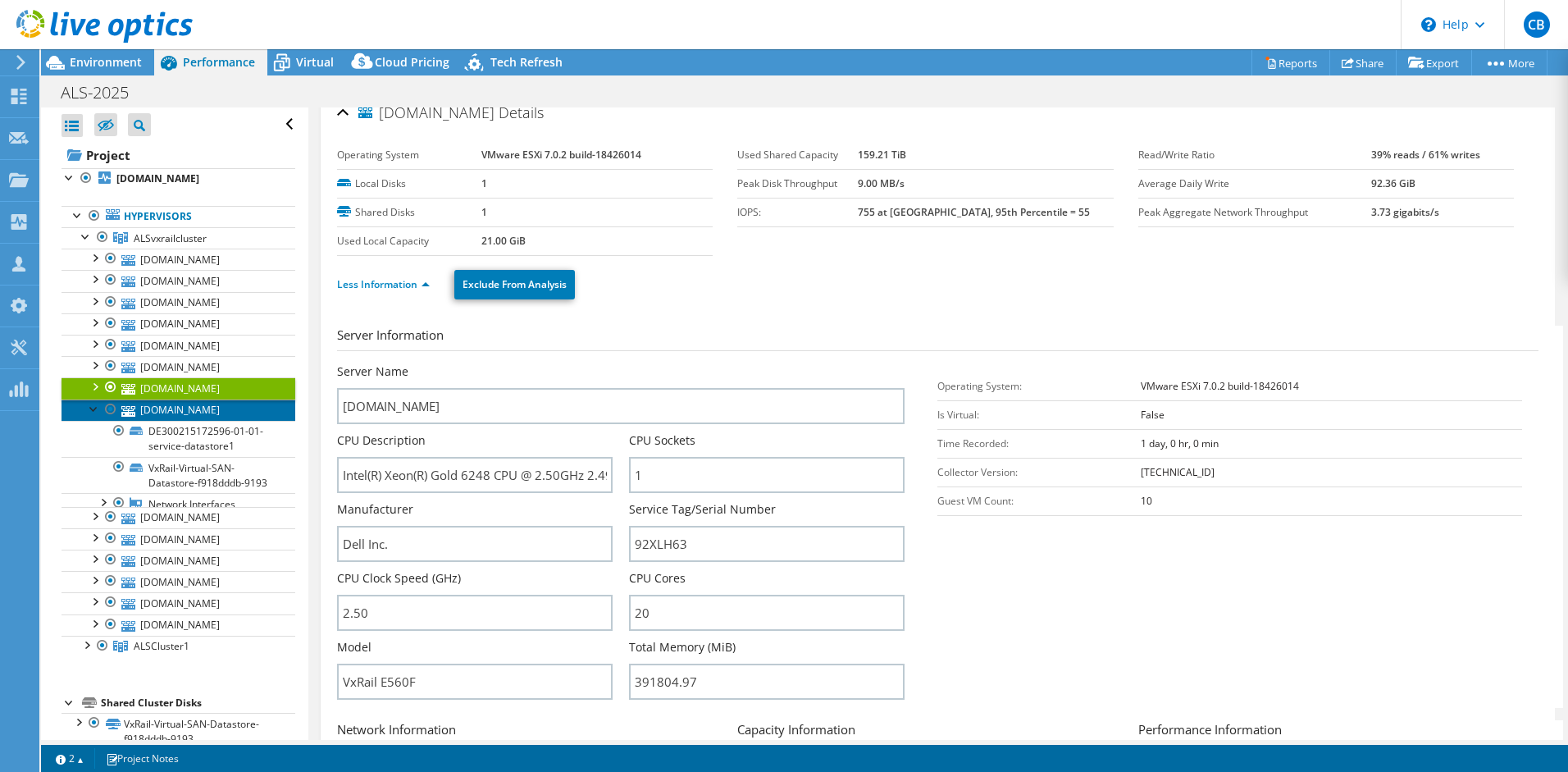
click at [183, 410] on link "[DOMAIN_NAME]" at bounding box center [179, 409] width 234 height 21
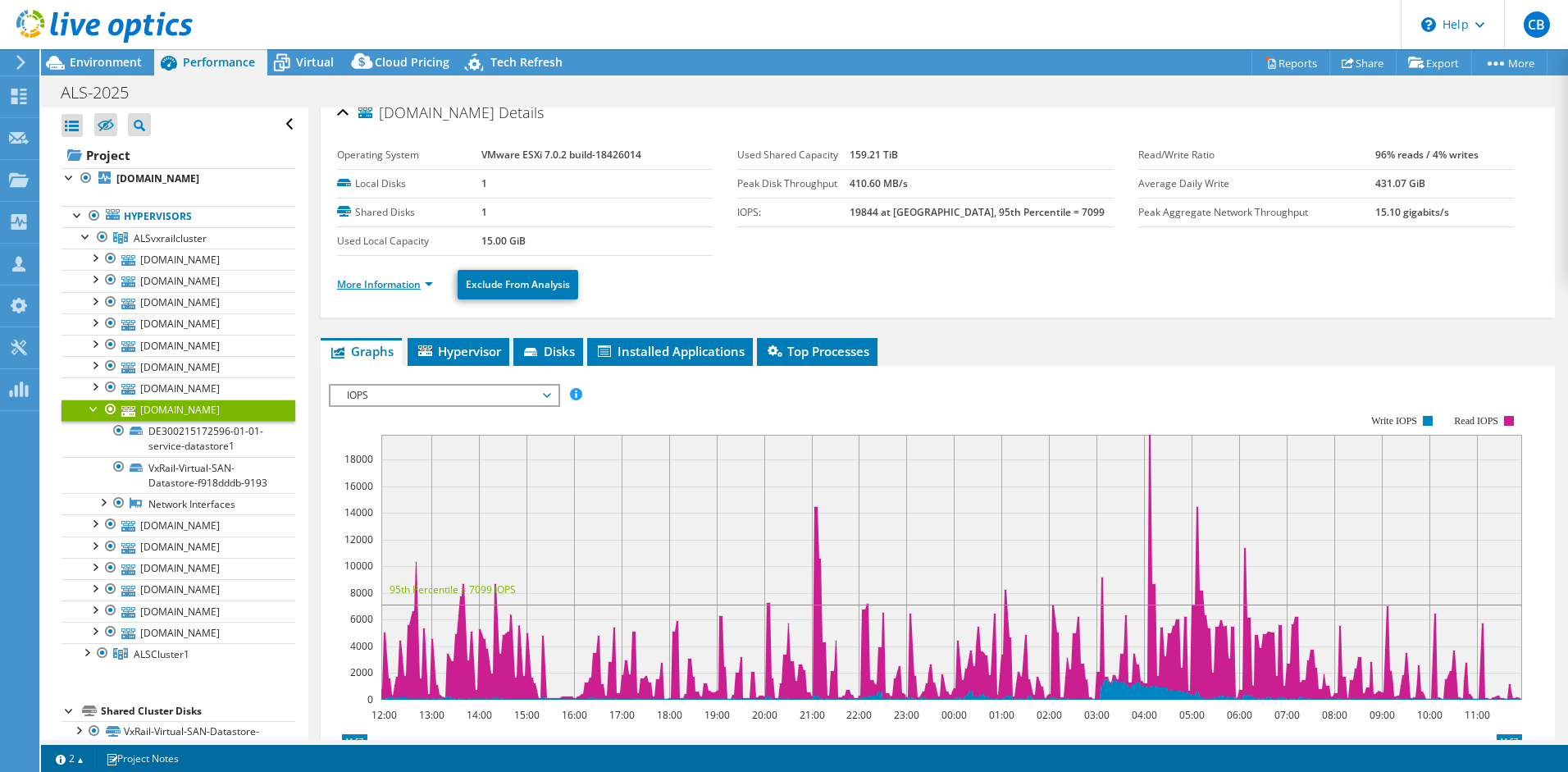
click at [403, 284] on link "More Information" at bounding box center [384, 283] width 96 height 14
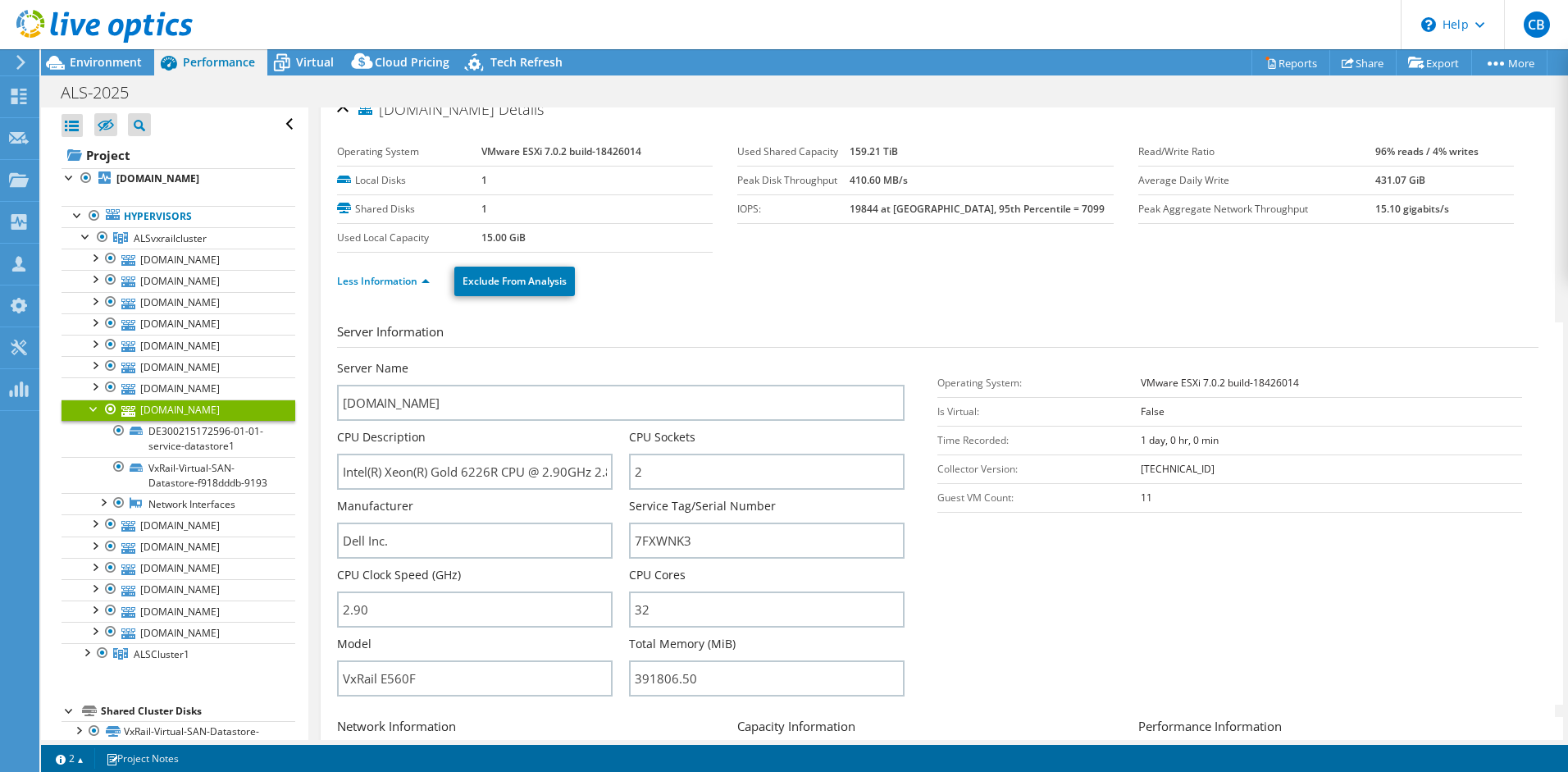
click at [92, 410] on div at bounding box center [95, 407] width 16 height 16
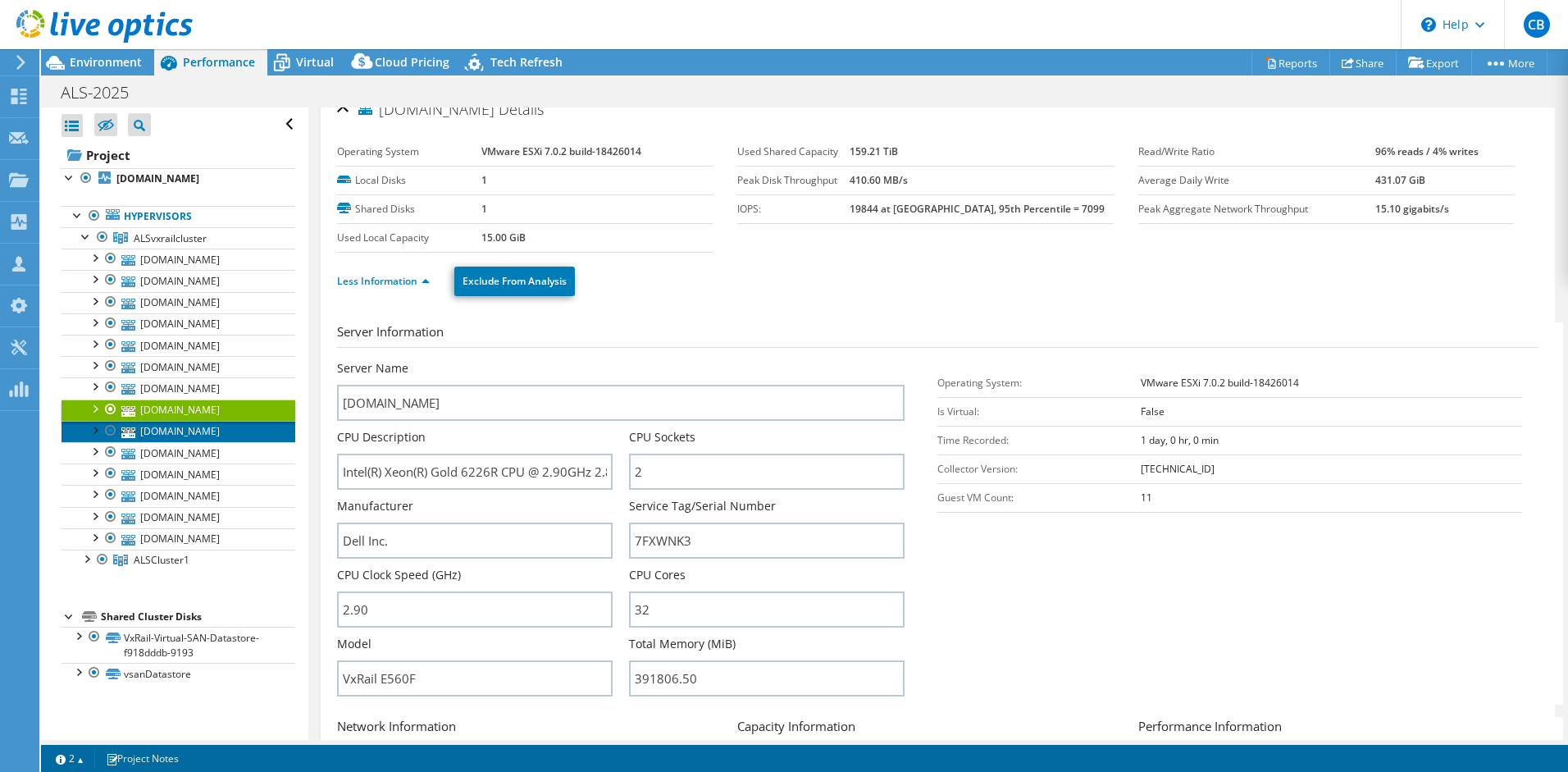
click at [140, 431] on link "[DOMAIN_NAME]" at bounding box center [179, 431] width 234 height 21
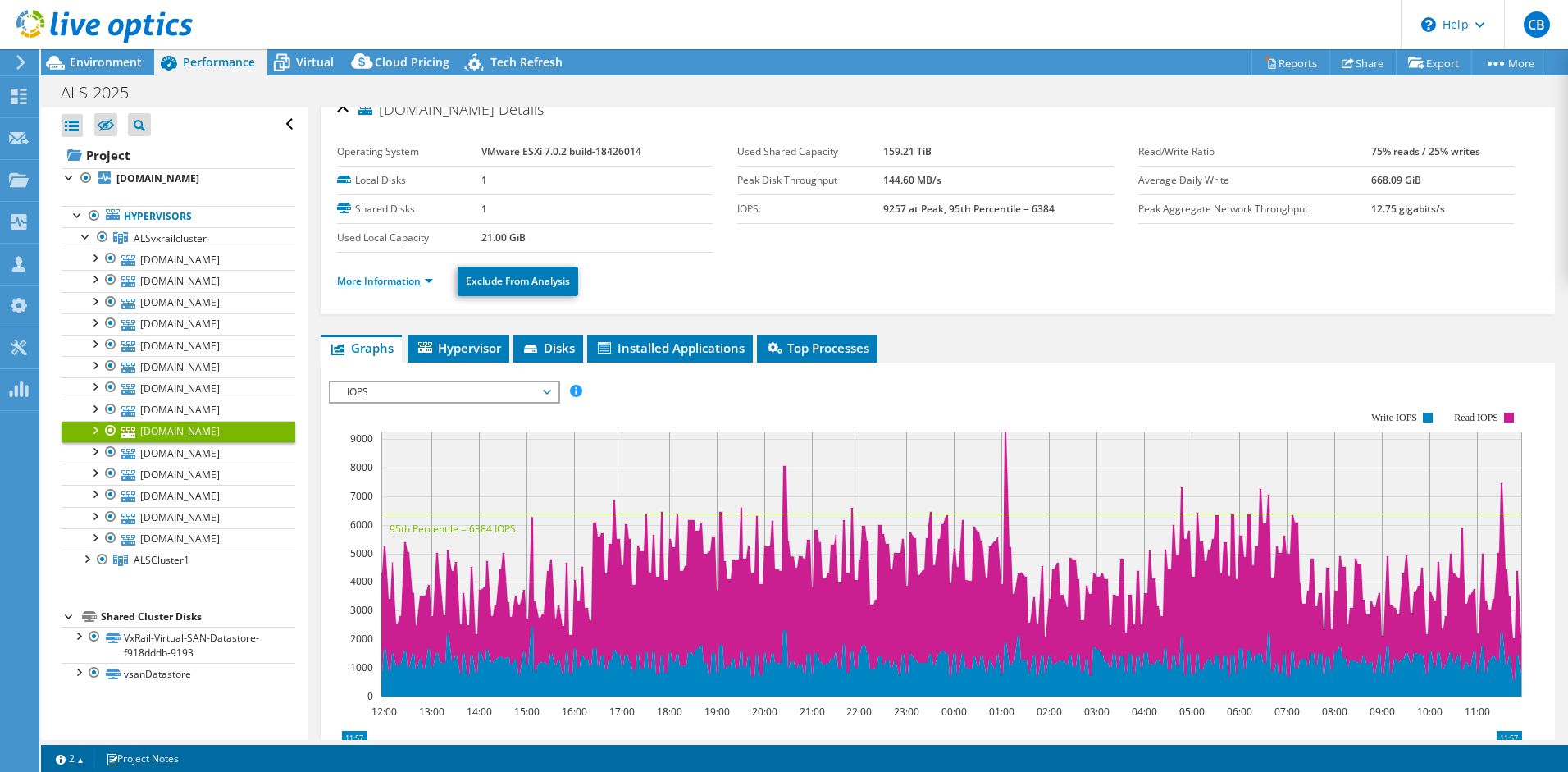
click at [399, 282] on link "More Information" at bounding box center [384, 281] width 96 height 14
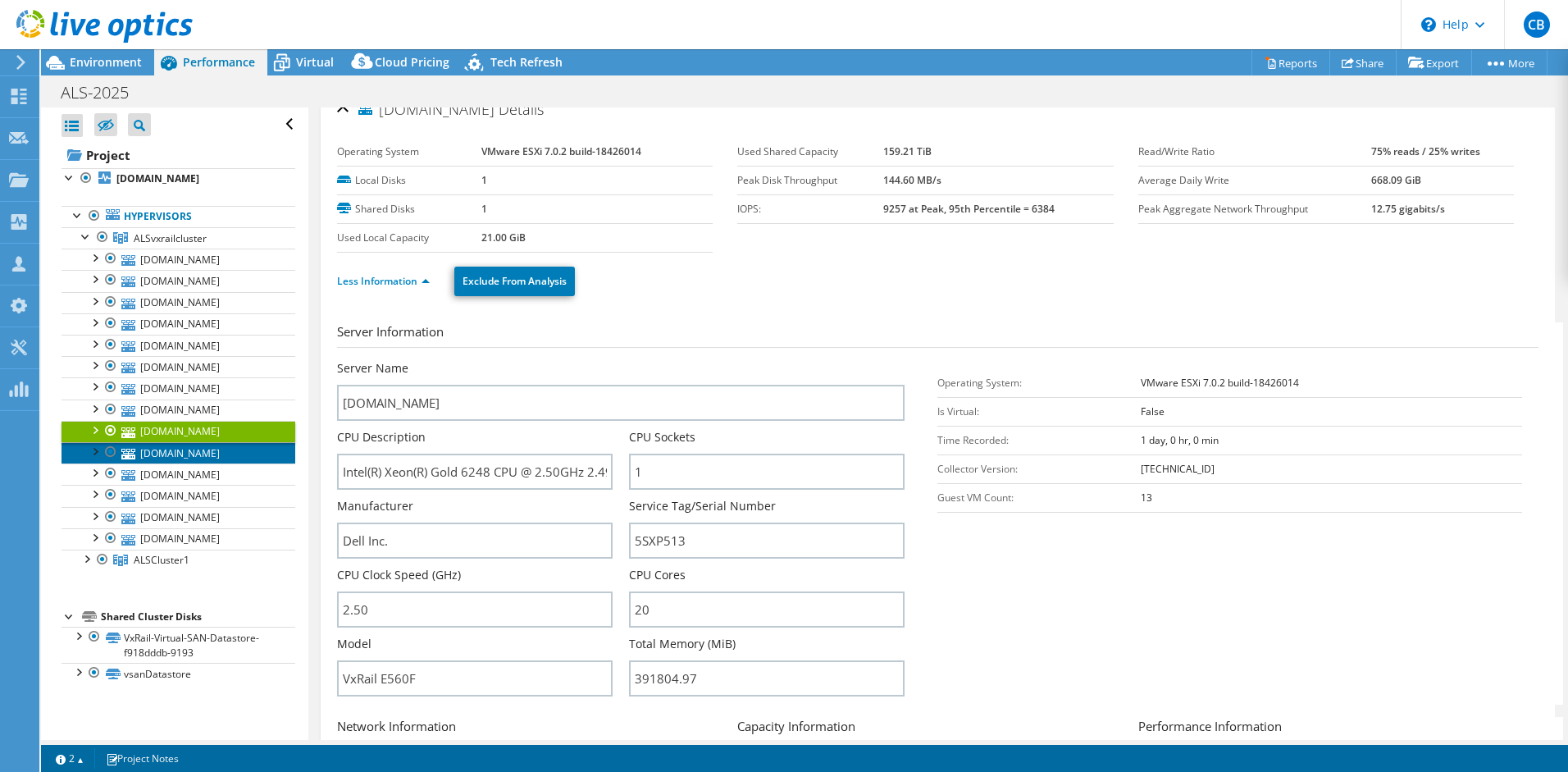
click at [242, 455] on link "[DOMAIN_NAME]" at bounding box center [179, 452] width 234 height 21
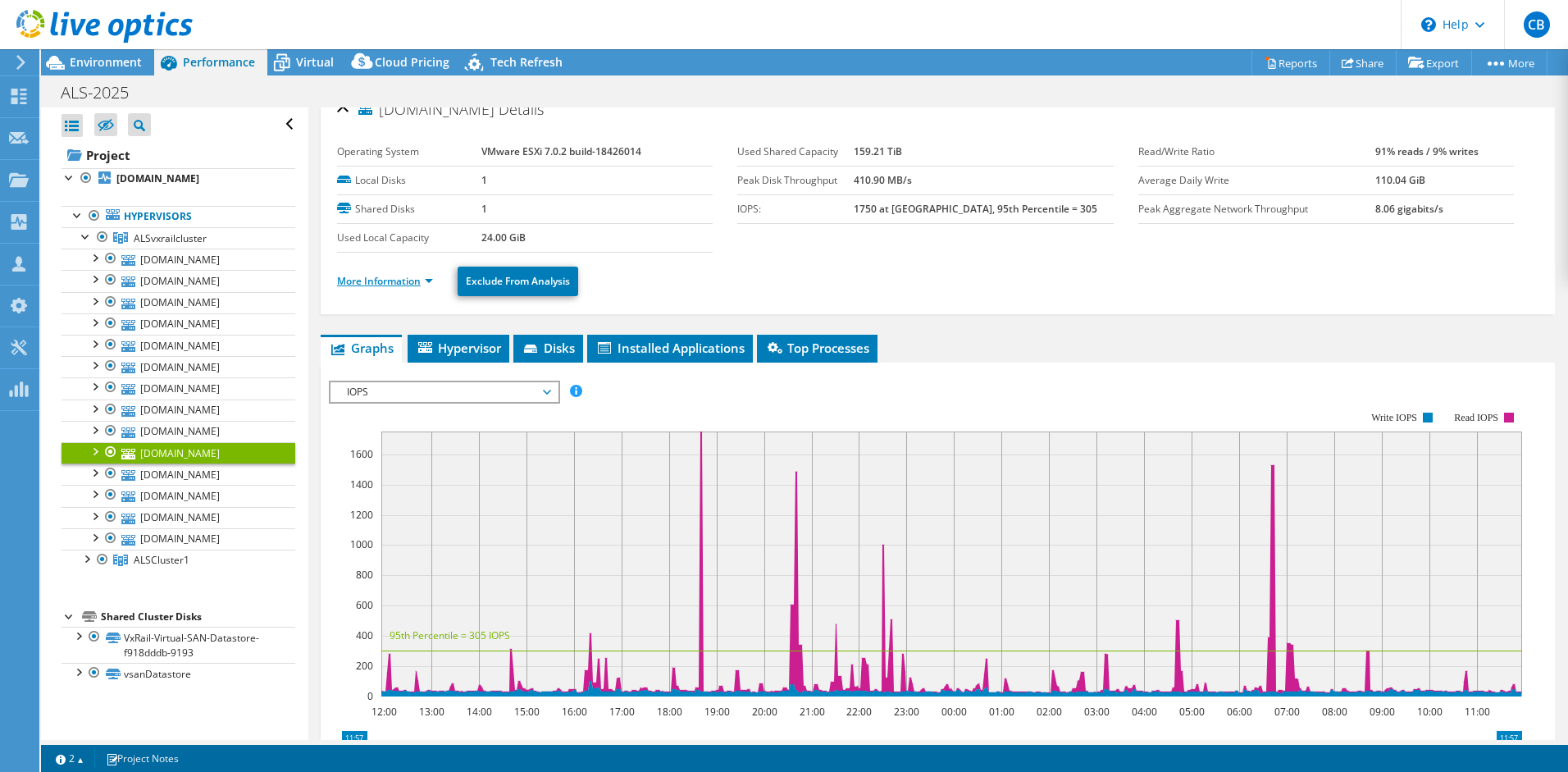
click at [395, 283] on link "More Information" at bounding box center [384, 281] width 96 height 14
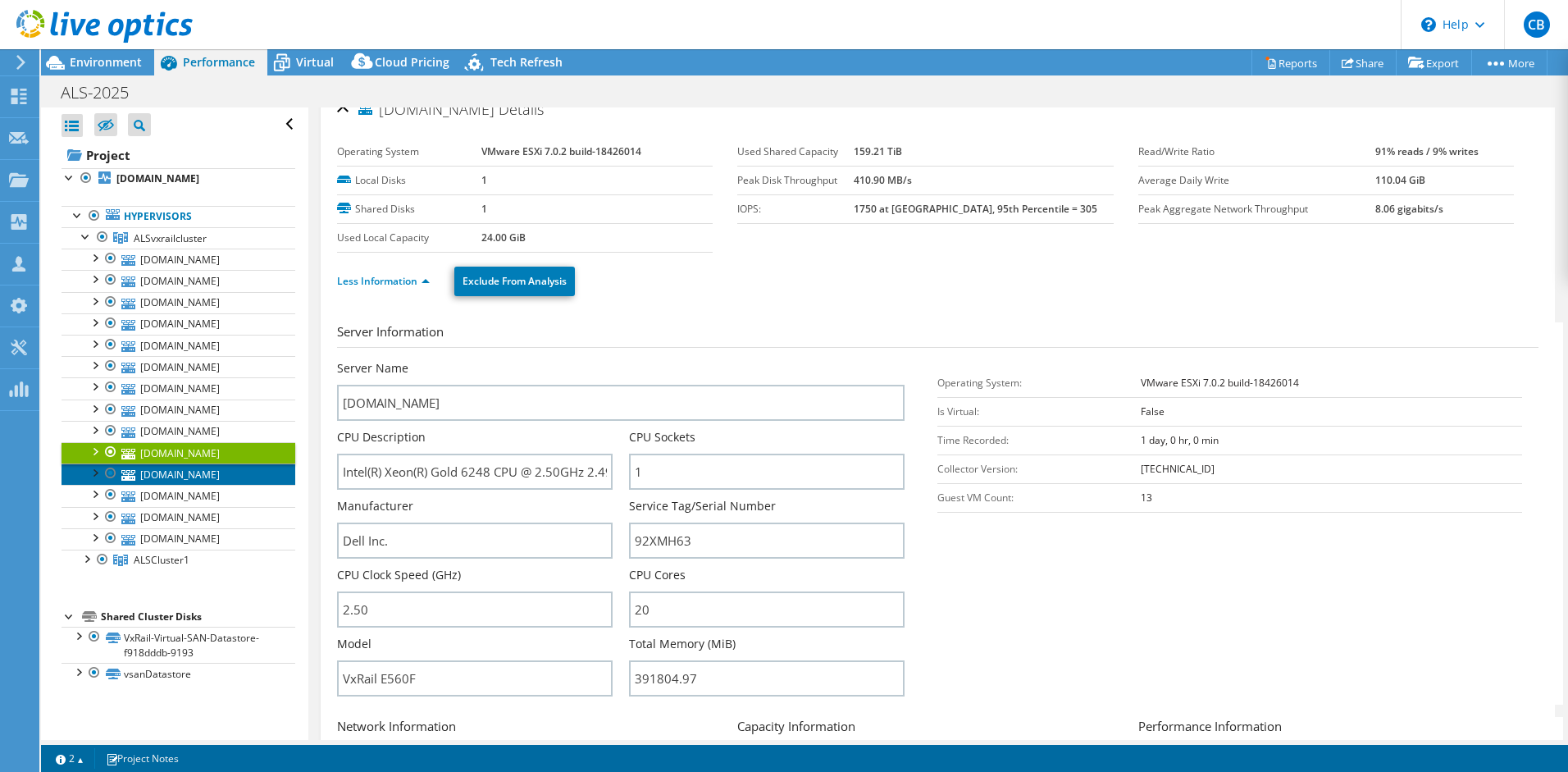
click at [201, 474] on link "[DOMAIN_NAME]" at bounding box center [179, 474] width 234 height 21
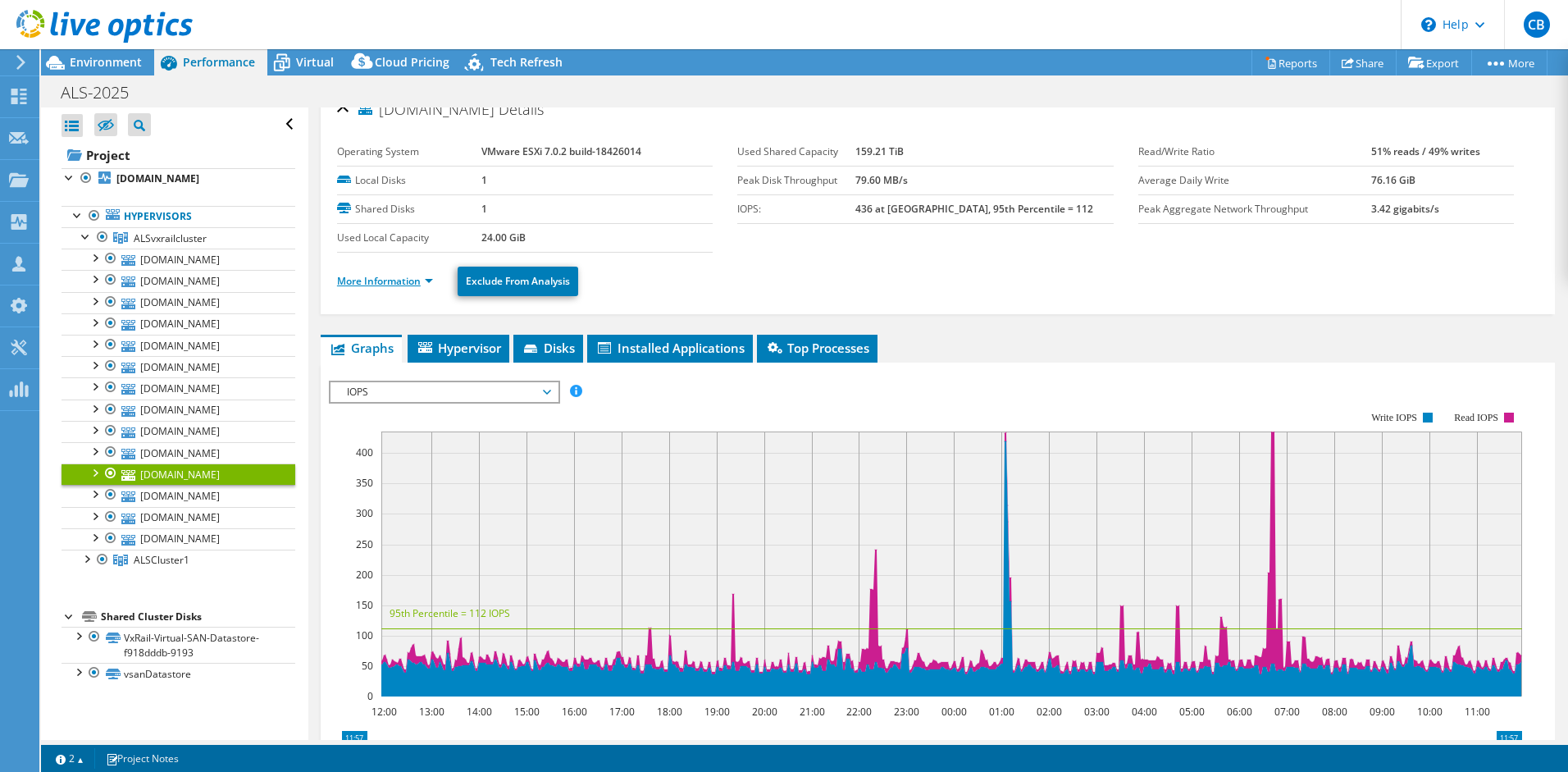
click at [413, 282] on link "More Information" at bounding box center [384, 281] width 96 height 14
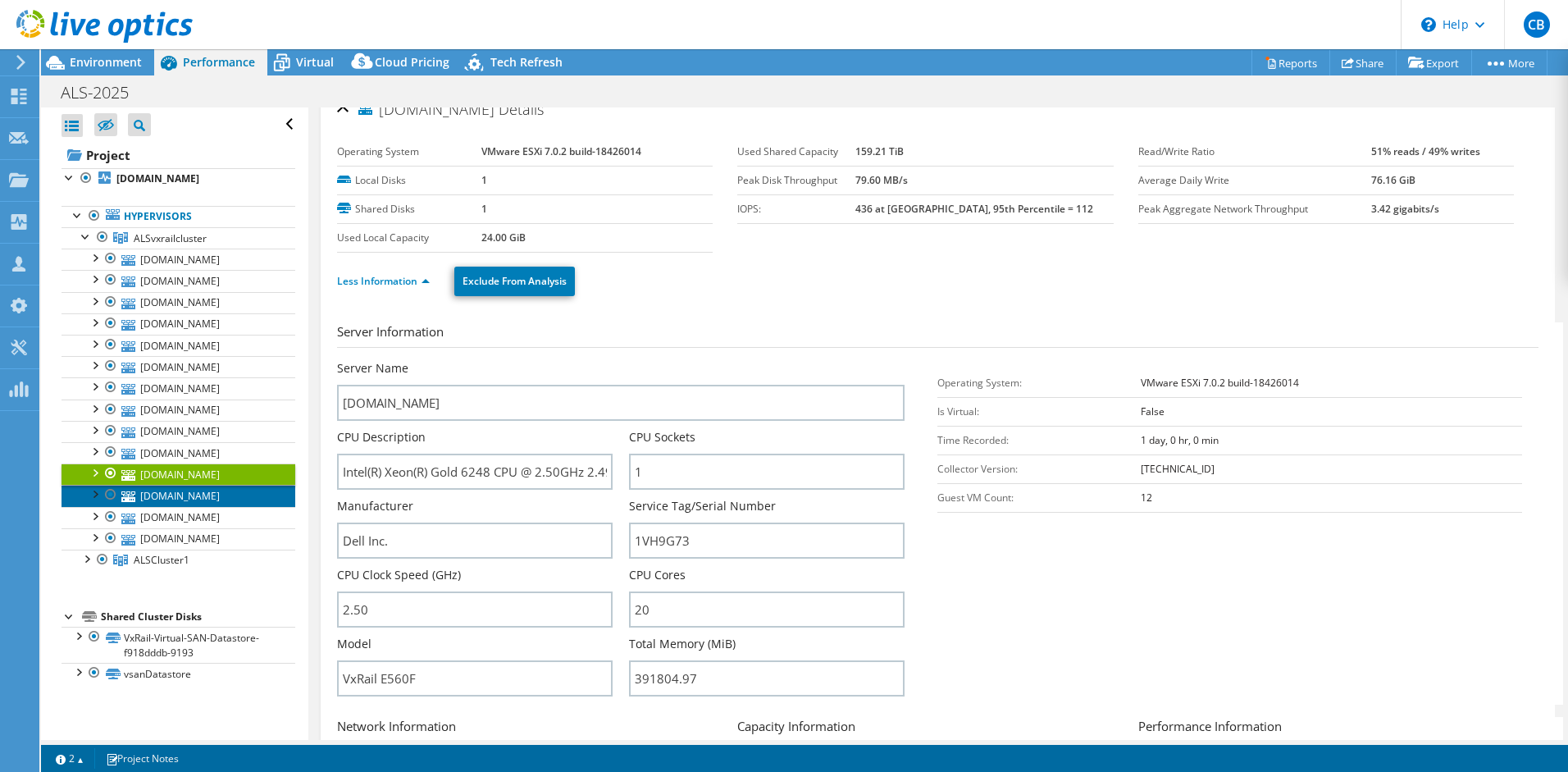
click at [200, 492] on link "[DOMAIN_NAME]" at bounding box center [179, 495] width 234 height 21
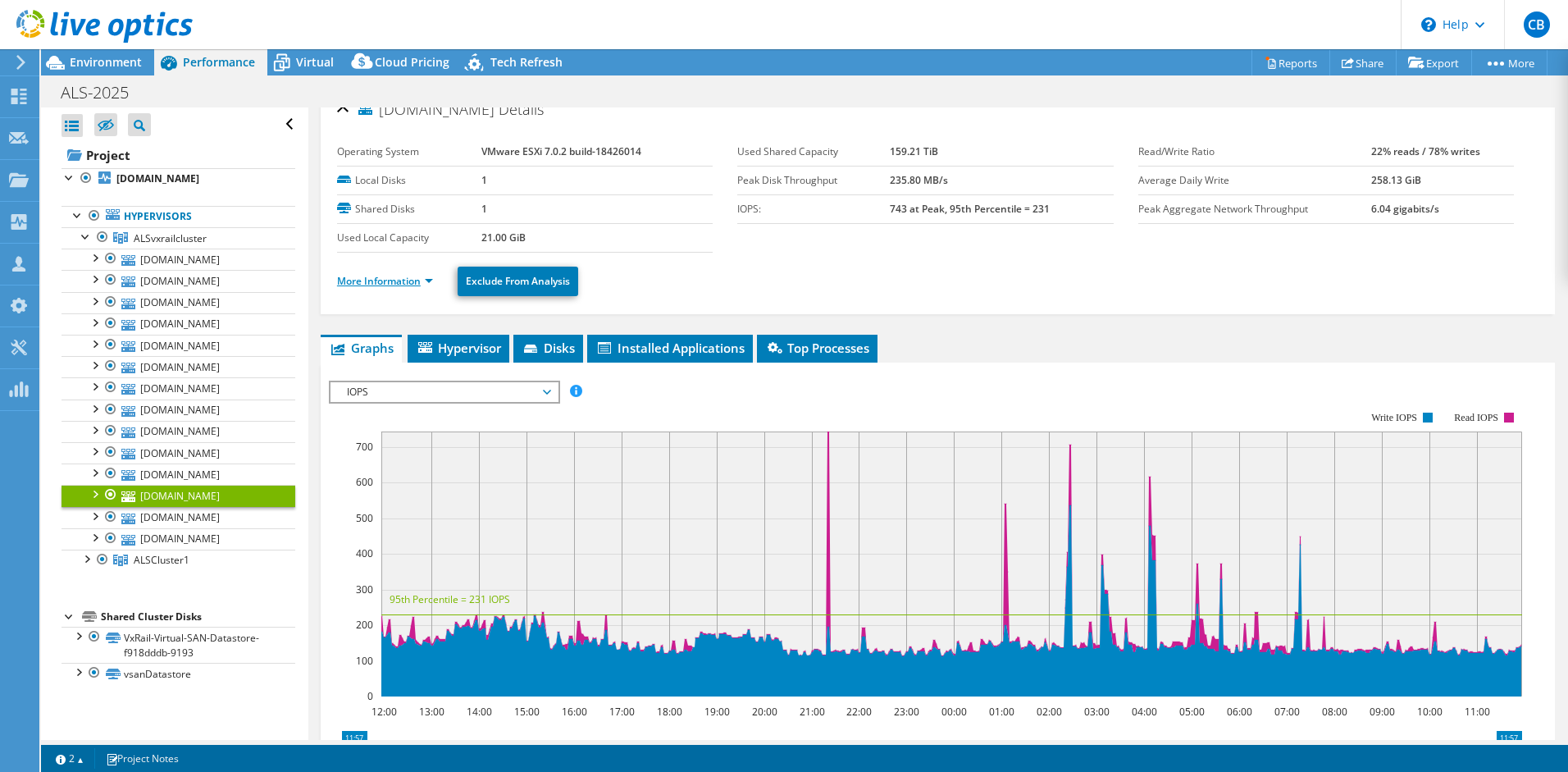
click at [395, 278] on link "More Information" at bounding box center [384, 281] width 96 height 14
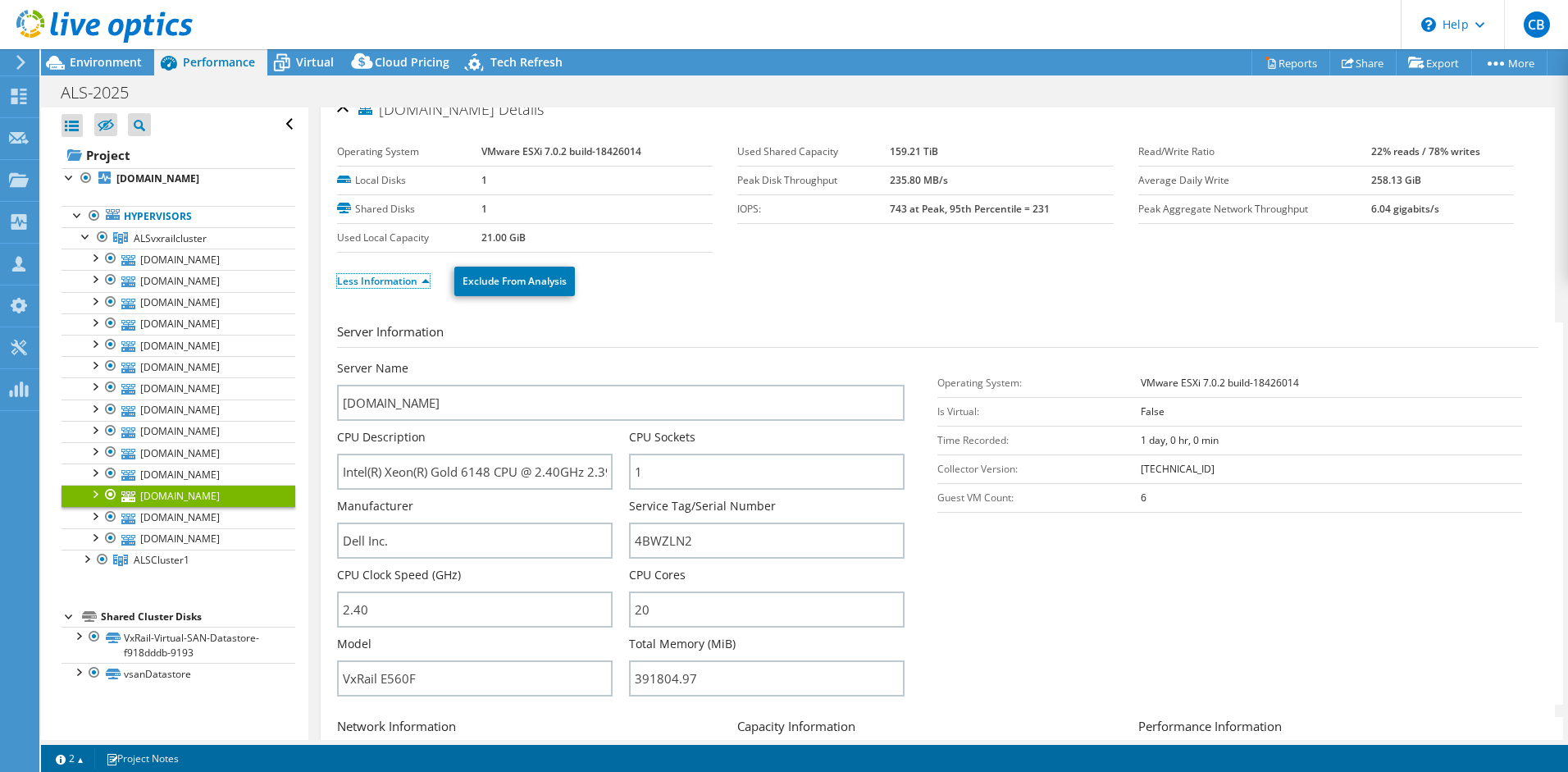
scroll to position [22, 0]
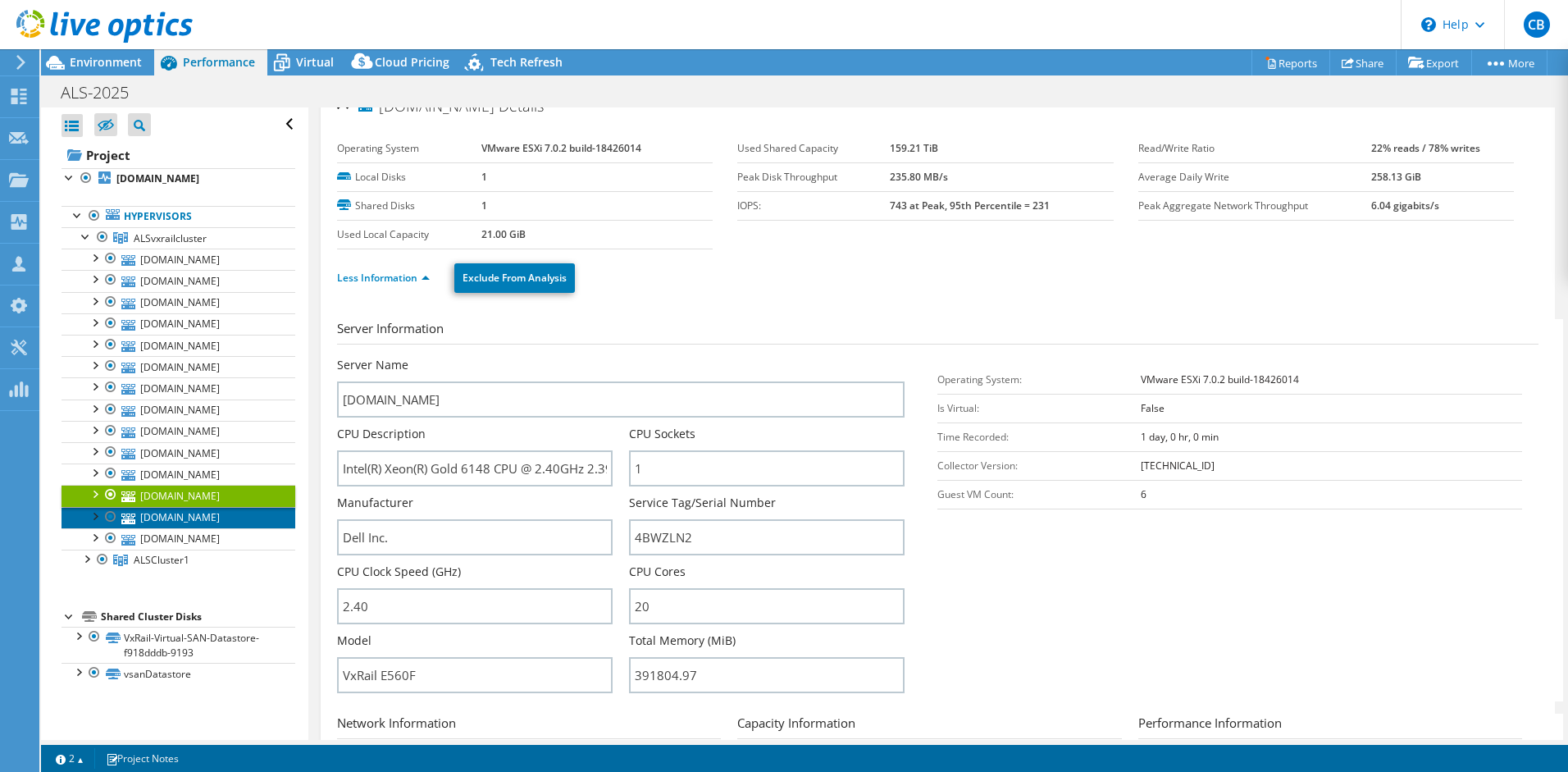
click at [178, 516] on link "[DOMAIN_NAME]" at bounding box center [179, 517] width 234 height 21
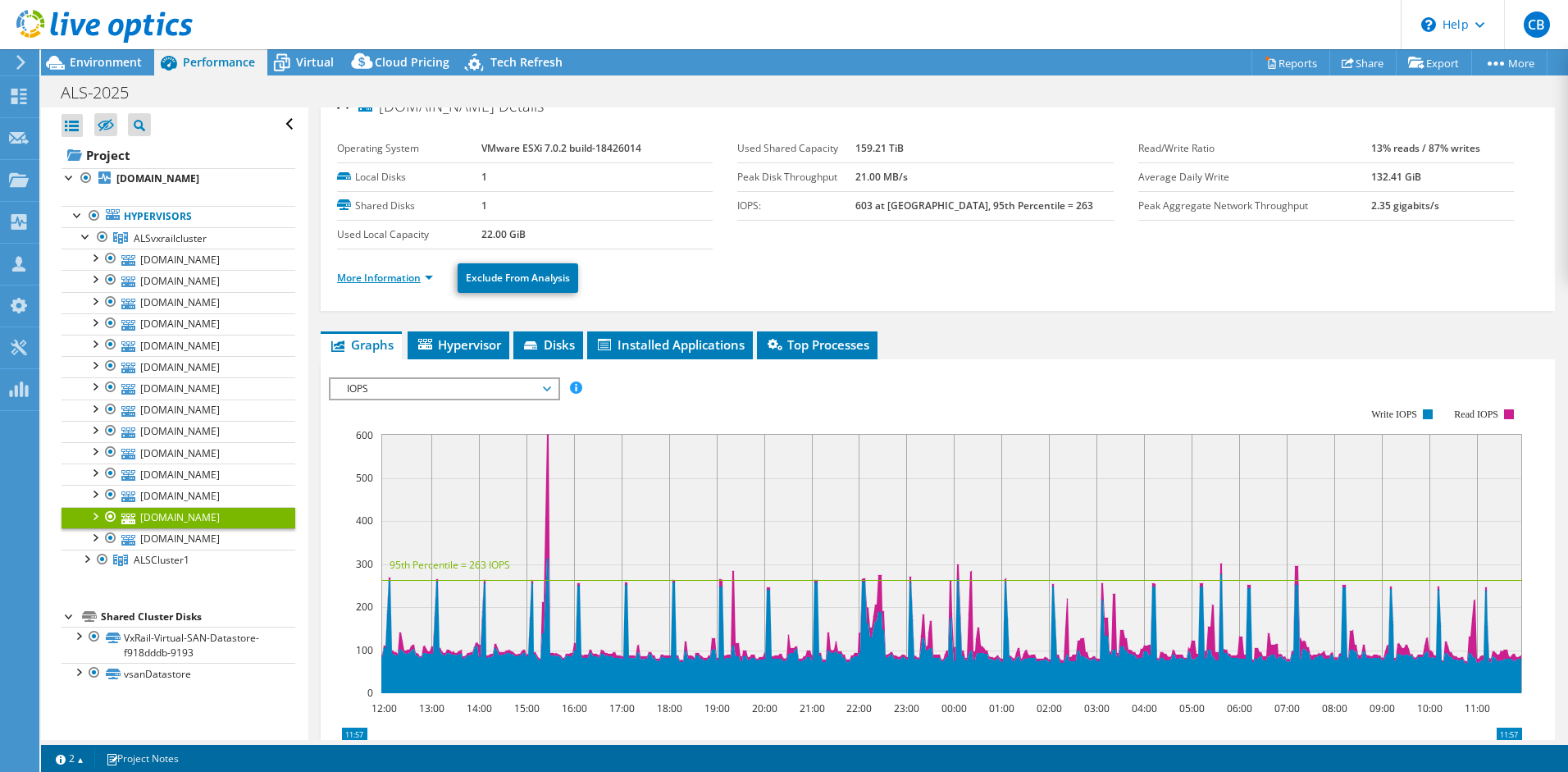
click at [396, 279] on link "More Information" at bounding box center [384, 277] width 96 height 14
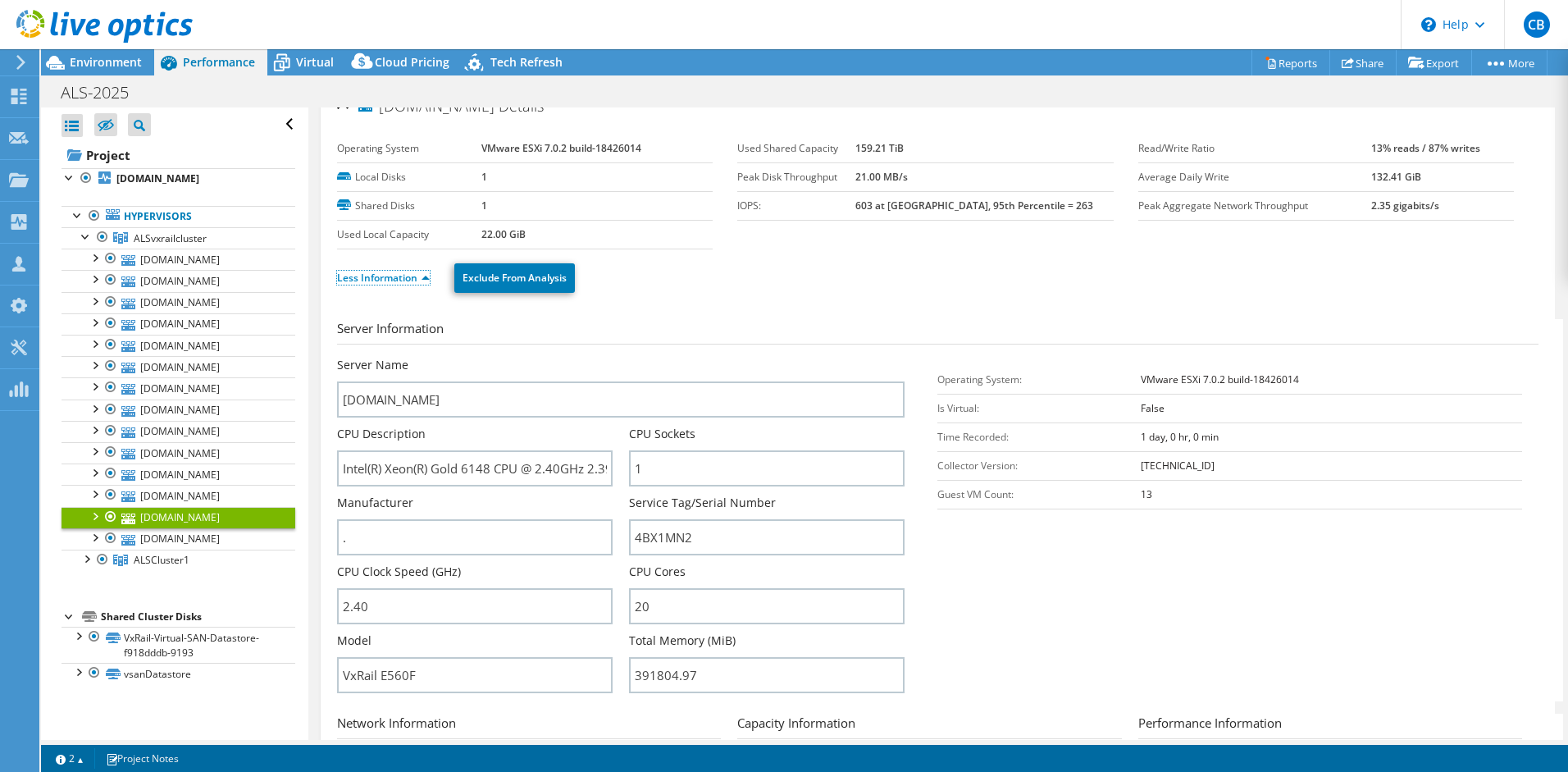
scroll to position [26, 0]
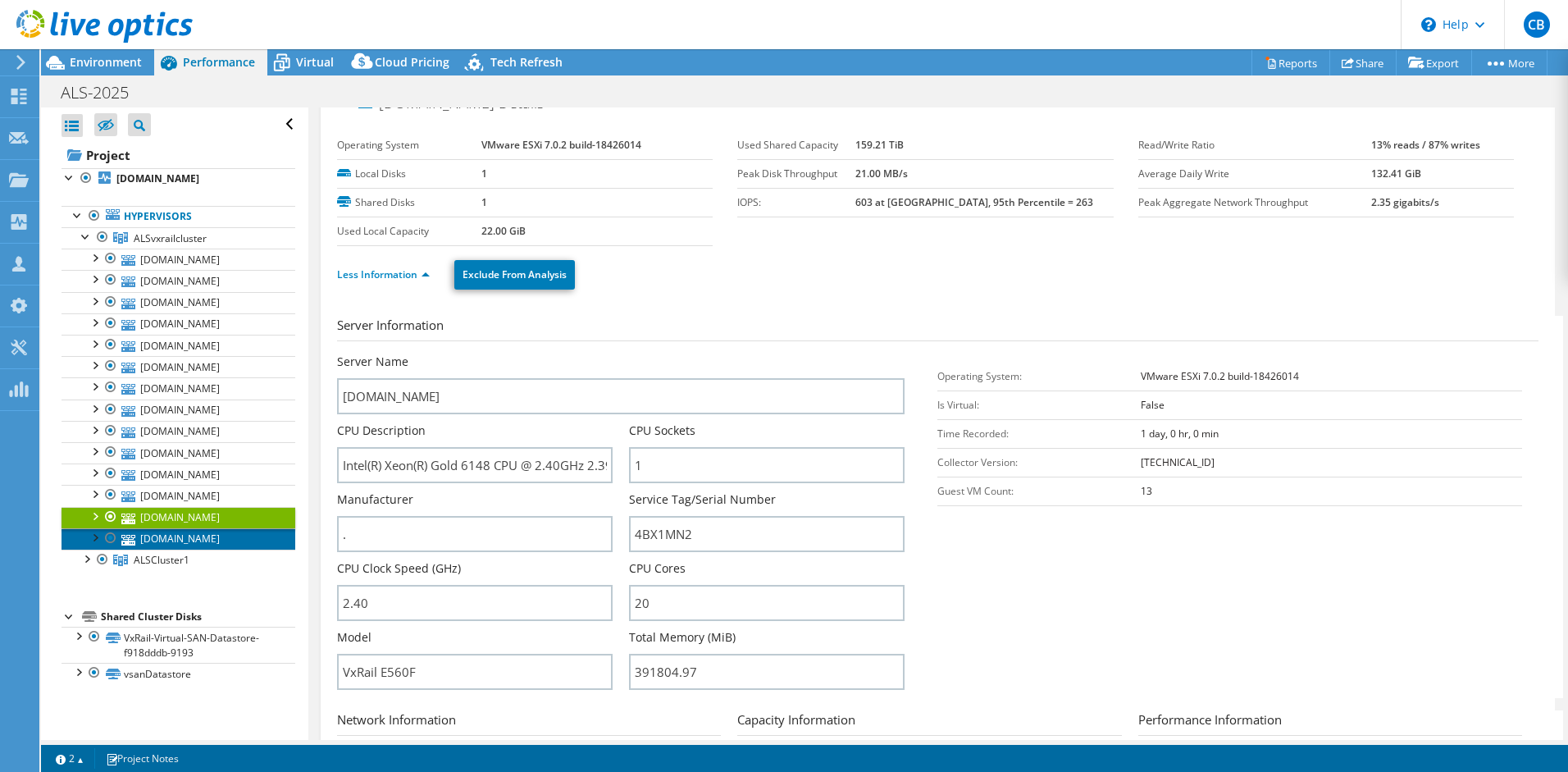
click at [230, 540] on link "[DOMAIN_NAME]" at bounding box center [179, 539] width 234 height 21
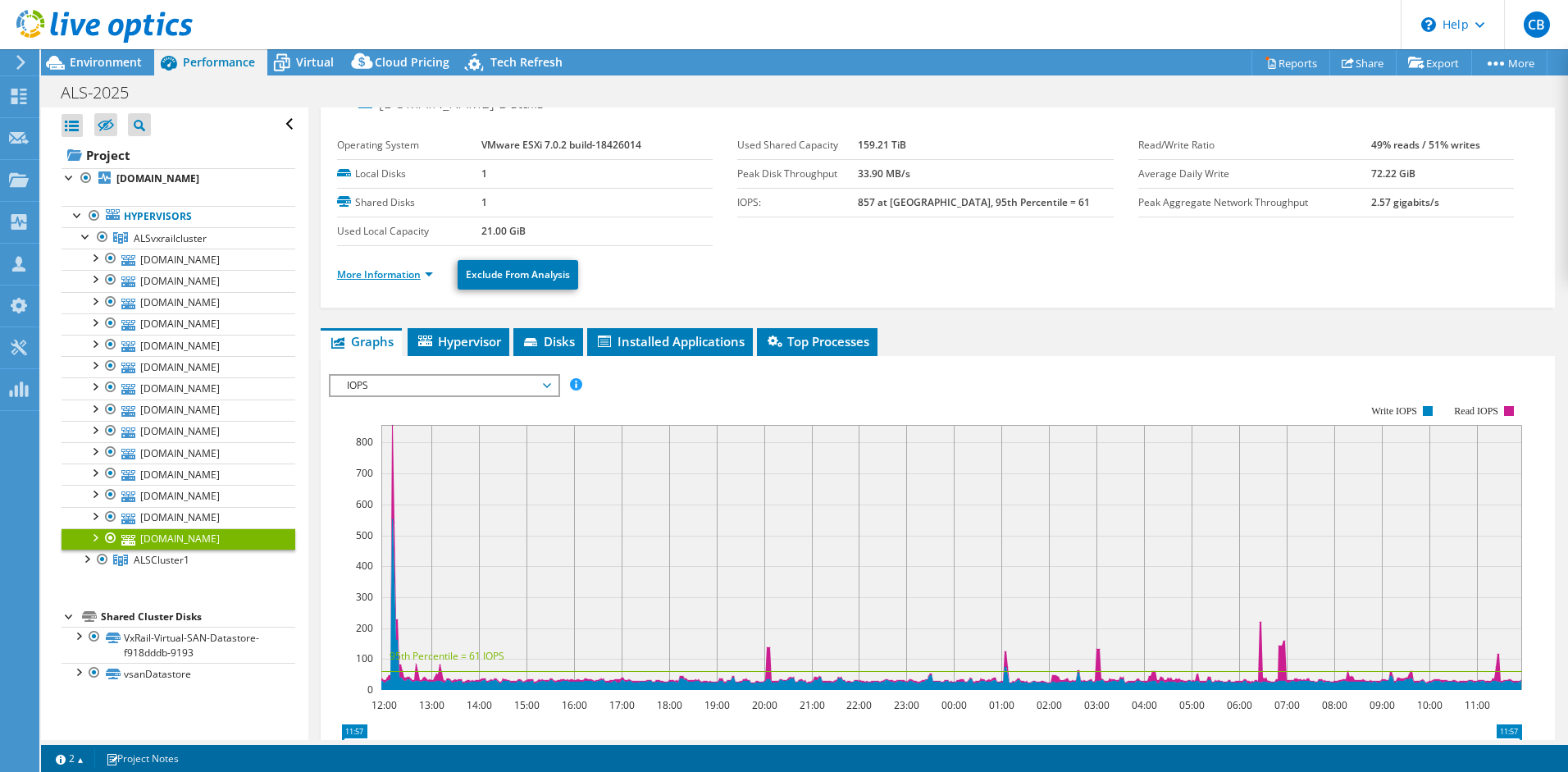
click at [405, 273] on link "More Information" at bounding box center [384, 273] width 96 height 14
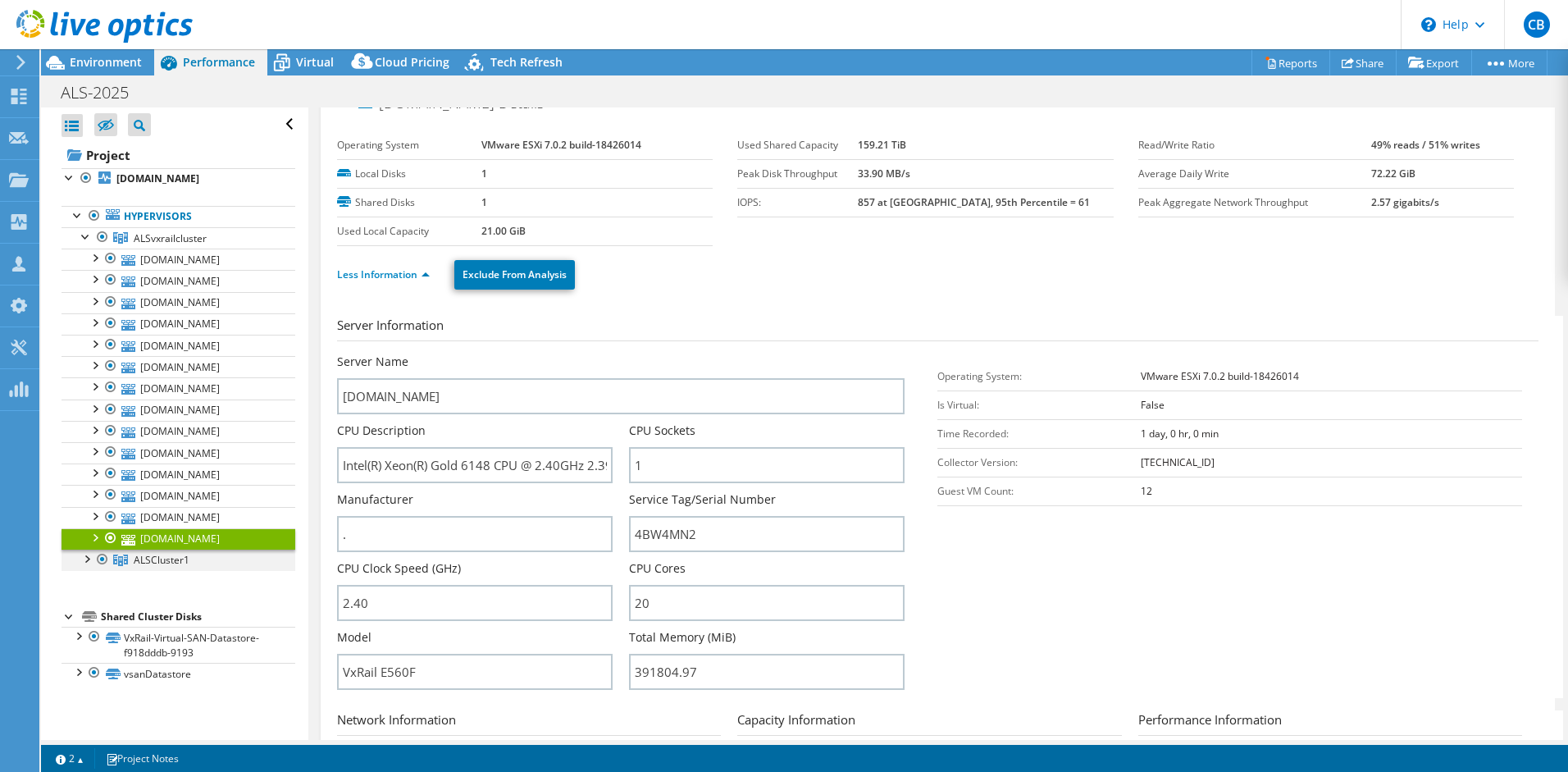
click at [89, 561] on div at bounding box center [87, 558] width 16 height 16
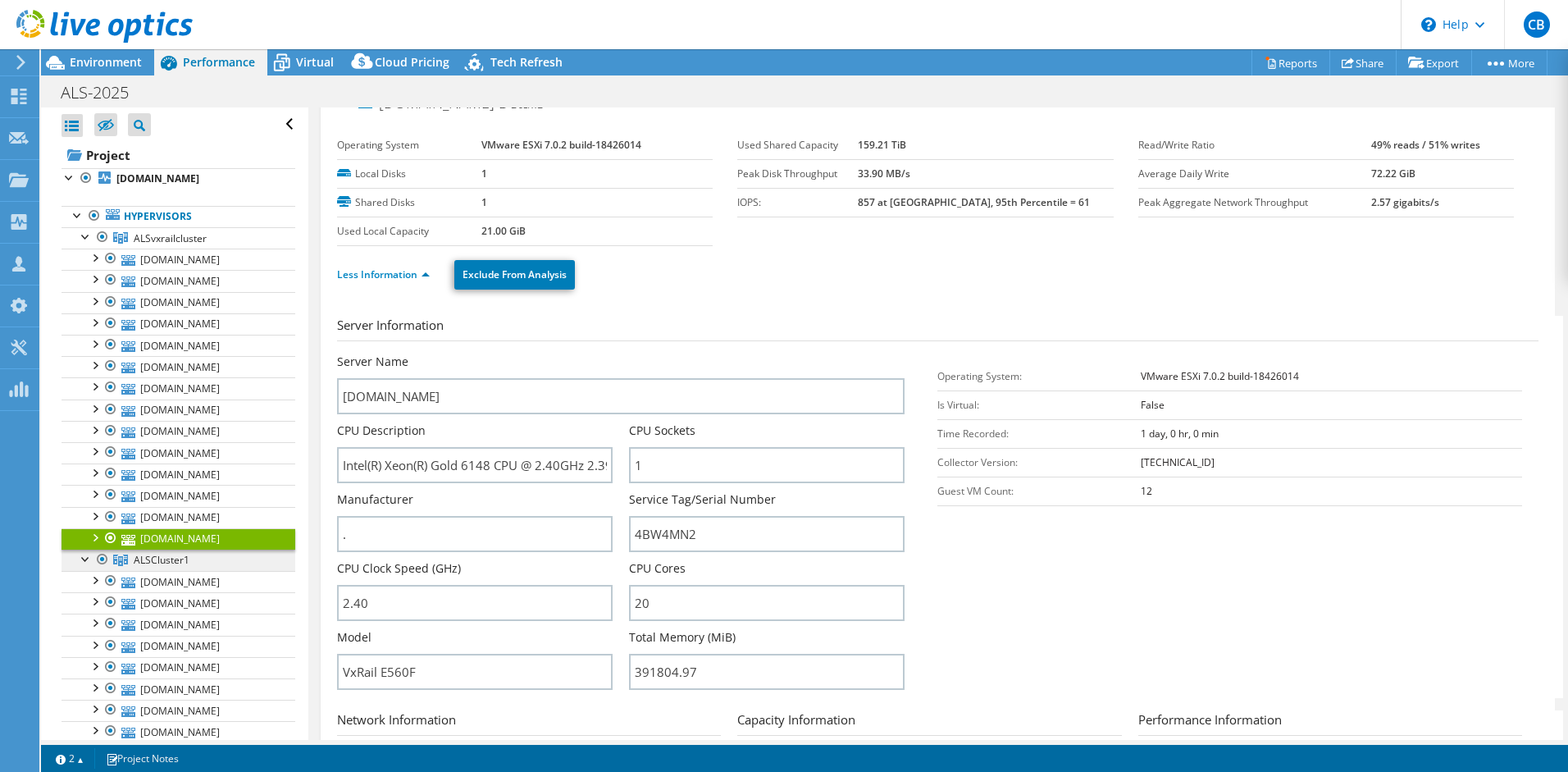
click at [175, 563] on span "ALSCluster1" at bounding box center [161, 560] width 56 height 14
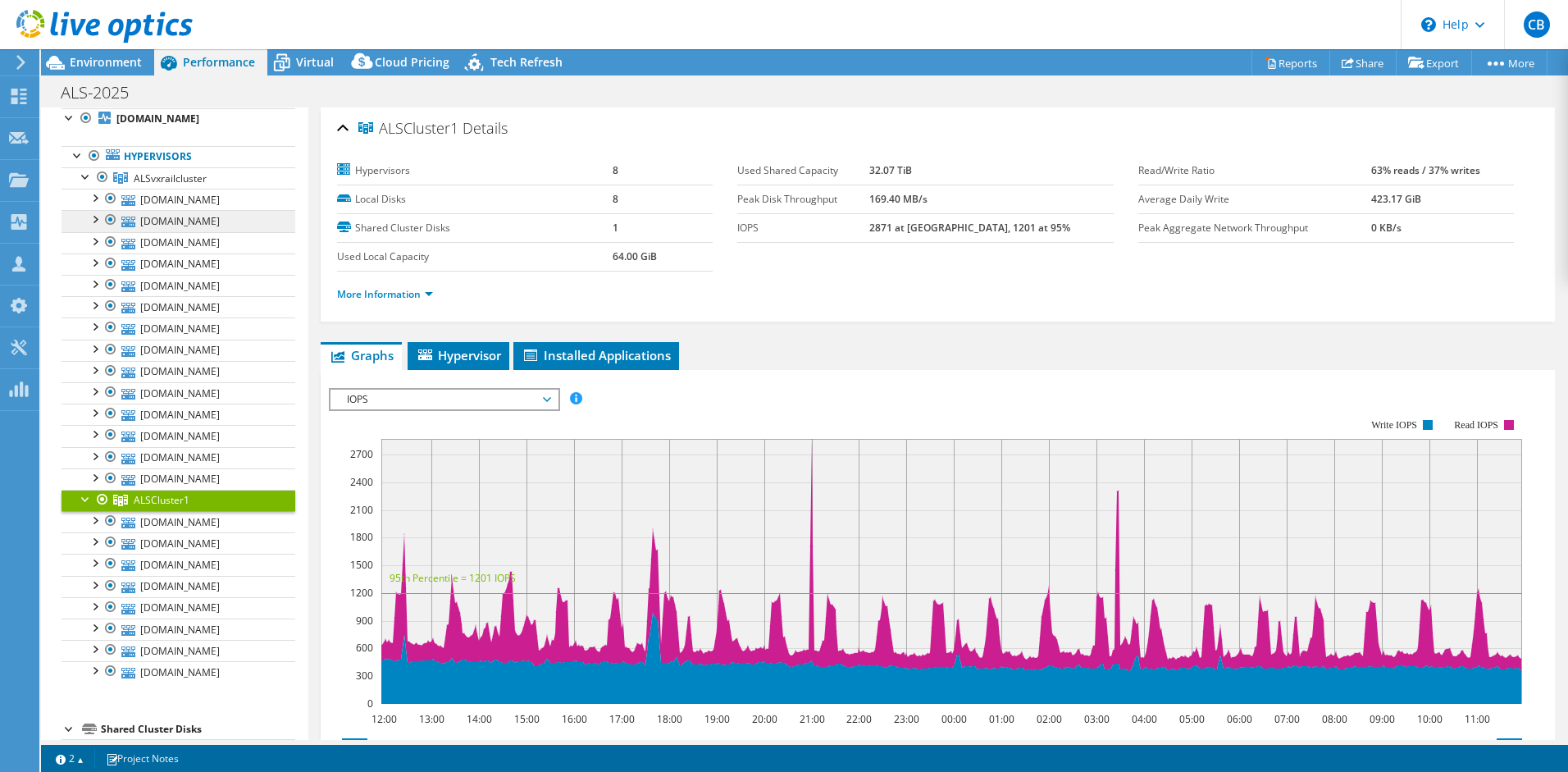
scroll to position [0, 0]
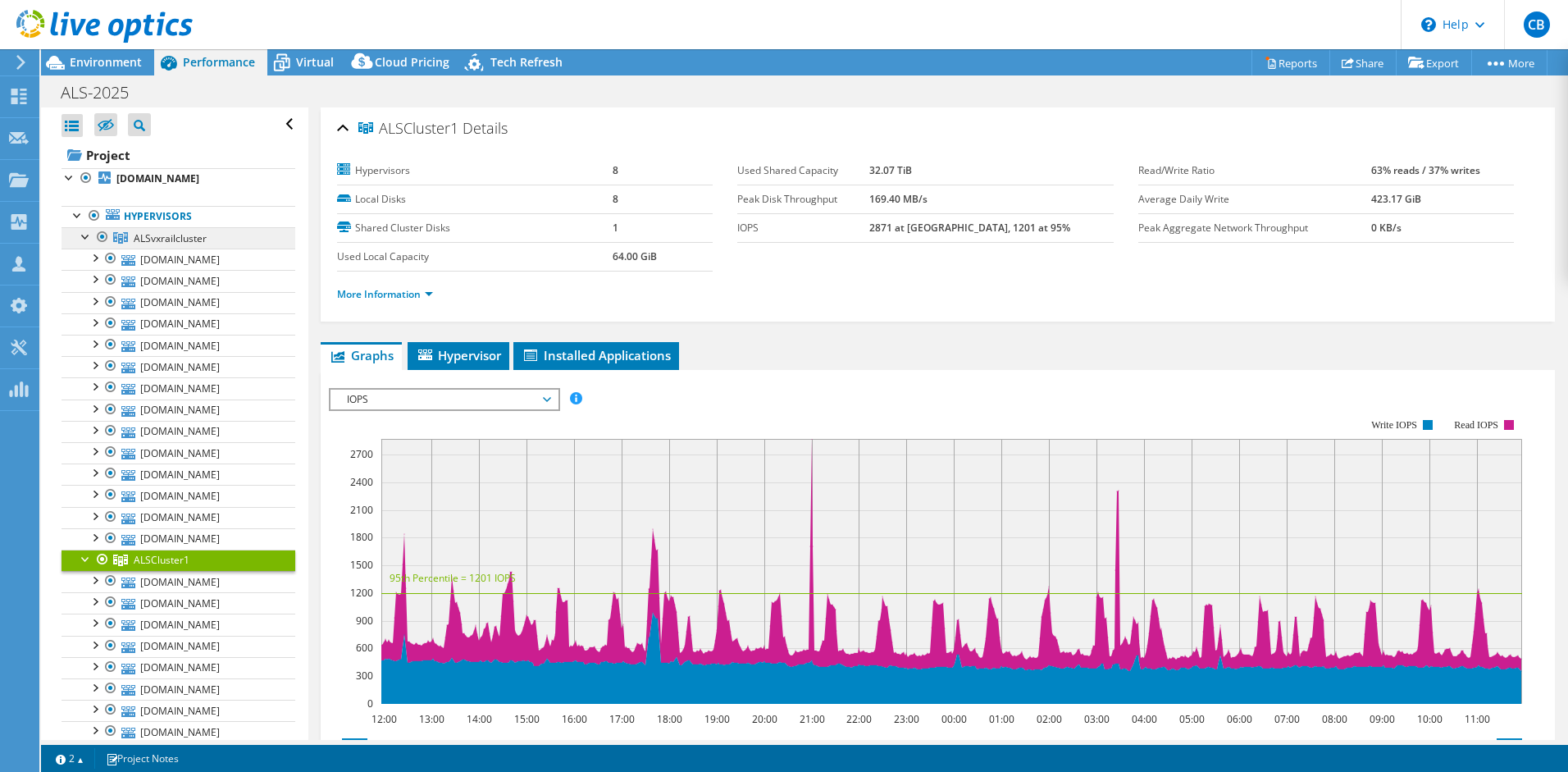
click at [172, 236] on span "ALSvxrailcluster" at bounding box center [170, 238] width 73 height 14
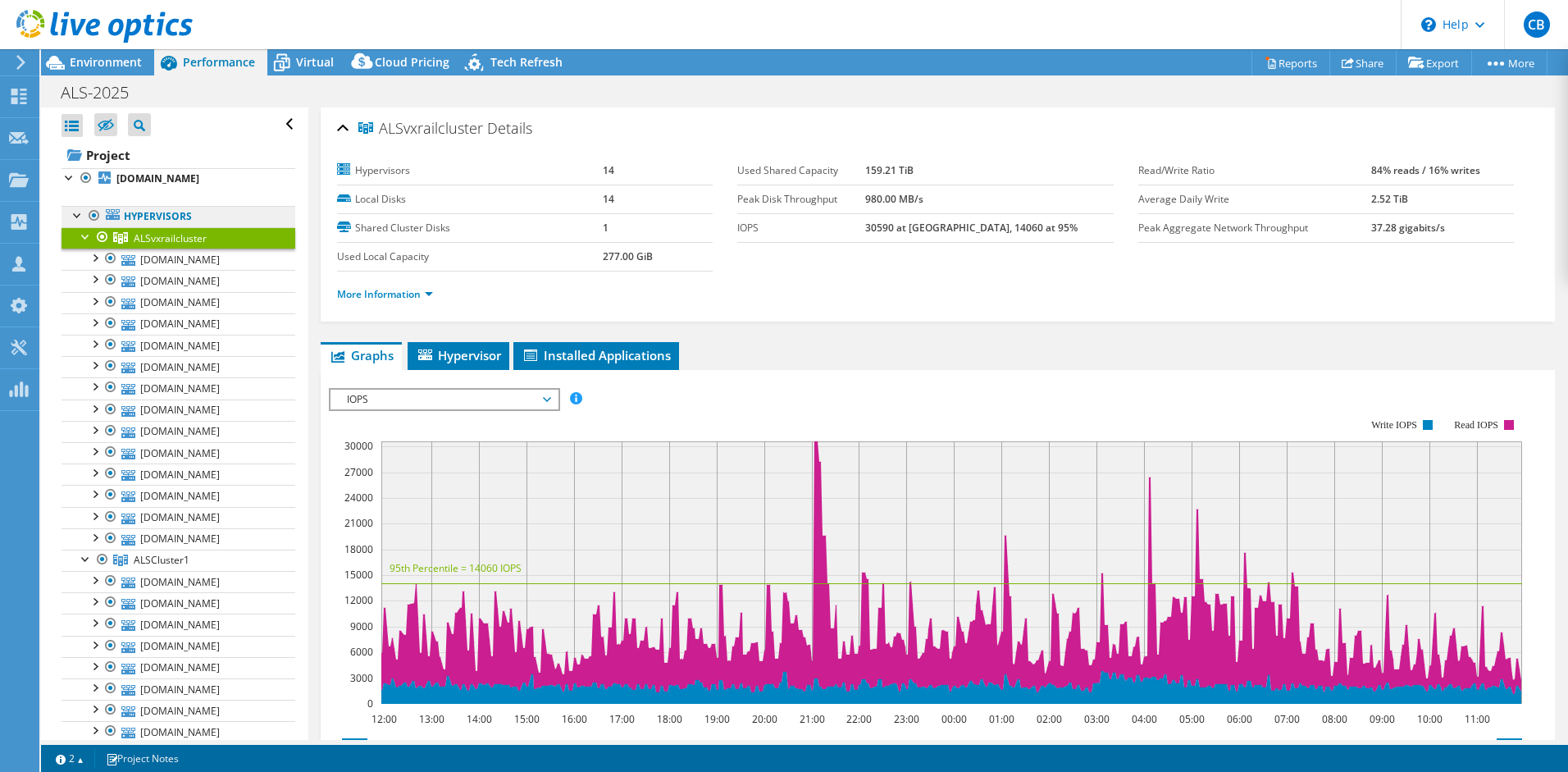
click at [148, 215] on link "Hypervisors" at bounding box center [179, 216] width 234 height 21
click at [89, 238] on div at bounding box center [87, 235] width 16 height 16
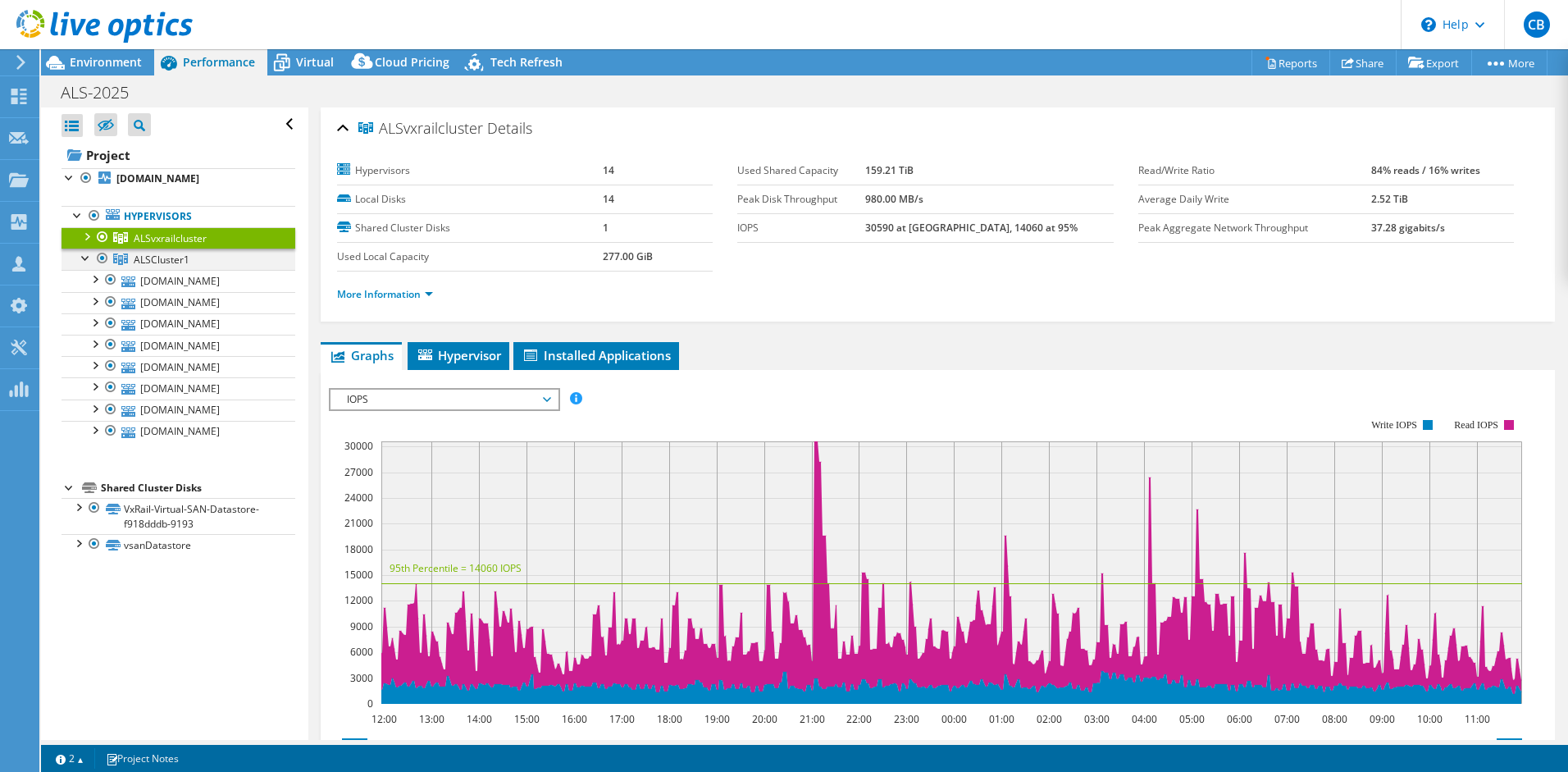
click at [85, 256] on div at bounding box center [87, 257] width 16 height 16
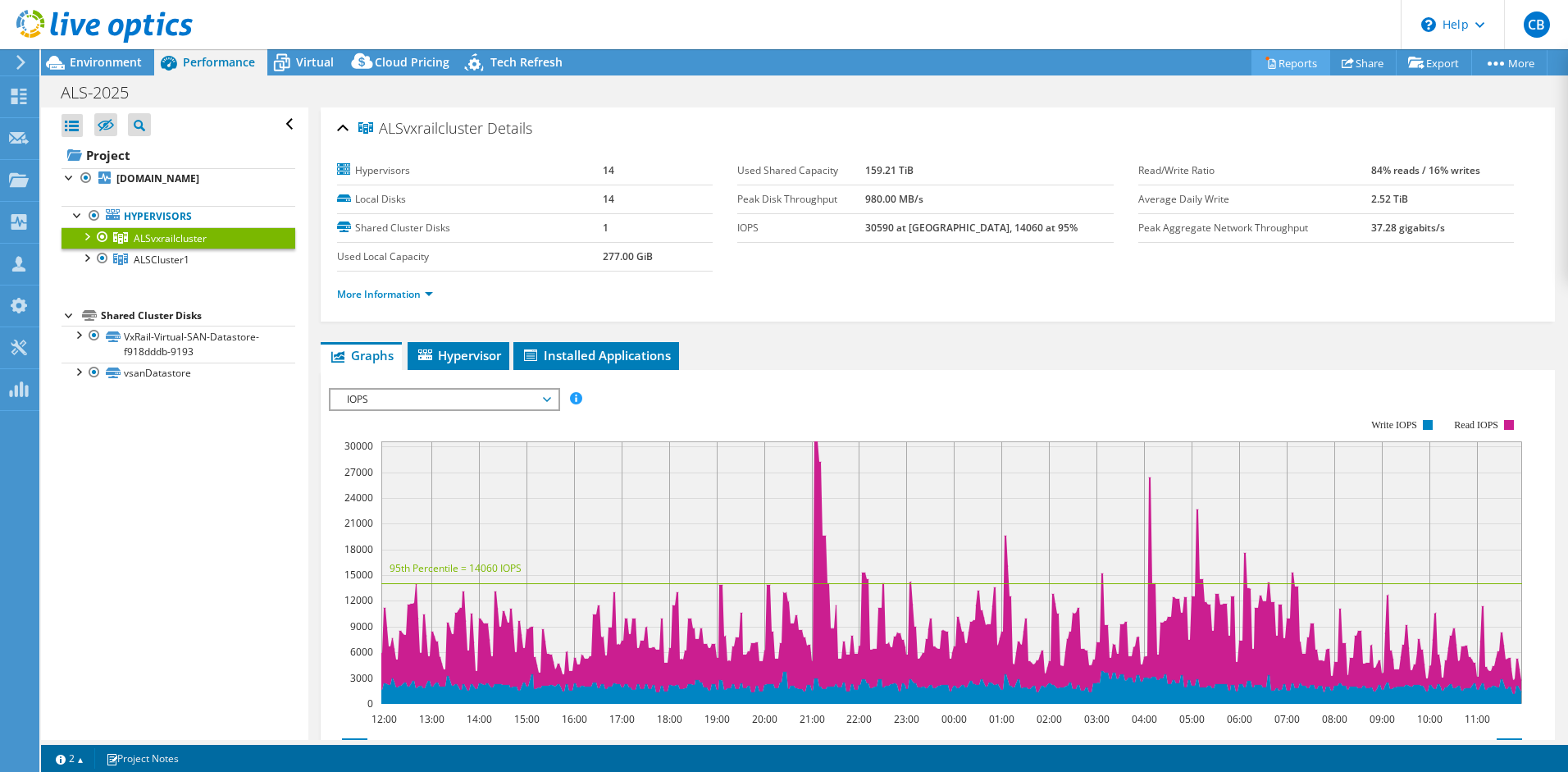
click at [1311, 65] on link "Reports" at bounding box center [1291, 63] width 78 height 26
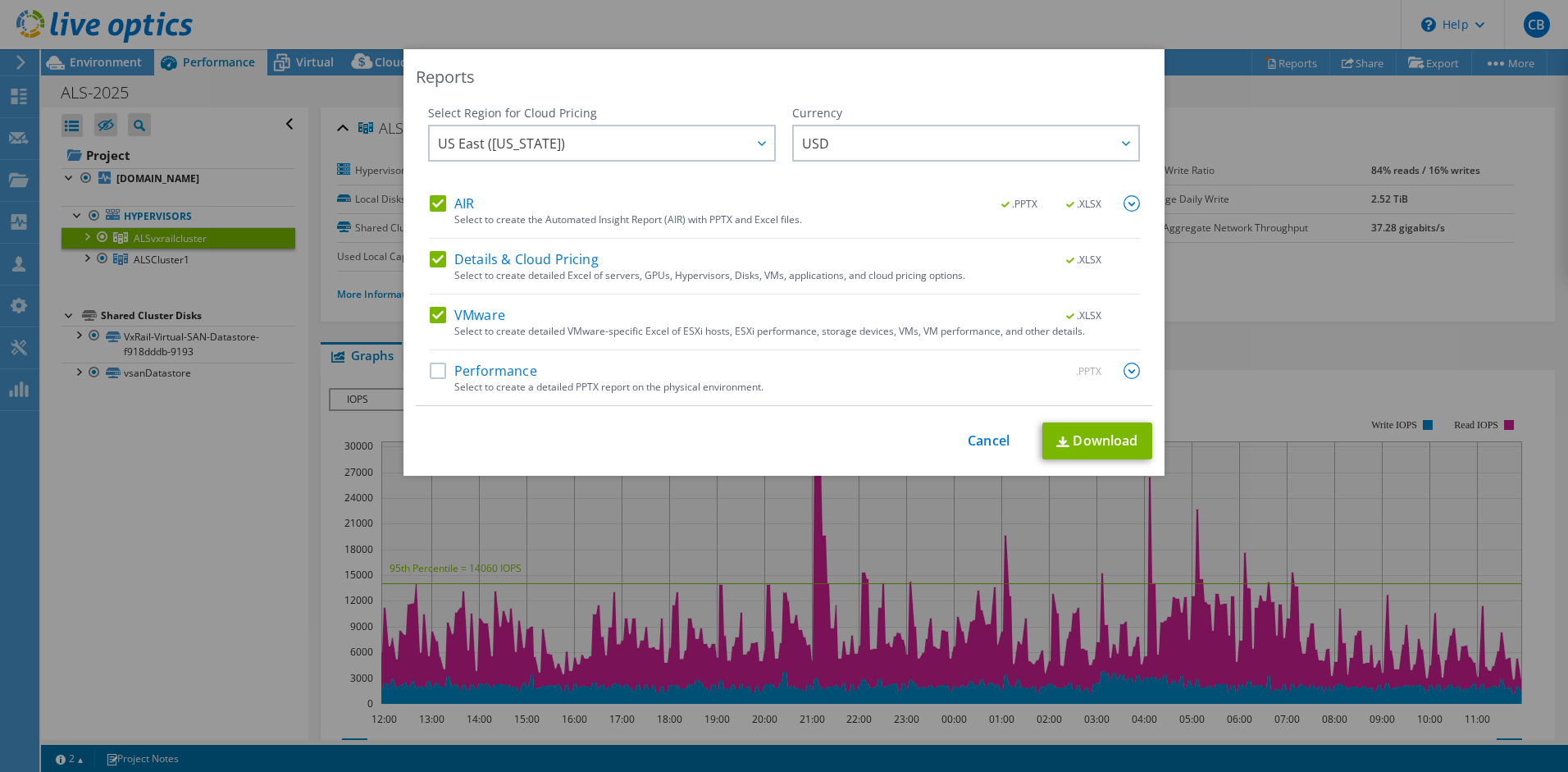
click at [430, 372] on label "Performance" at bounding box center [484, 371] width 108 height 16
click at [0, 0] on input "Performance" at bounding box center [0, 0] width 0 height 0
click at [433, 314] on label "VMware" at bounding box center [467, 315] width 76 height 16
click at [0, 0] on input "VMware" at bounding box center [0, 0] width 0 height 0
click at [431, 257] on label "Details & Cloud Pricing" at bounding box center [514, 259] width 169 height 16
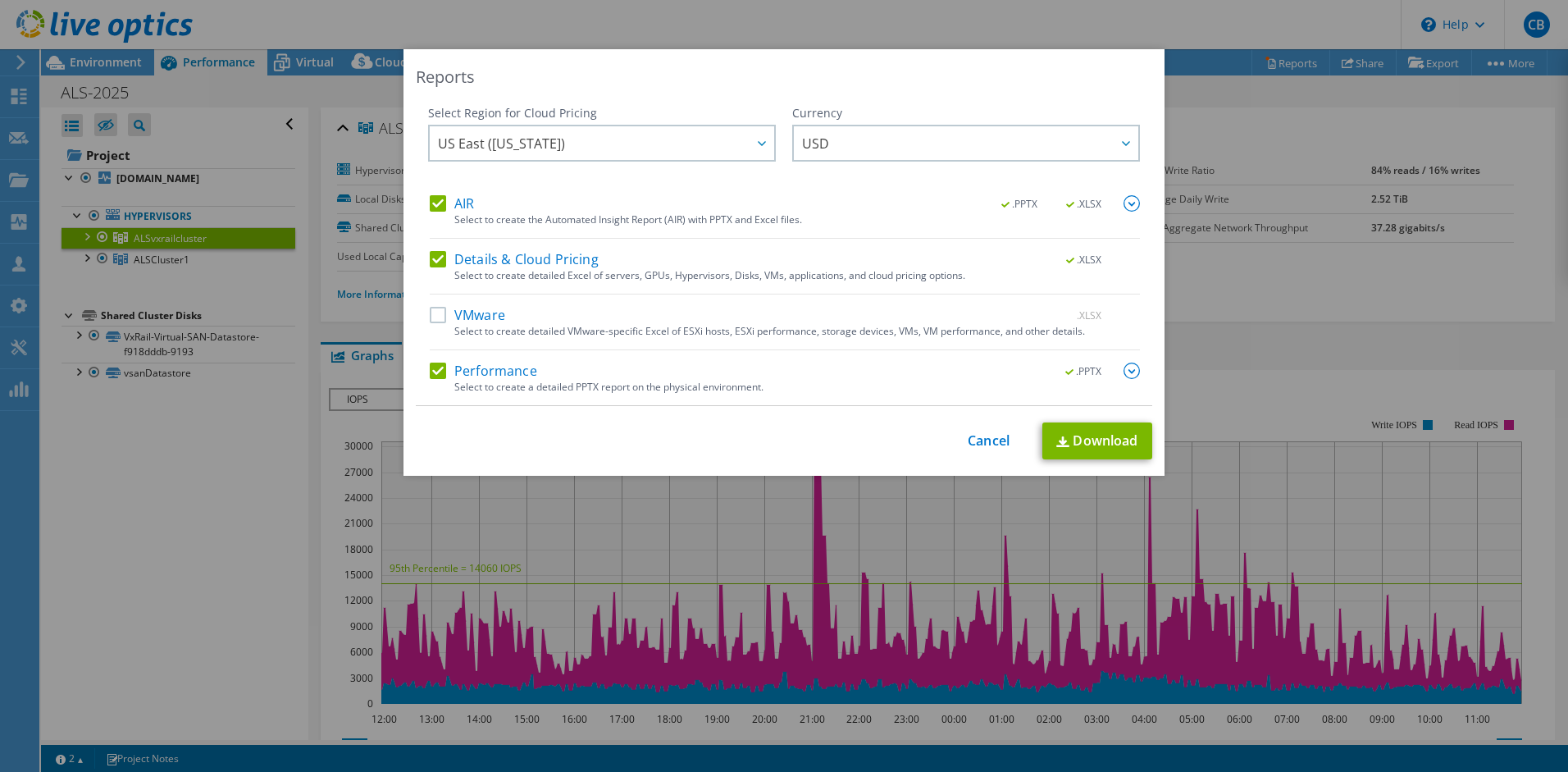
click at [0, 0] on input "Details & Cloud Pricing" at bounding box center [0, 0] width 0 height 0
click at [436, 203] on label "AIR" at bounding box center [452, 203] width 45 height 16
click at [0, 0] on input "AIR" at bounding box center [0, 0] width 0 height 0
click at [1124, 374] on img at bounding box center [1132, 371] width 16 height 16
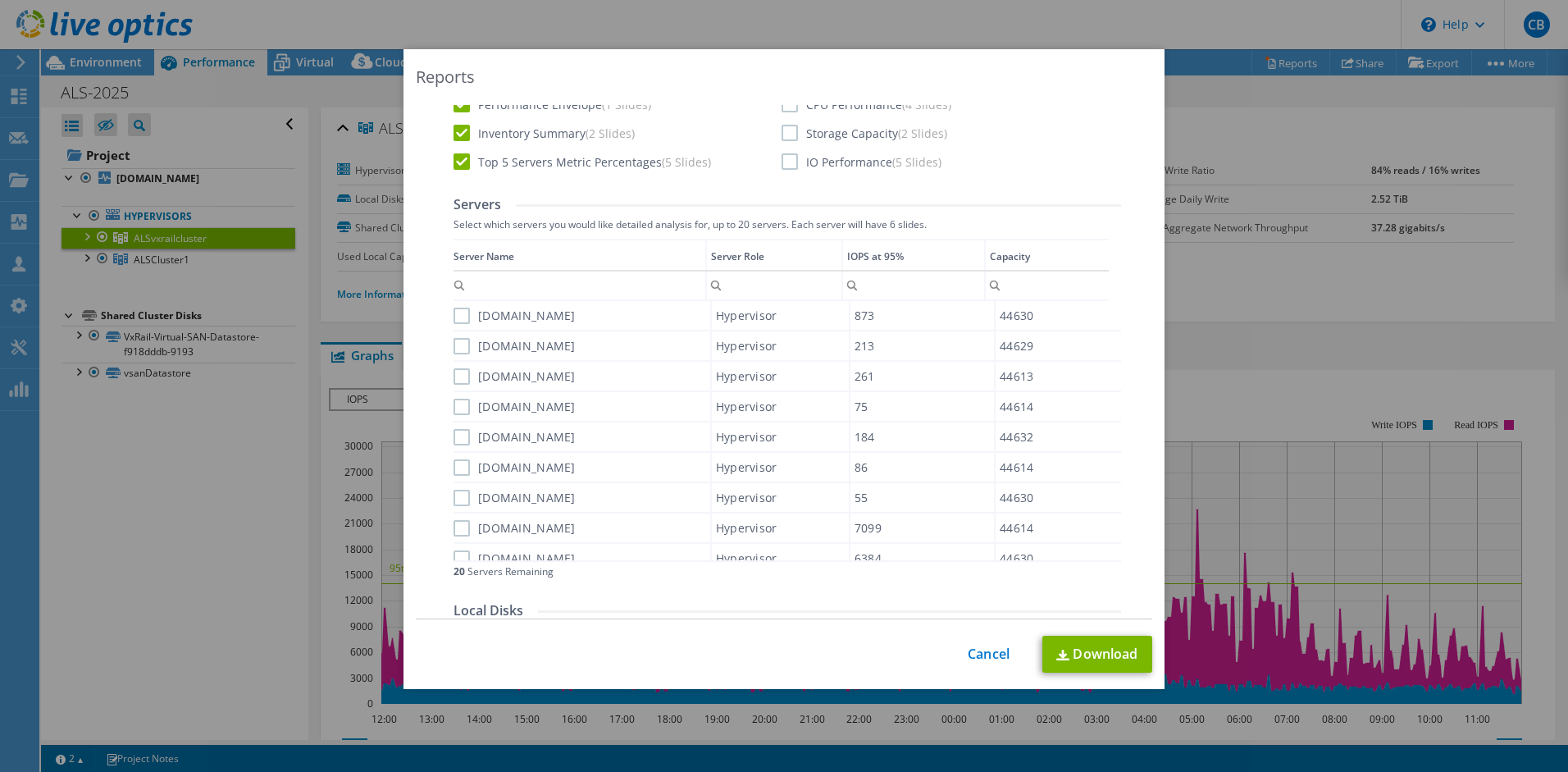
scroll to position [126, 0]
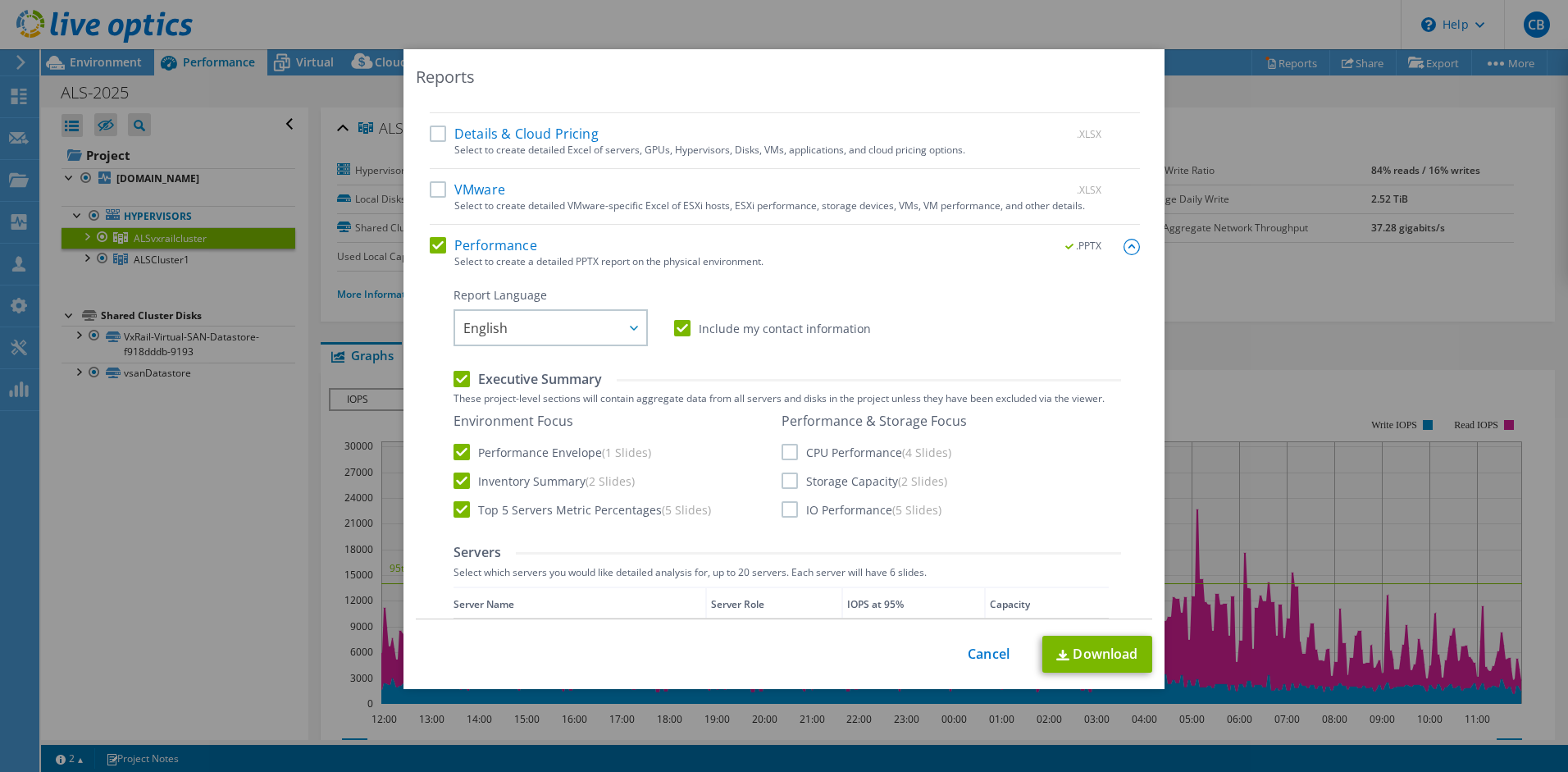
click at [782, 455] on label "CPU Performance (4 Slides)" at bounding box center [866, 452] width 169 height 16
click at [0, 0] on input "CPU Performance (4 Slides)" at bounding box center [0, 0] width 0 height 0
click at [782, 479] on label "Storage Capacity (2 Slides)" at bounding box center [865, 480] width 166 height 16
click at [0, 0] on input "Storage Capacity (2 Slides)" at bounding box center [0, 0] width 0 height 0
click at [782, 505] on label "IO Performance (5 Slides)" at bounding box center [862, 510] width 160 height 16
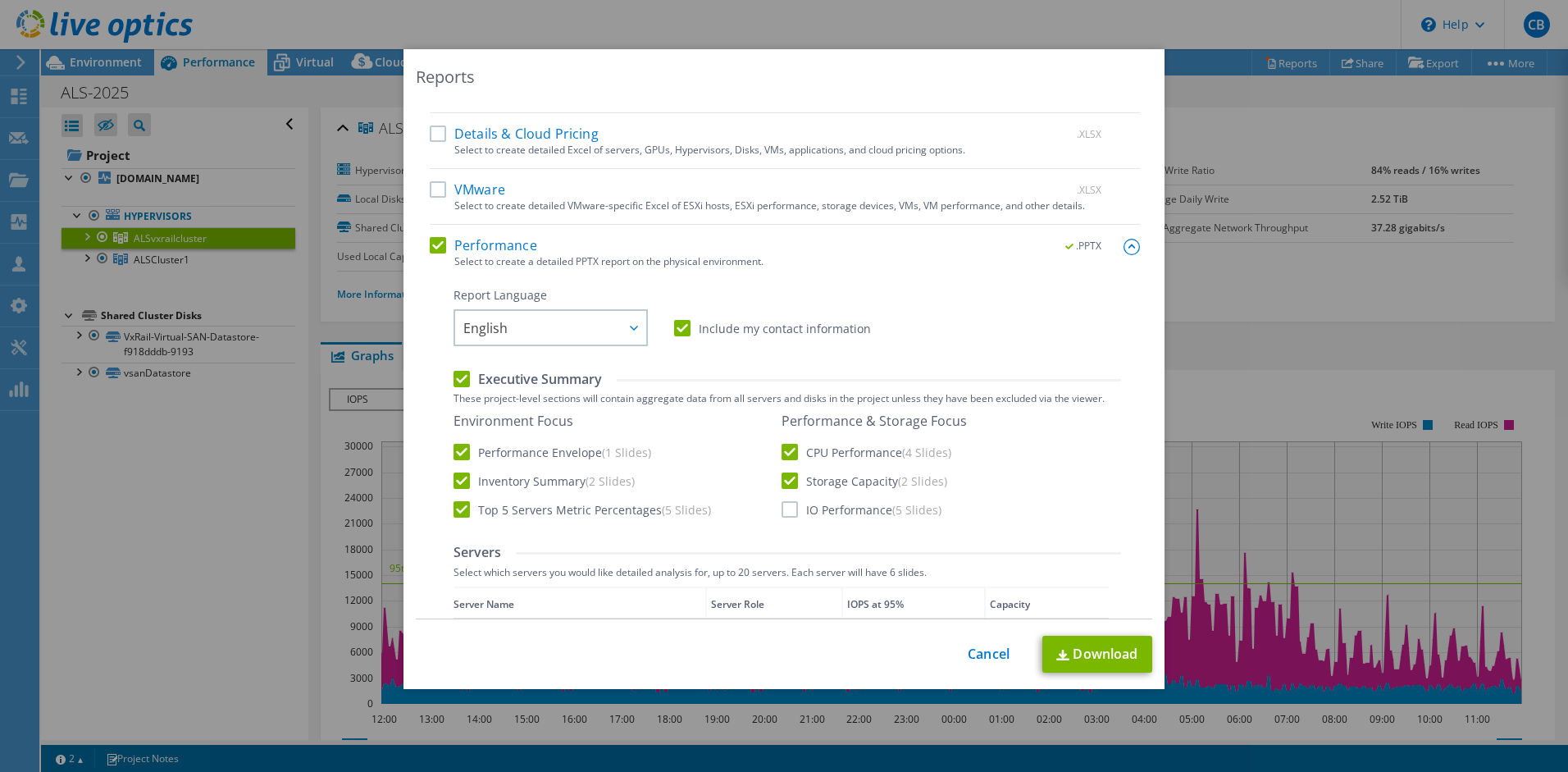
click at [0, 0] on input "IO Performance (5 Slides)" at bounding box center [0, 0] width 0 height 0
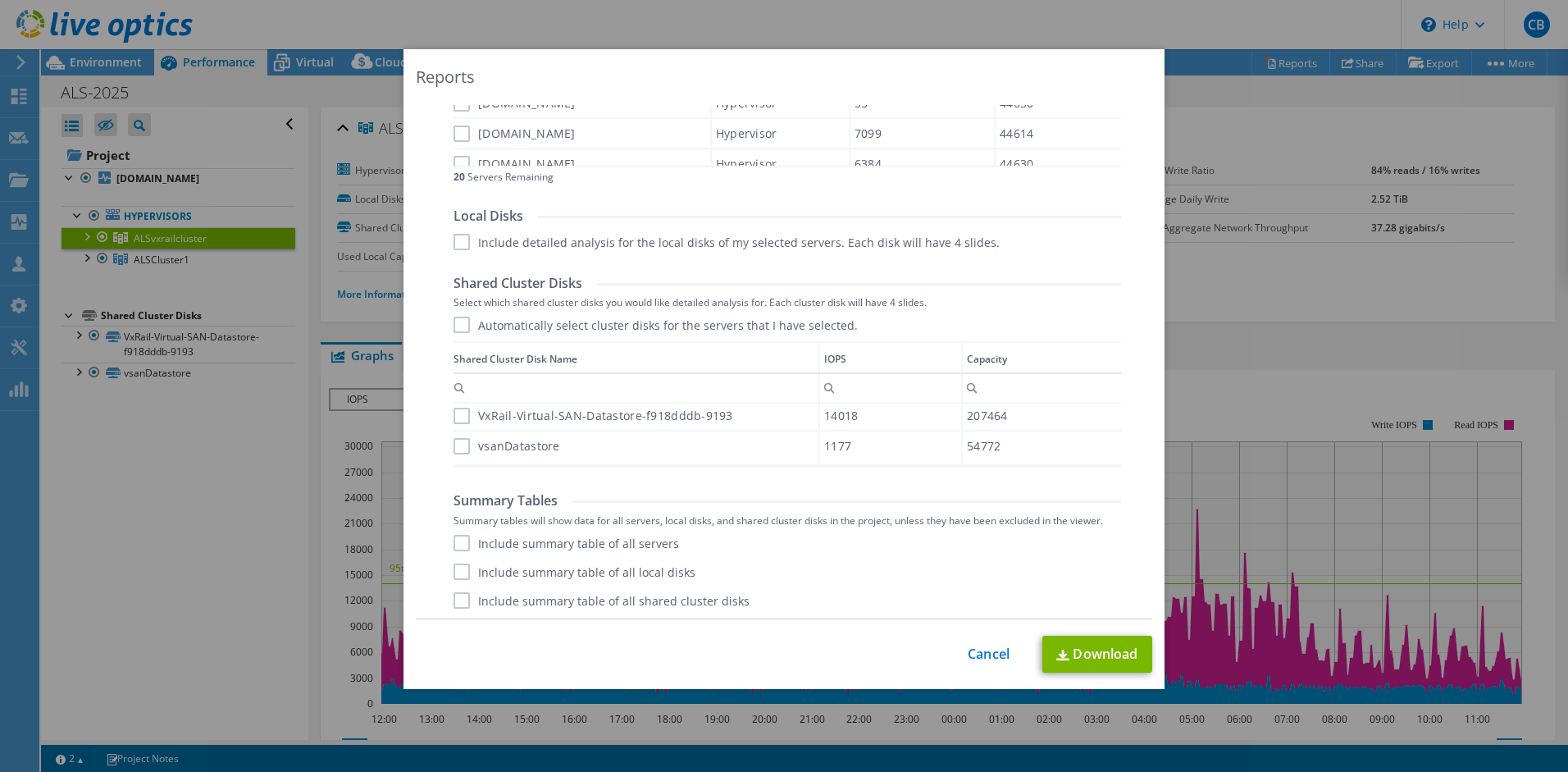
scroll to position [870, 0]
click at [1092, 661] on link "Download" at bounding box center [1097, 654] width 110 height 37
click at [986, 655] on link "Cancel" at bounding box center [989, 654] width 42 height 15
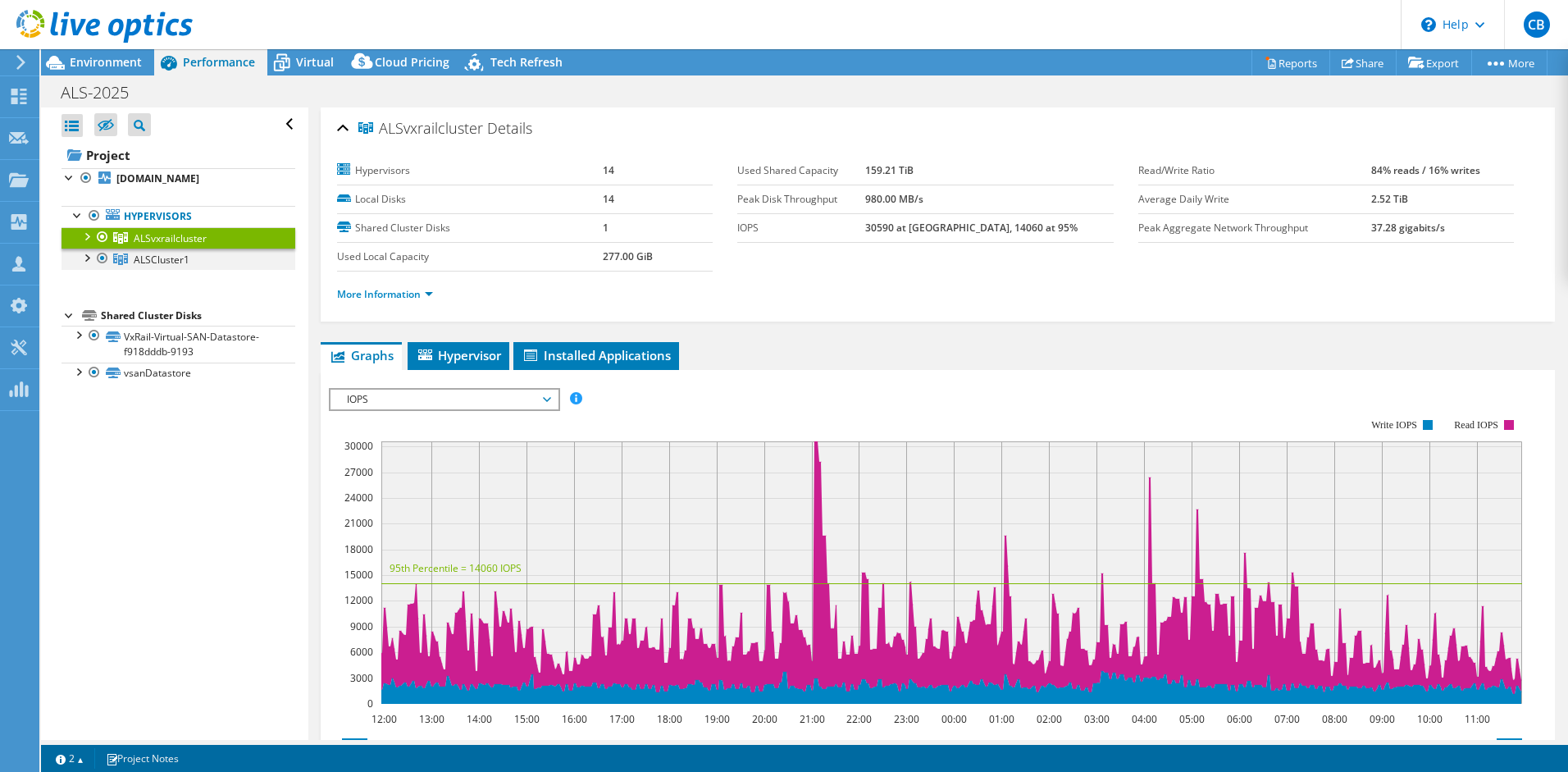
click at [85, 254] on div at bounding box center [87, 257] width 16 height 16
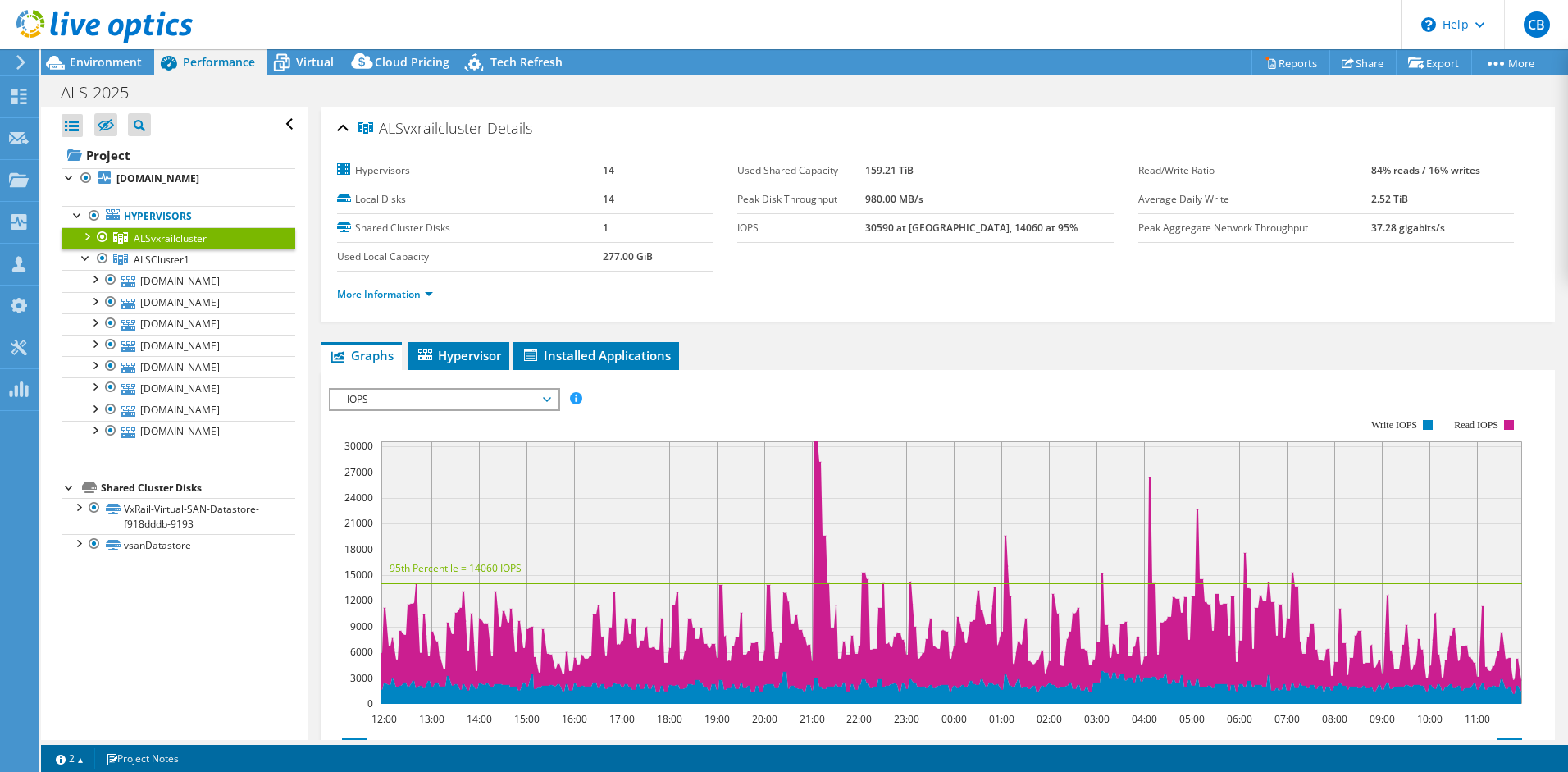
click at [406, 294] on link "More Information" at bounding box center [384, 293] width 96 height 14
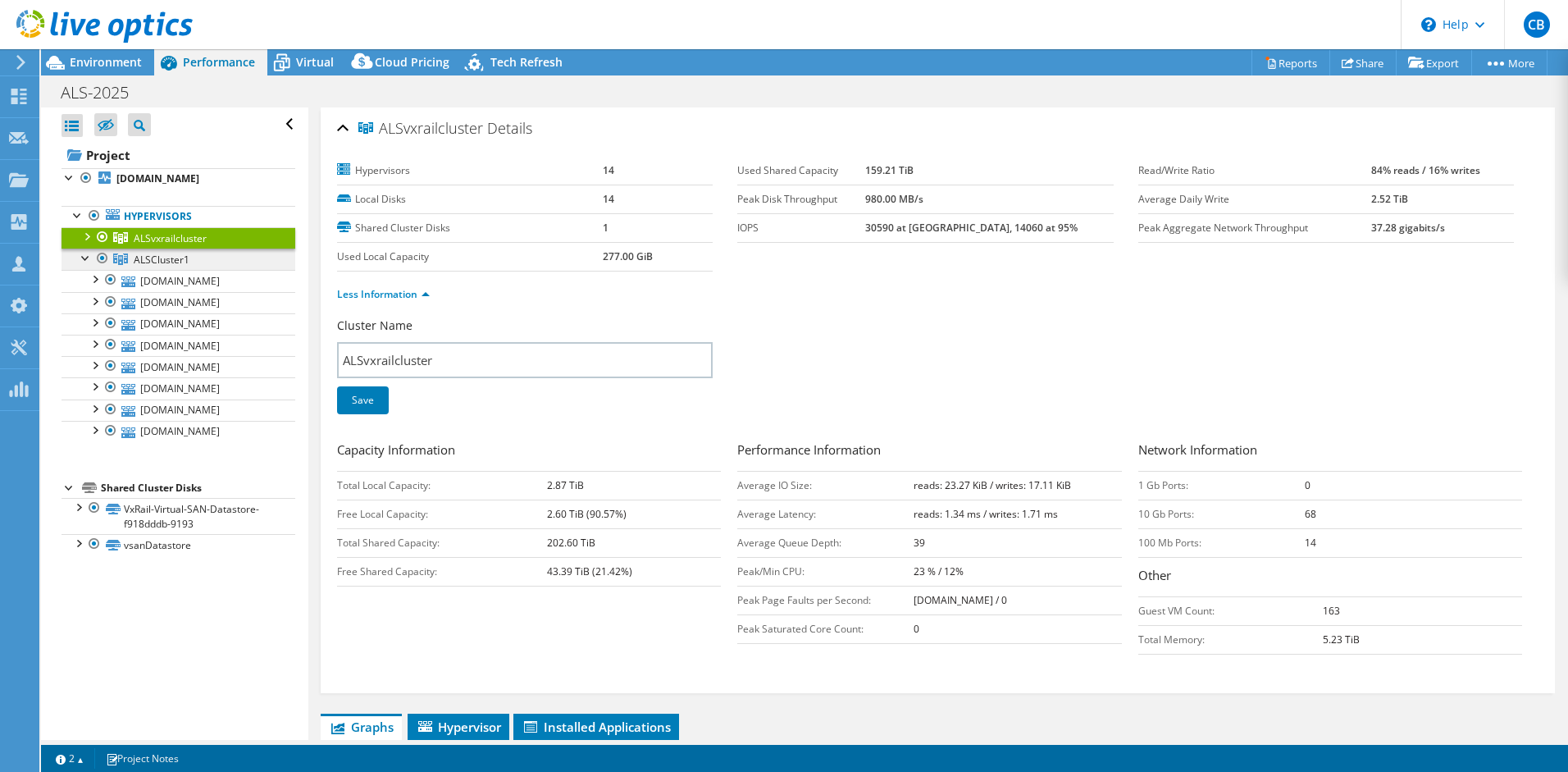
click at [169, 259] on span "ALSCluster1" at bounding box center [161, 259] width 56 height 14
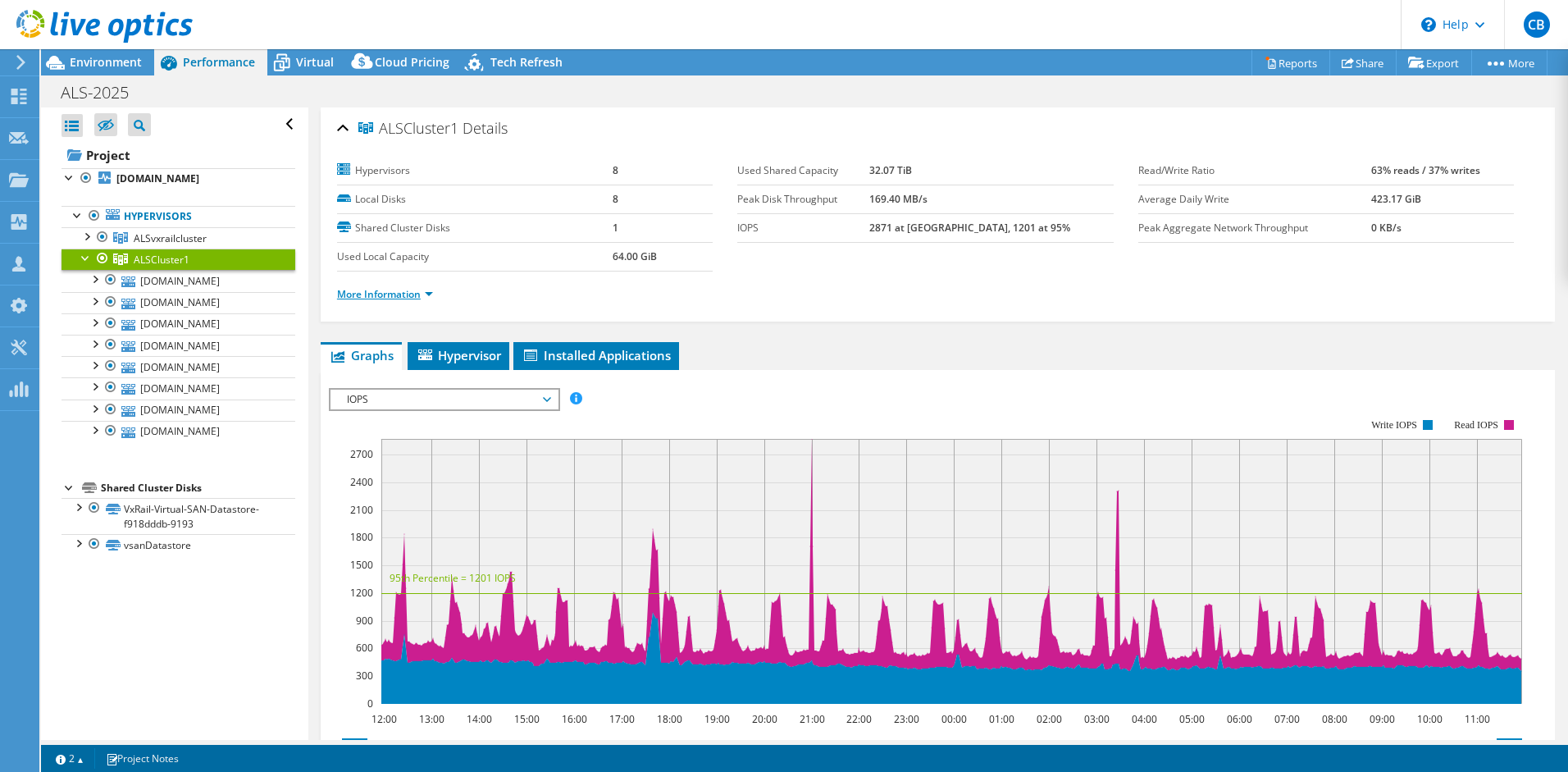
click at [402, 293] on link "More Information" at bounding box center [384, 293] width 96 height 14
